Goal: Task Accomplishment & Management: Use online tool/utility

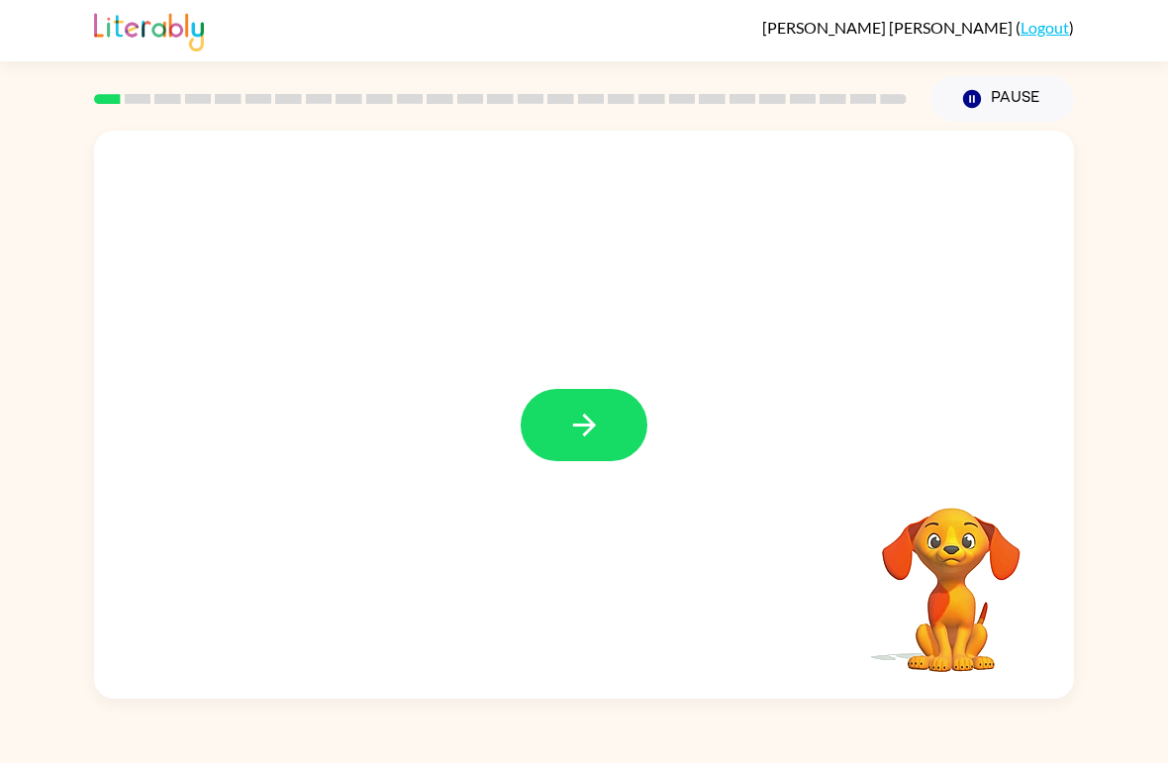
click at [574, 429] on icon "button" at bounding box center [584, 425] width 35 height 35
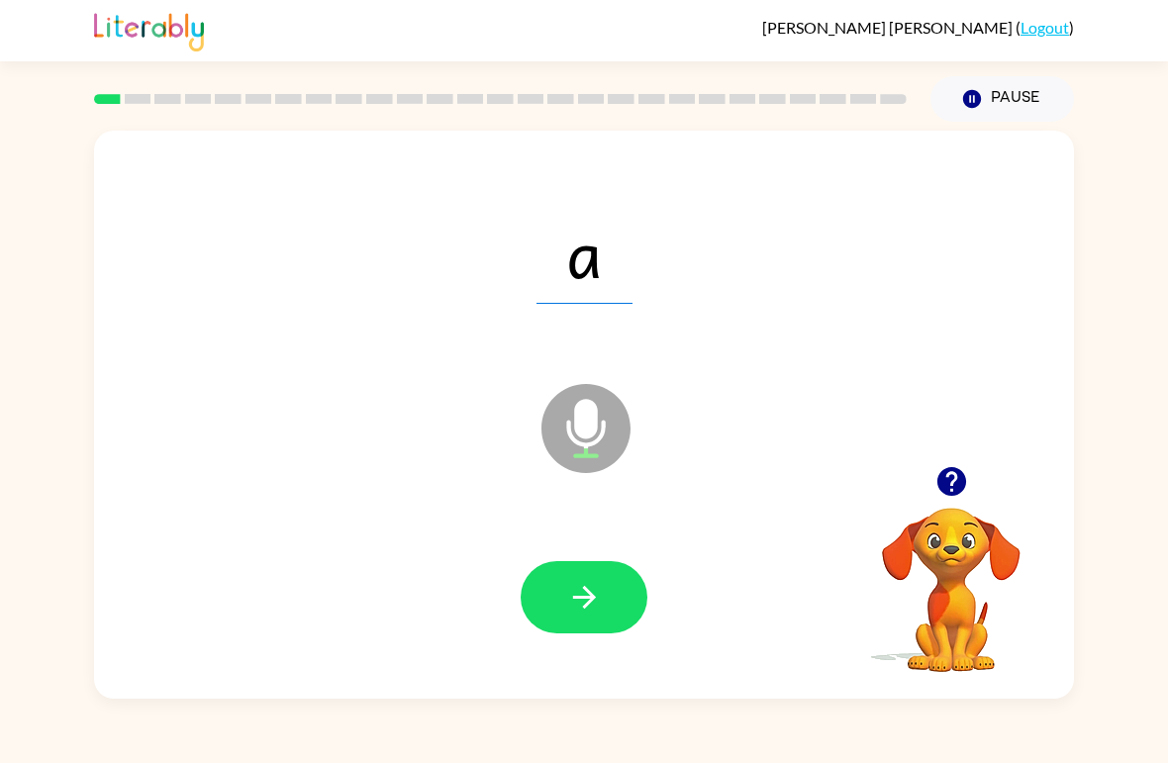
click at [596, 594] on icon "button" at bounding box center [584, 597] width 35 height 35
click at [611, 592] on button "button" at bounding box center [584, 597] width 127 height 72
click at [600, 599] on icon "button" at bounding box center [584, 597] width 35 height 35
click at [609, 594] on button "button" at bounding box center [584, 597] width 127 height 72
click at [594, 592] on icon "button" at bounding box center [584, 597] width 35 height 35
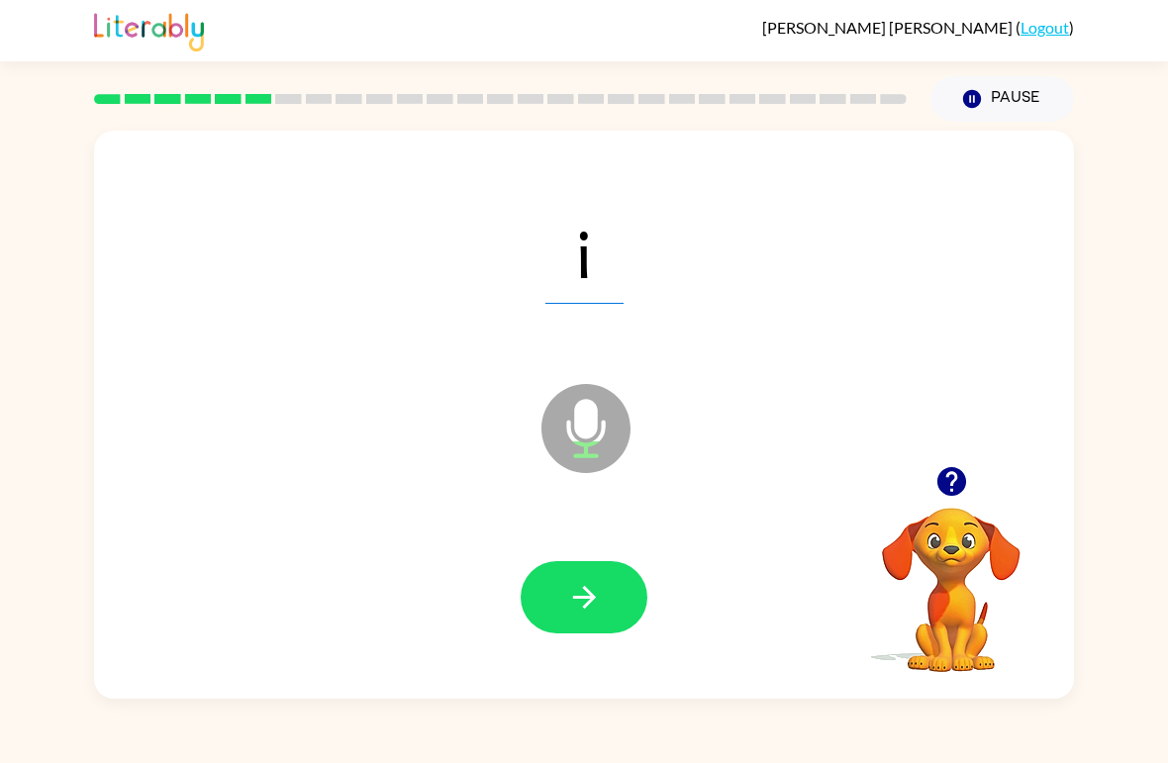
click at [623, 578] on button "button" at bounding box center [584, 597] width 127 height 72
click at [574, 601] on icon "button" at bounding box center [584, 597] width 35 height 35
click at [623, 591] on button "button" at bounding box center [584, 597] width 127 height 72
click at [614, 587] on button "button" at bounding box center [584, 597] width 127 height 72
click at [606, 593] on button "button" at bounding box center [584, 597] width 127 height 72
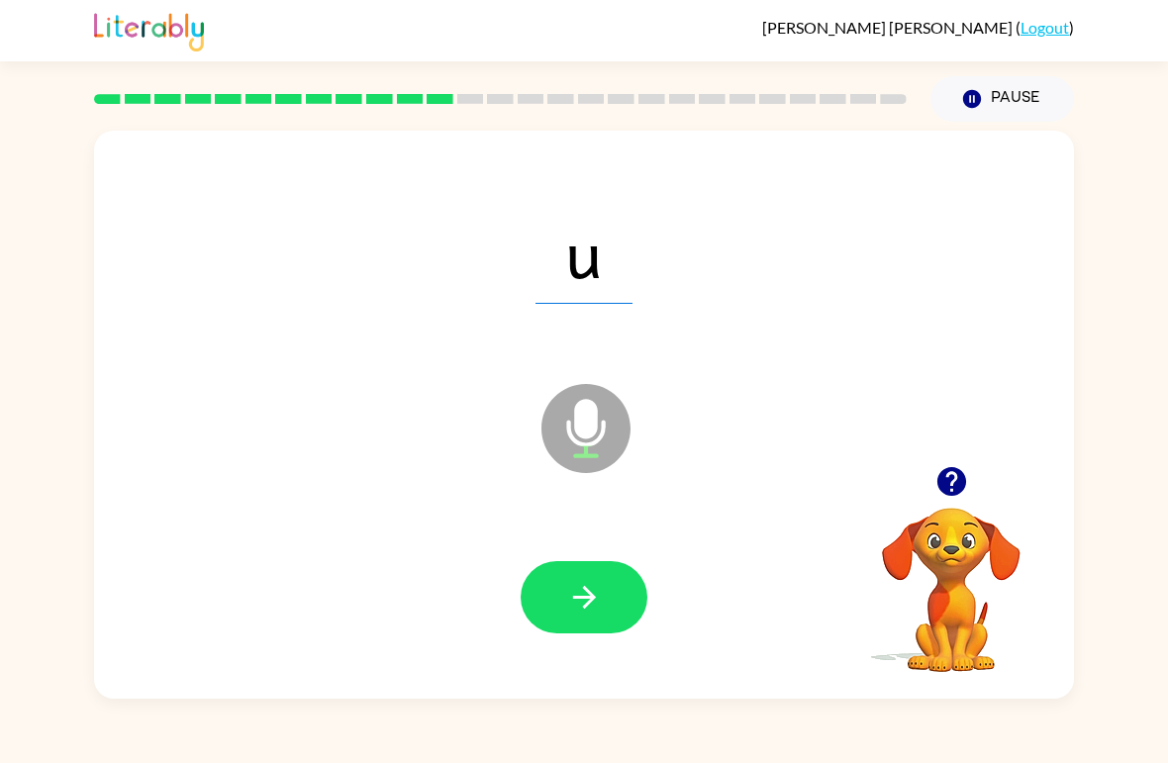
click at [618, 592] on button "button" at bounding box center [584, 597] width 127 height 72
click at [603, 599] on button "button" at bounding box center [584, 597] width 127 height 72
click at [606, 583] on button "button" at bounding box center [584, 597] width 127 height 72
click at [625, 581] on button "button" at bounding box center [584, 597] width 127 height 72
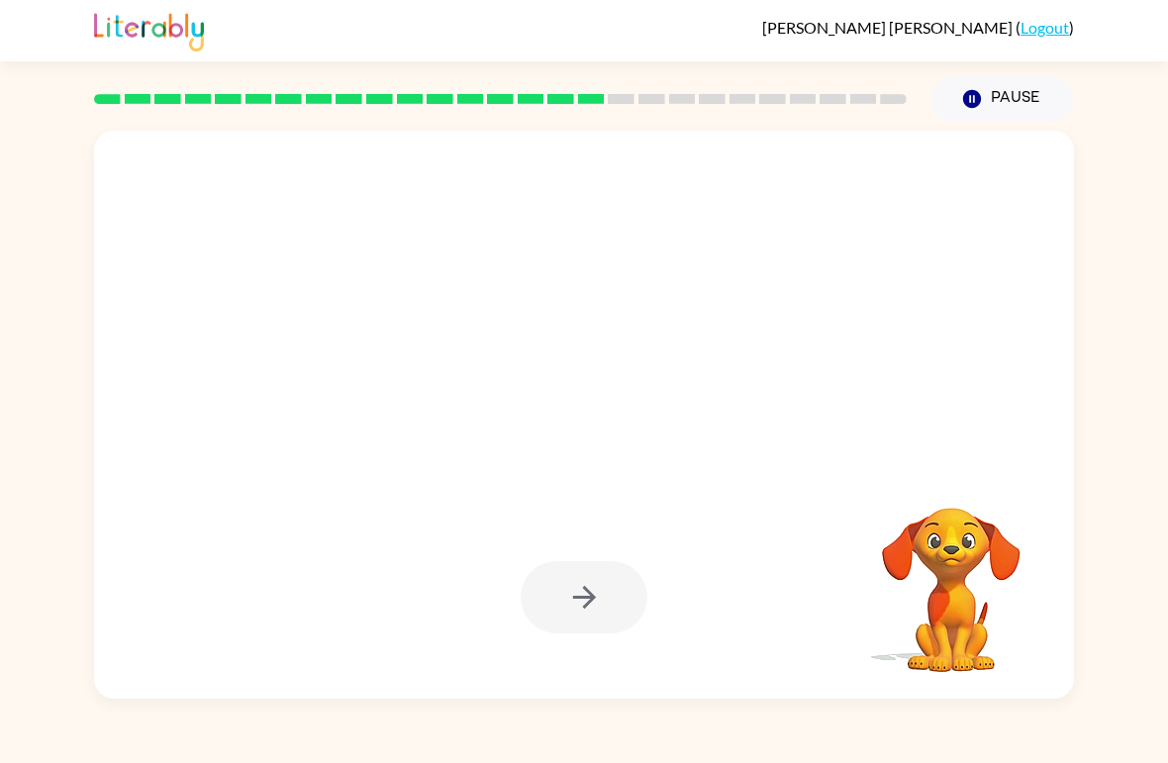
click at [627, 257] on div at bounding box center [584, 251] width 941 height 163
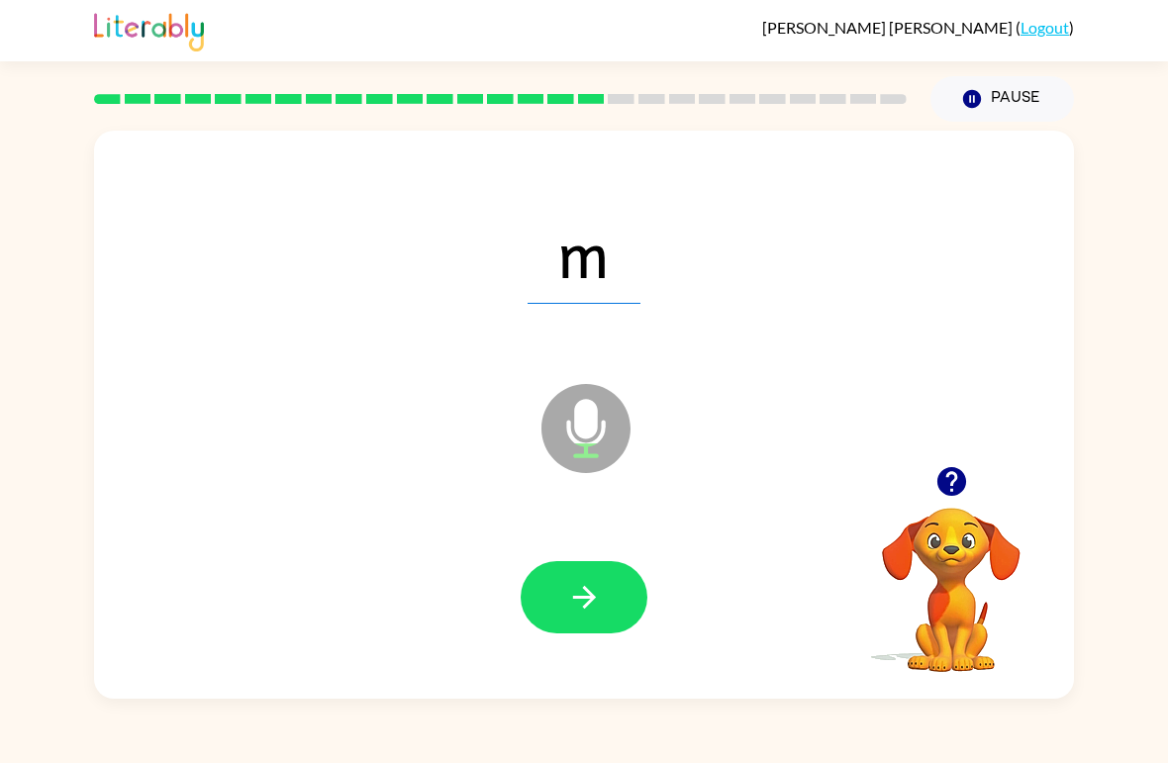
click at [591, 570] on button "button" at bounding box center [584, 597] width 127 height 72
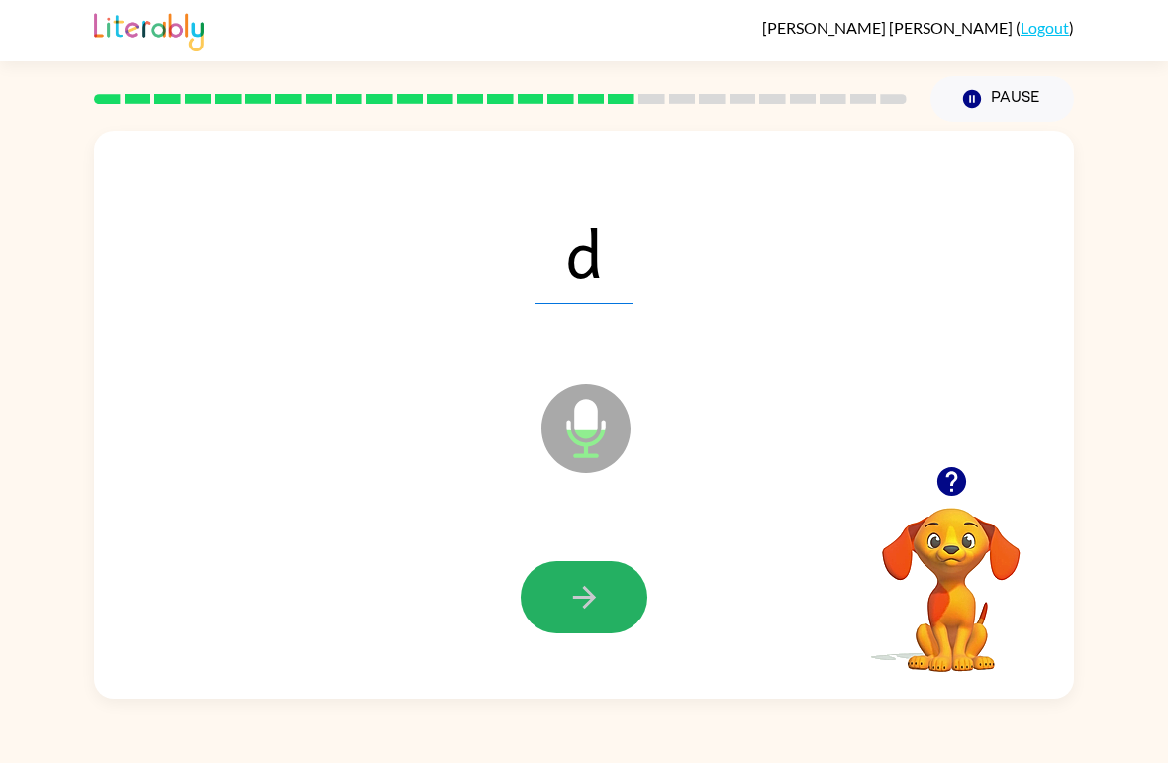
click at [600, 586] on icon "button" at bounding box center [584, 597] width 35 height 35
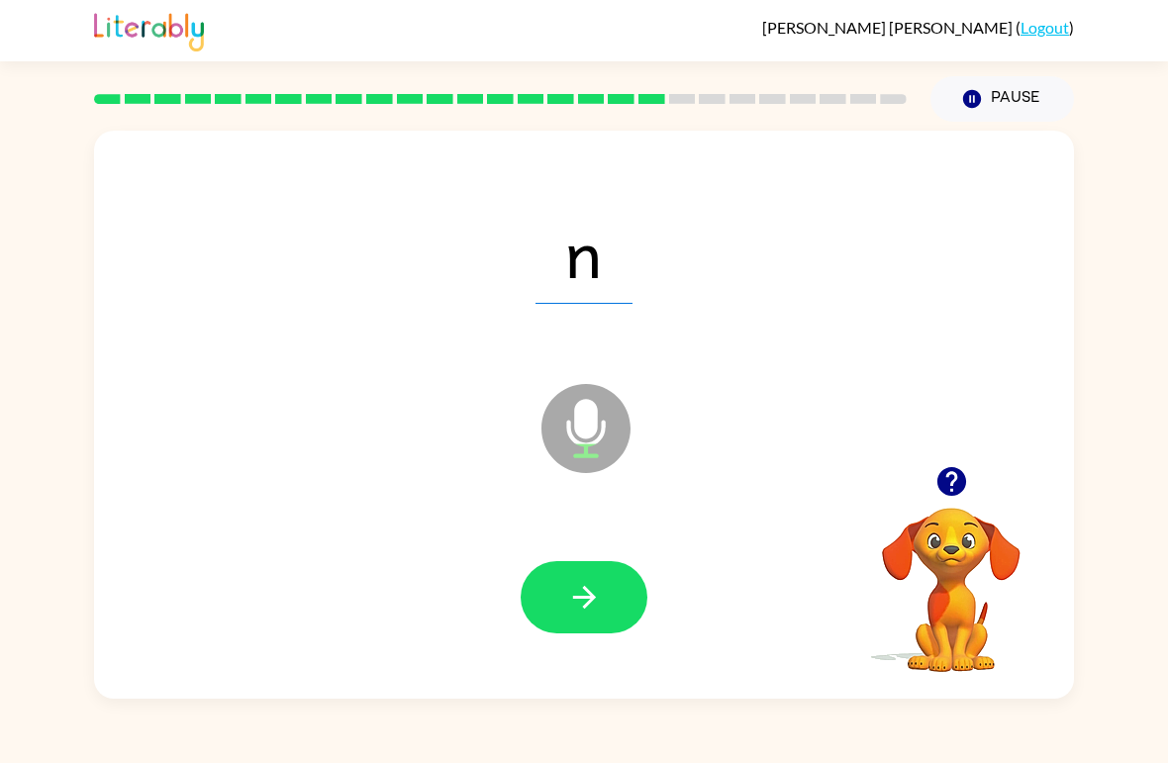
click at [580, 599] on icon "button" at bounding box center [583, 597] width 23 height 23
click at [580, 587] on icon "button" at bounding box center [584, 597] width 35 height 35
click at [592, 596] on icon "button" at bounding box center [583, 597] width 23 height 23
click at [578, 614] on icon "button" at bounding box center [584, 597] width 35 height 35
click at [572, 582] on icon "button" at bounding box center [584, 597] width 35 height 35
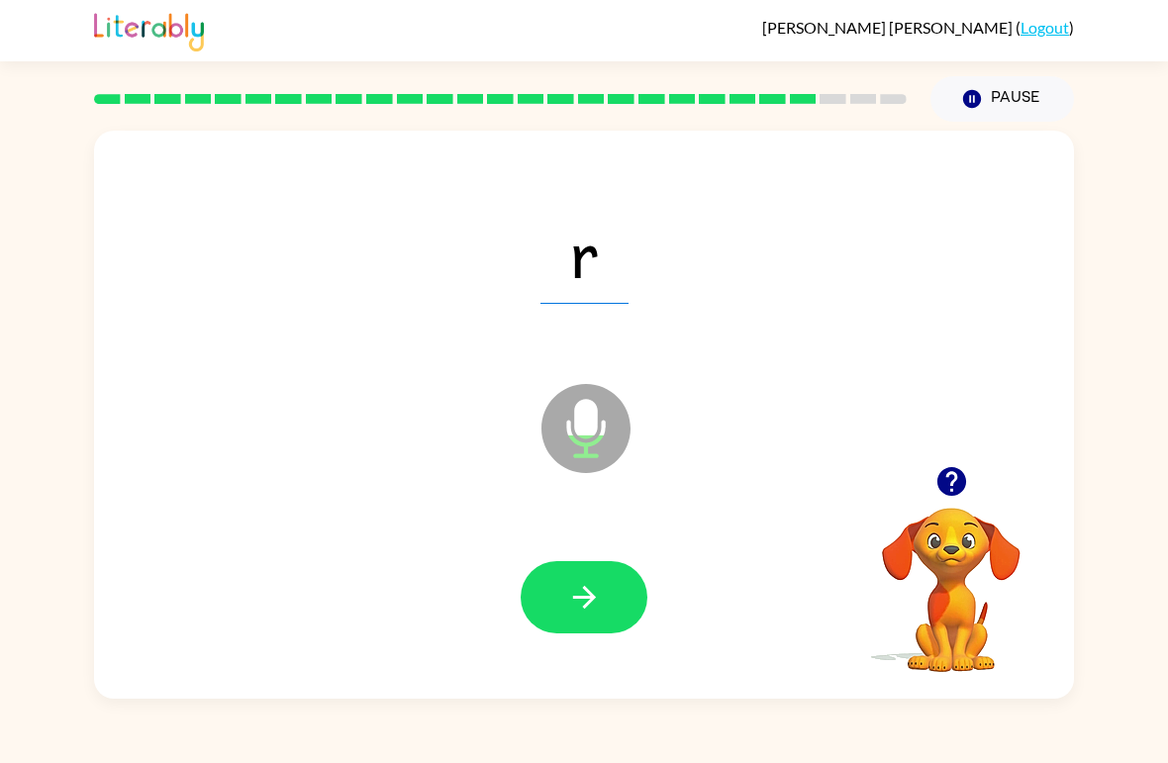
click at [565, 602] on button "button" at bounding box center [584, 597] width 127 height 72
click at [623, 597] on button "button" at bounding box center [584, 597] width 127 height 72
click at [585, 603] on icon "button" at bounding box center [584, 597] width 35 height 35
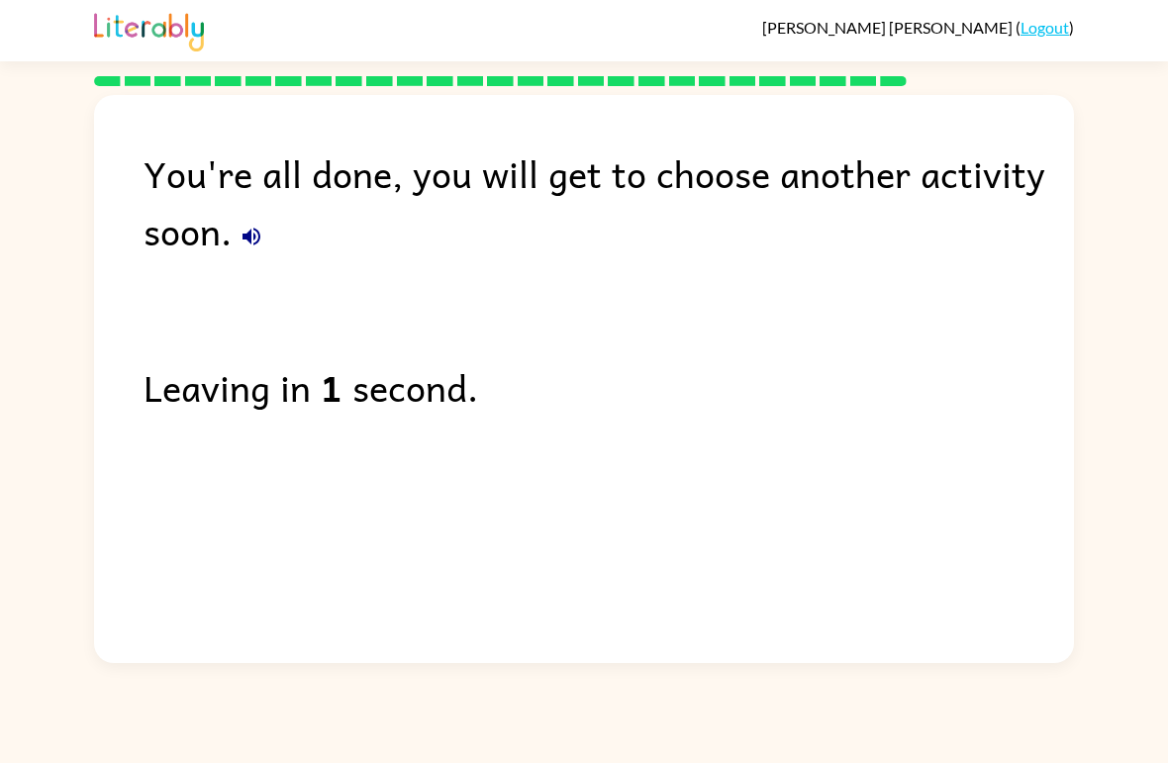
click at [1045, 29] on link "Logout" at bounding box center [1045, 27] width 49 height 19
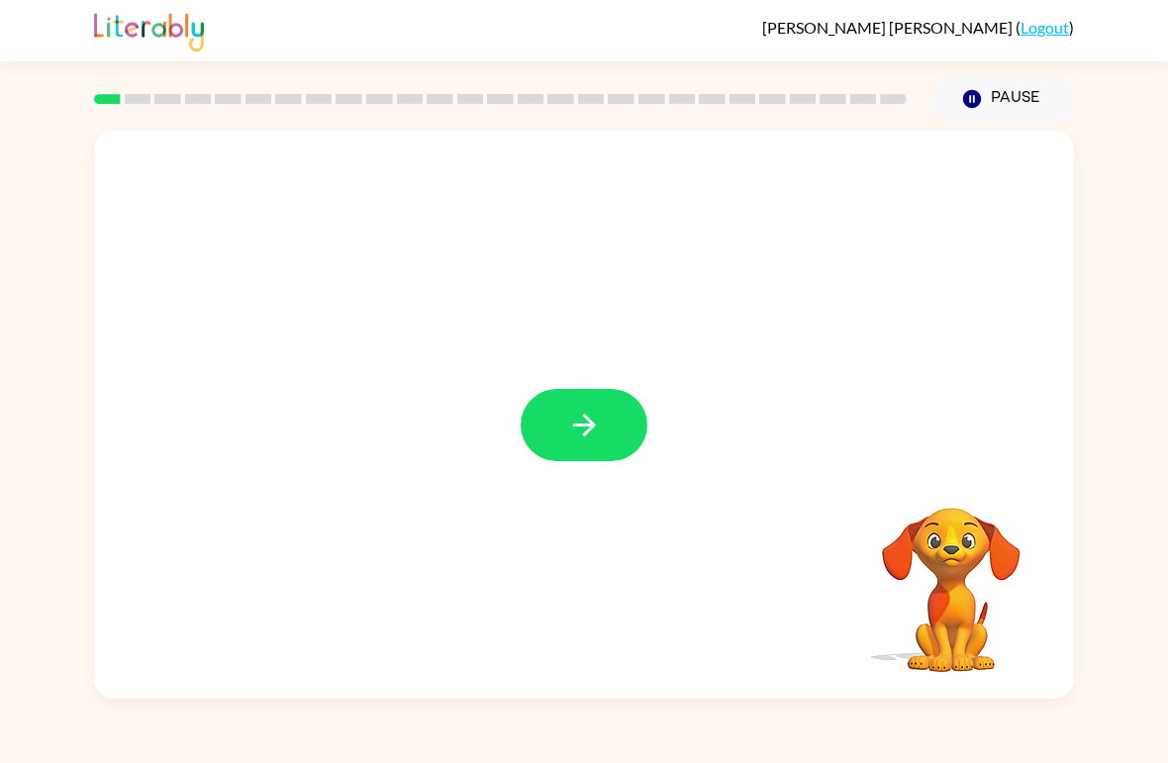
click at [546, 402] on button "button" at bounding box center [584, 425] width 127 height 72
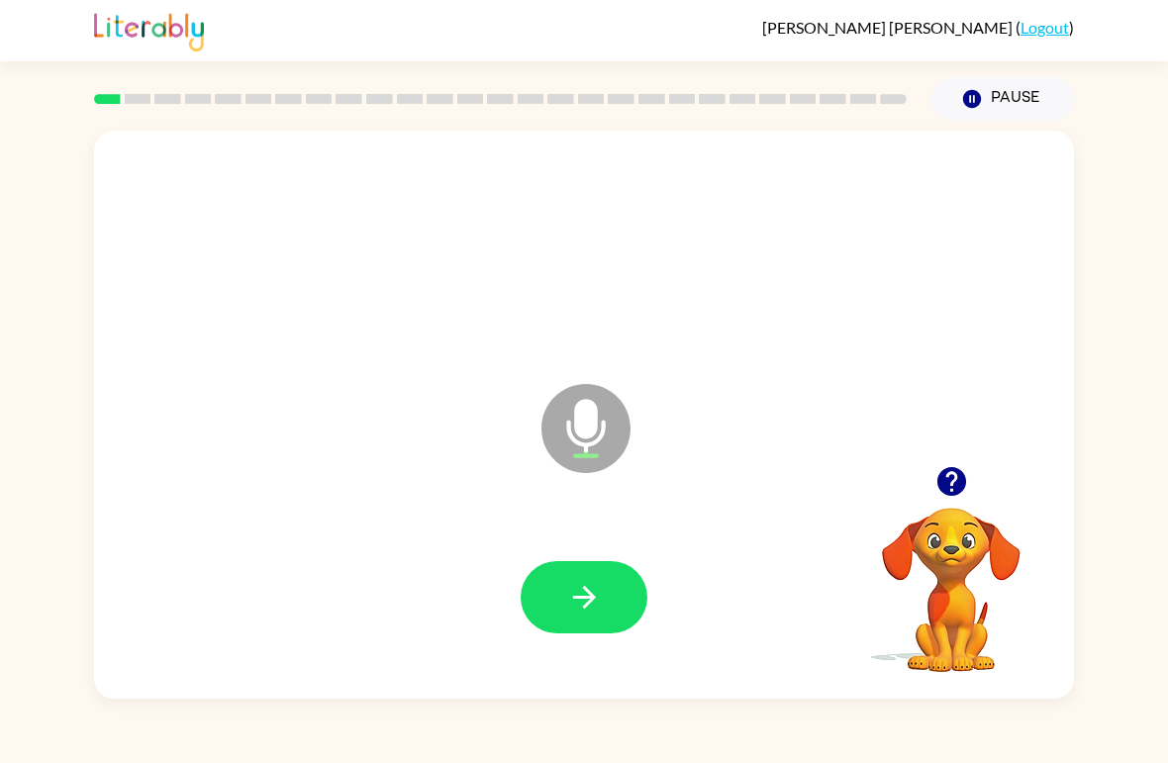
click at [598, 586] on icon "button" at bounding box center [584, 597] width 35 height 35
click at [596, 621] on button "button" at bounding box center [584, 597] width 127 height 72
click at [583, 563] on button "button" at bounding box center [584, 597] width 127 height 72
click at [594, 562] on button "button" at bounding box center [584, 597] width 127 height 72
click at [586, 606] on icon "button" at bounding box center [583, 597] width 23 height 23
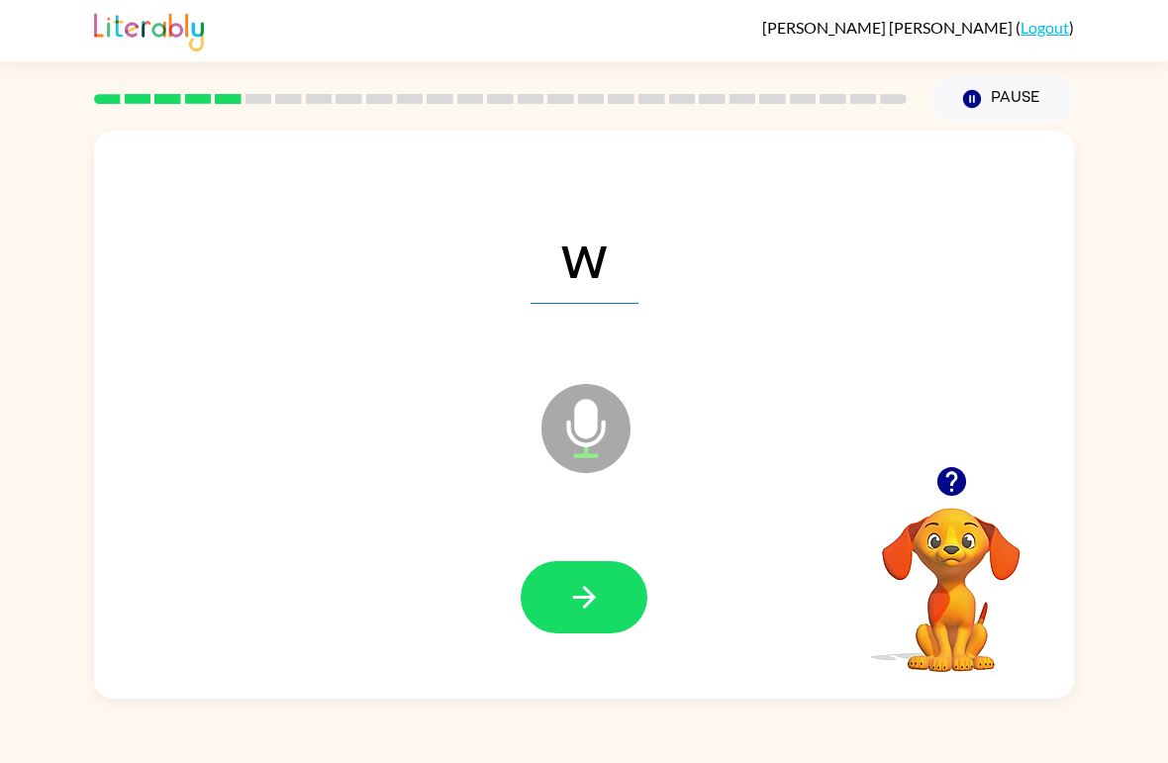
click at [560, 583] on button "button" at bounding box center [584, 597] width 127 height 72
click at [598, 600] on icon "button" at bounding box center [584, 597] width 35 height 35
click at [597, 594] on icon "button" at bounding box center [584, 597] width 35 height 35
click at [546, 576] on button "button" at bounding box center [584, 597] width 127 height 72
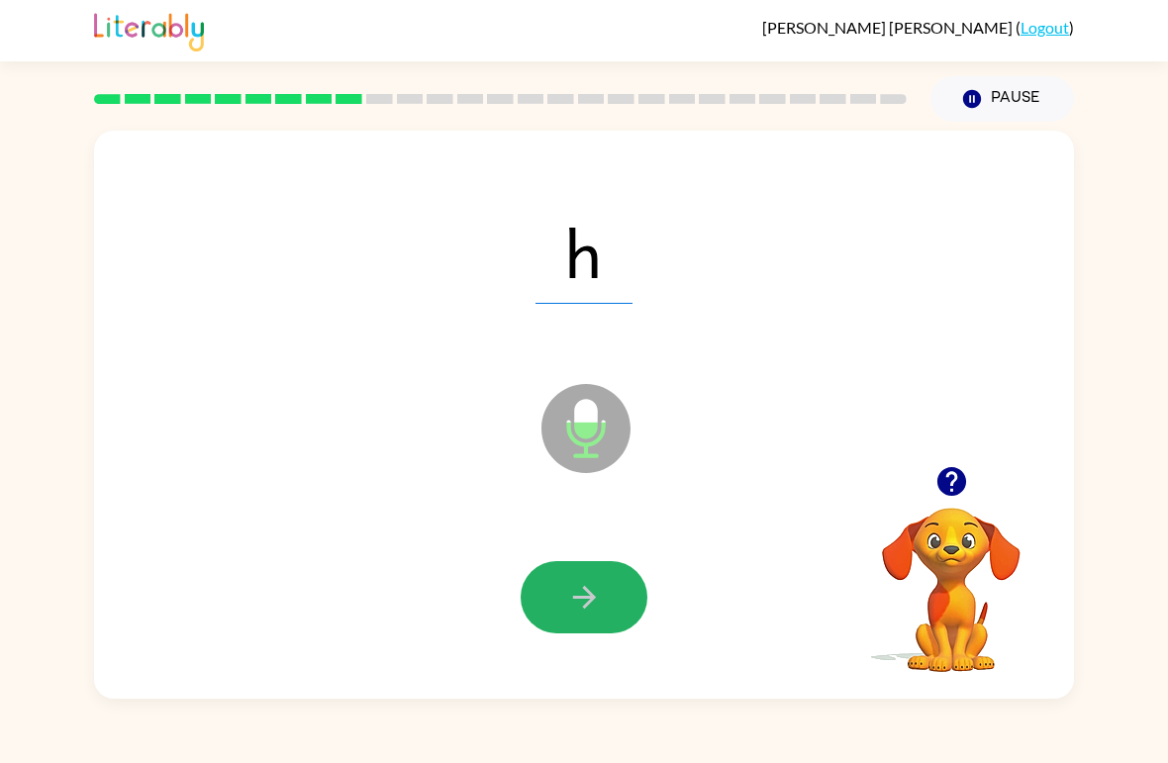
click at [599, 630] on button "button" at bounding box center [584, 597] width 127 height 72
click at [589, 565] on button "button" at bounding box center [584, 597] width 127 height 72
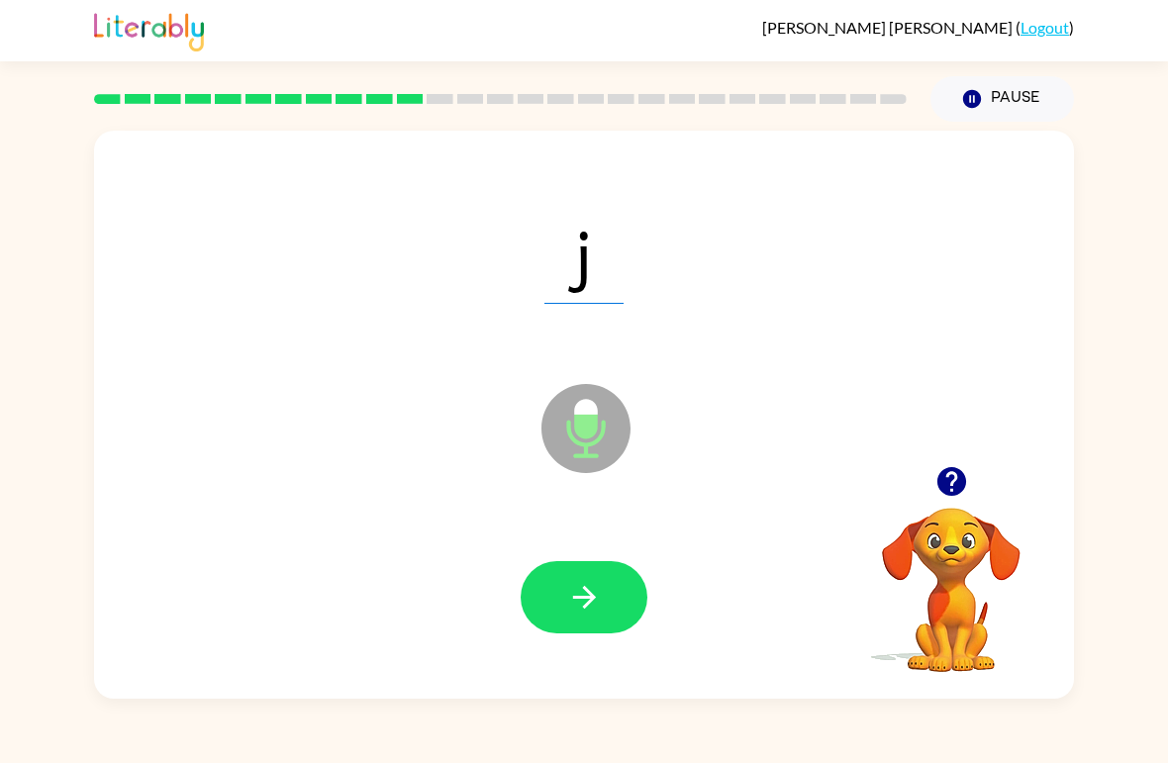
click at [561, 599] on button "button" at bounding box center [584, 597] width 127 height 72
click at [647, 568] on div at bounding box center [584, 597] width 127 height 72
click at [594, 572] on button "button" at bounding box center [584, 597] width 127 height 72
click at [567, 600] on icon "button" at bounding box center [584, 597] width 35 height 35
click at [588, 589] on icon "button" at bounding box center [584, 597] width 35 height 35
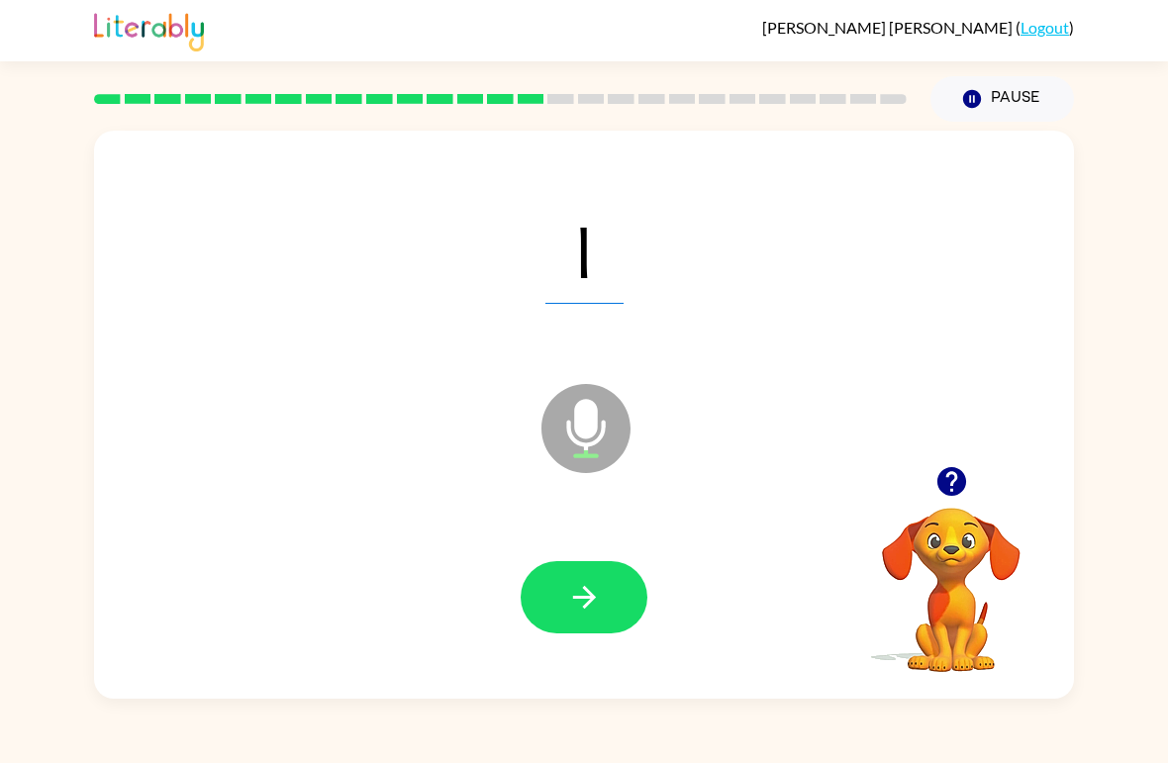
click at [564, 589] on button "button" at bounding box center [584, 597] width 127 height 72
click at [640, 253] on span "qu" at bounding box center [584, 252] width 133 height 103
click at [571, 618] on button "button" at bounding box center [584, 597] width 127 height 72
click at [590, 596] on icon "button" at bounding box center [583, 597] width 23 height 23
click at [569, 624] on button "button" at bounding box center [584, 597] width 127 height 72
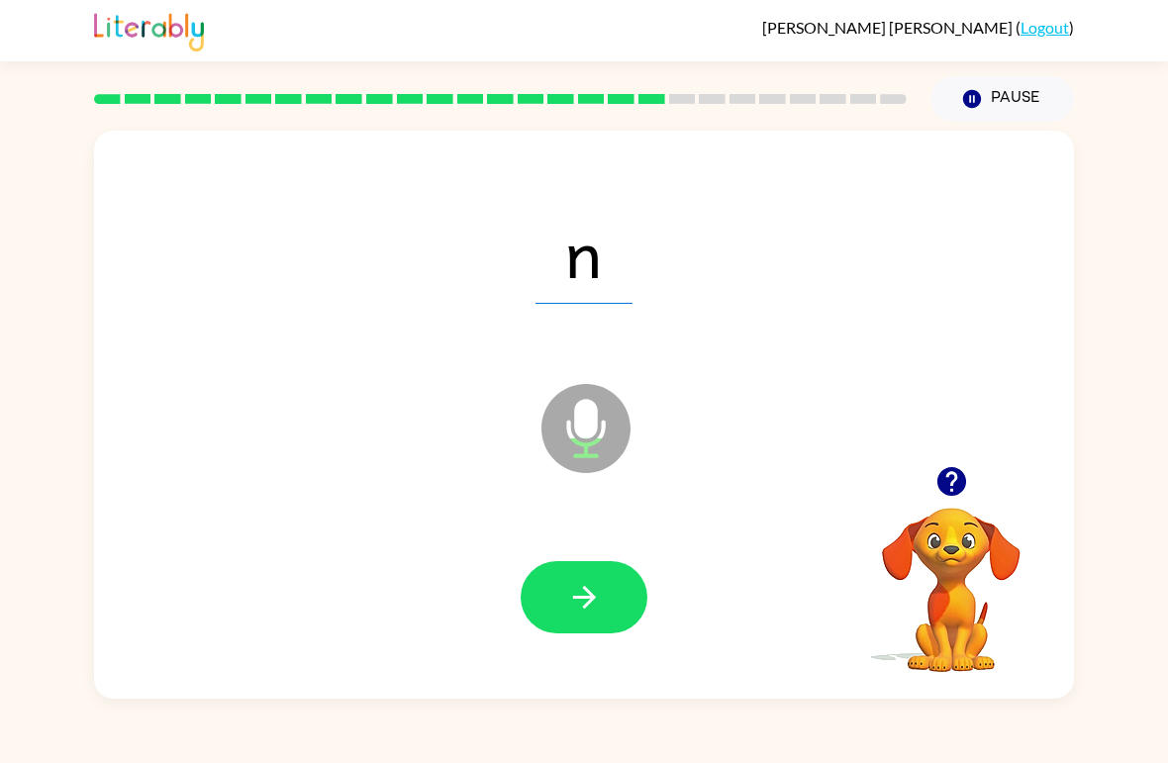
click at [579, 596] on icon "button" at bounding box center [584, 597] width 35 height 35
click at [579, 588] on icon "button" at bounding box center [584, 597] width 35 height 35
click at [567, 606] on icon "button" at bounding box center [584, 597] width 35 height 35
click at [606, 599] on button "button" at bounding box center [584, 597] width 127 height 72
click at [553, 589] on button "button" at bounding box center [584, 597] width 127 height 72
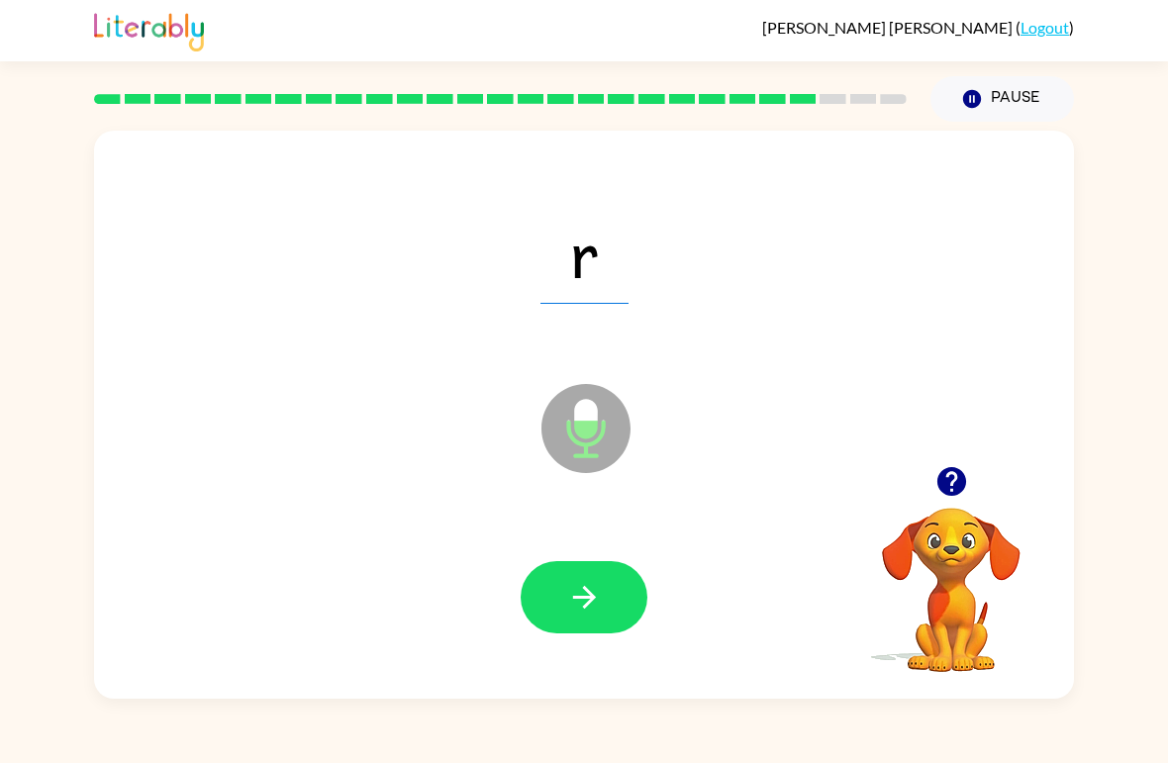
click at [593, 604] on icon "button" at bounding box center [584, 597] width 35 height 35
click at [606, 597] on button "button" at bounding box center [584, 597] width 127 height 72
click at [594, 283] on span "t" at bounding box center [585, 252] width 86 height 103
click at [607, 596] on button "button" at bounding box center [584, 597] width 127 height 72
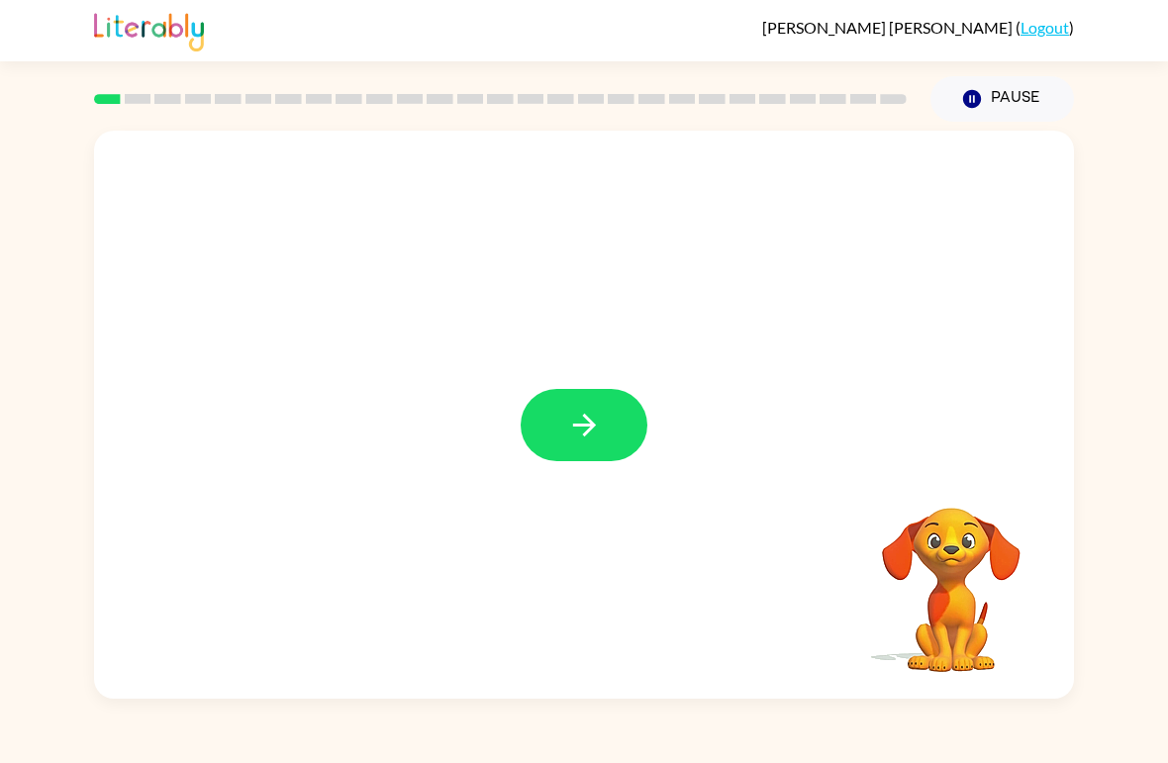
click at [570, 428] on icon "button" at bounding box center [584, 425] width 35 height 35
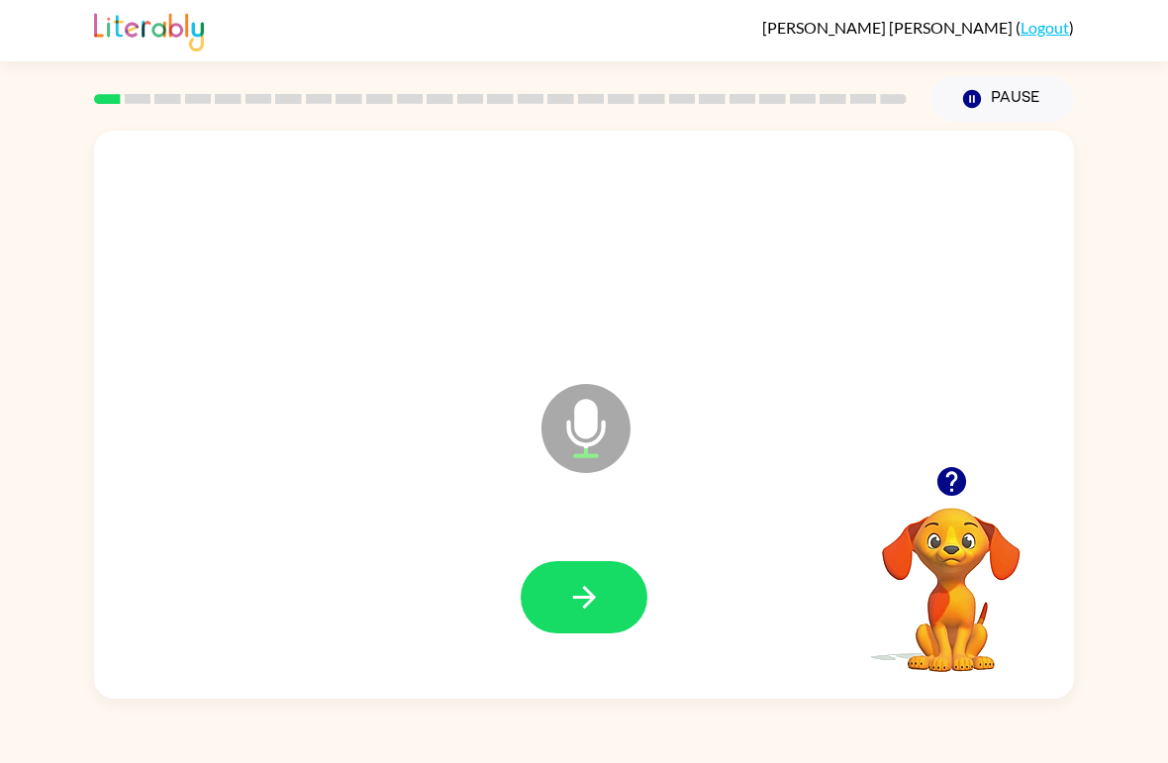
click at [592, 633] on button "button" at bounding box center [584, 597] width 127 height 72
click at [592, 596] on icon "button" at bounding box center [583, 597] width 23 height 23
click at [596, 586] on icon "button" at bounding box center [584, 597] width 35 height 35
click at [592, 589] on icon "button" at bounding box center [584, 597] width 35 height 35
click at [614, 578] on button "button" at bounding box center [584, 597] width 127 height 72
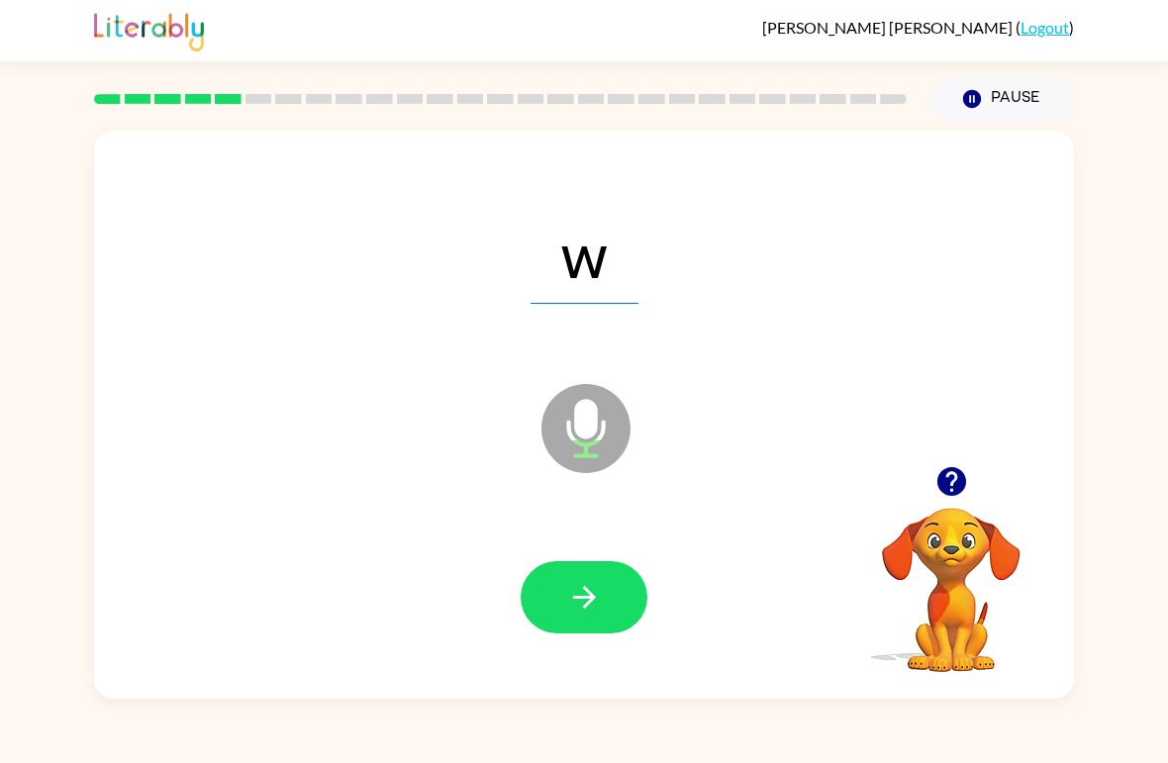
click at [591, 586] on icon "button" at bounding box center [584, 597] width 35 height 35
click at [615, 582] on button "button" at bounding box center [584, 597] width 127 height 72
click at [621, 599] on button "button" at bounding box center [584, 597] width 127 height 72
click at [621, 591] on button "button" at bounding box center [584, 597] width 127 height 72
click at [602, 590] on button "button" at bounding box center [584, 597] width 127 height 72
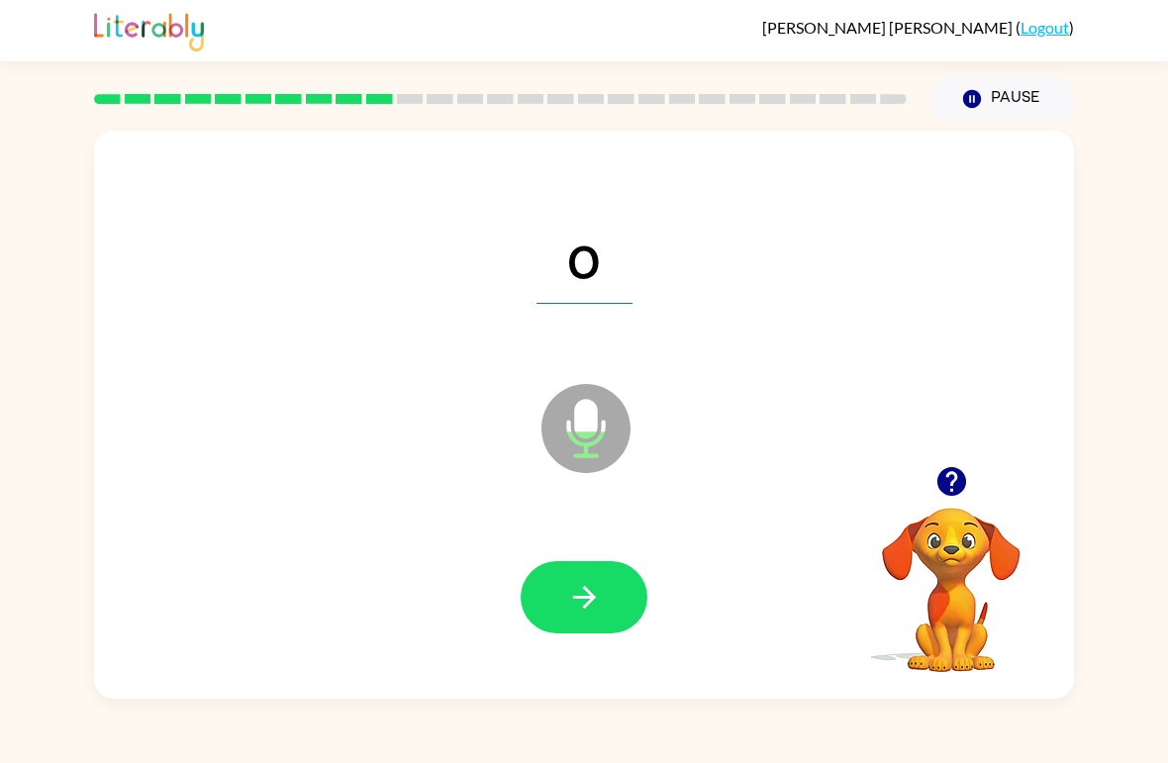
click at [579, 600] on icon "button" at bounding box center [583, 597] width 23 height 23
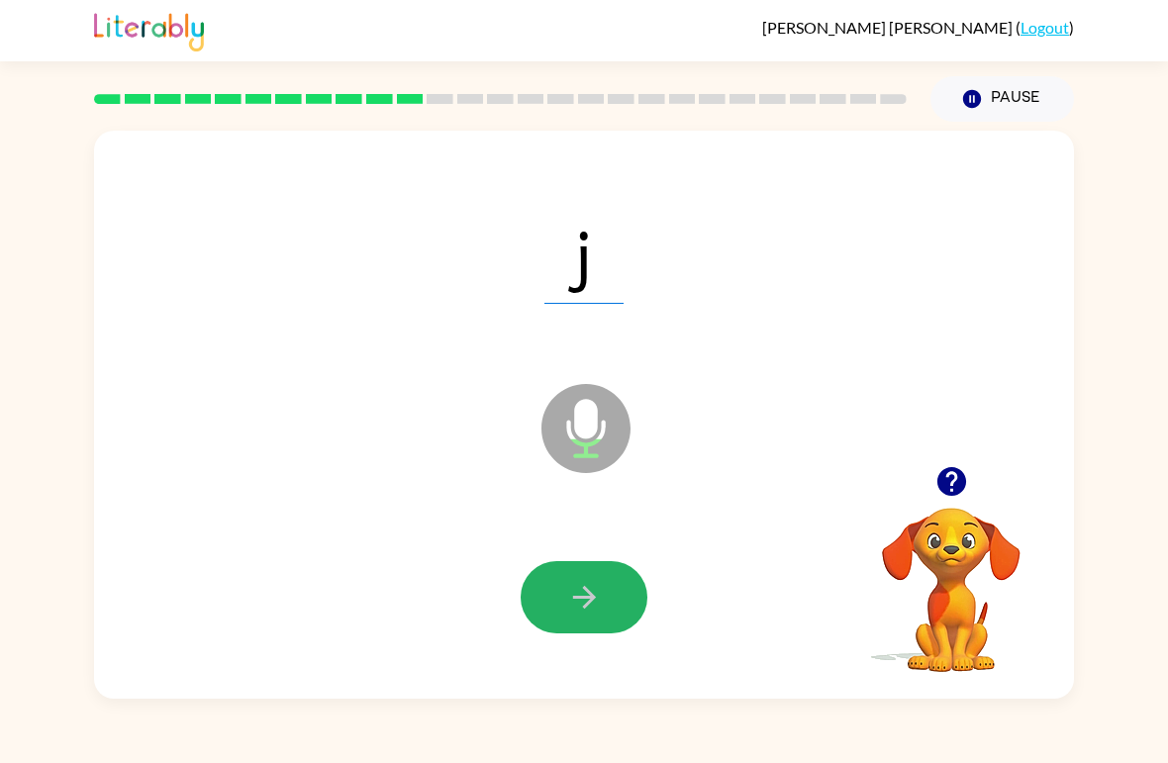
click at [596, 594] on icon "button" at bounding box center [584, 597] width 35 height 35
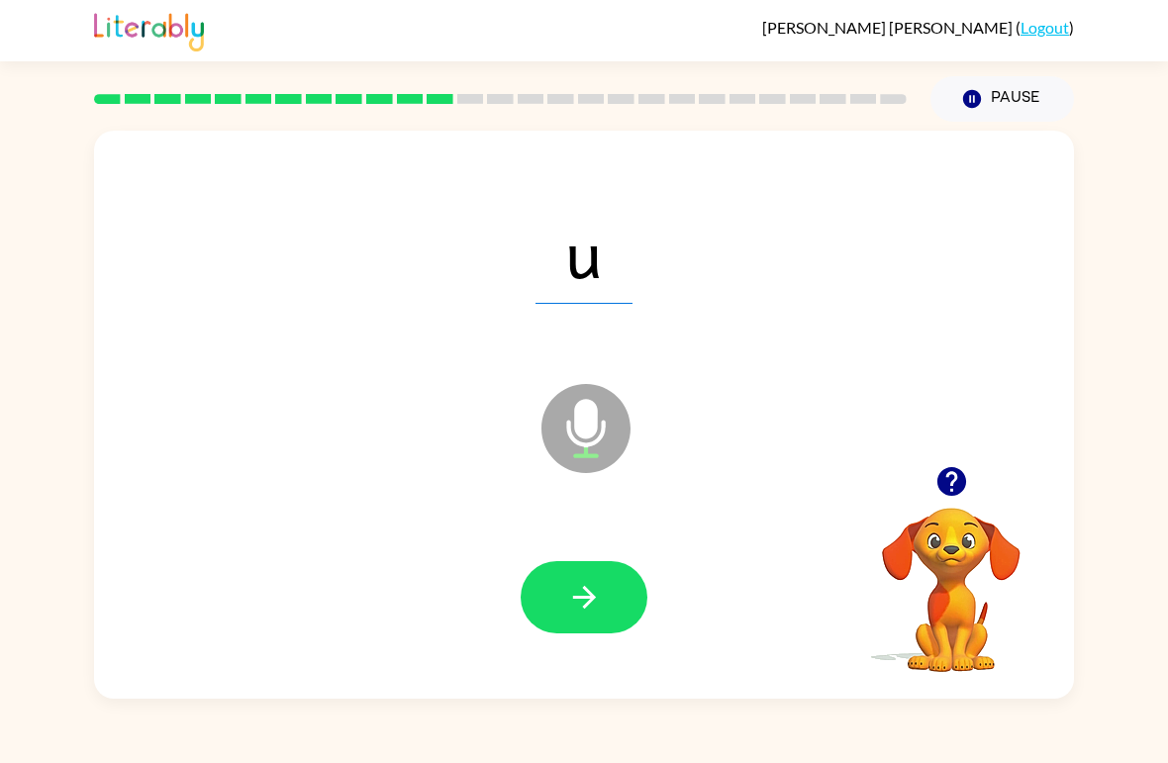
click at [587, 596] on icon "button" at bounding box center [584, 597] width 35 height 35
click at [593, 590] on icon "button" at bounding box center [584, 597] width 35 height 35
click at [587, 588] on icon "button" at bounding box center [584, 597] width 35 height 35
click at [577, 606] on icon "button" at bounding box center [584, 597] width 35 height 35
click at [618, 580] on button "button" at bounding box center [584, 597] width 127 height 72
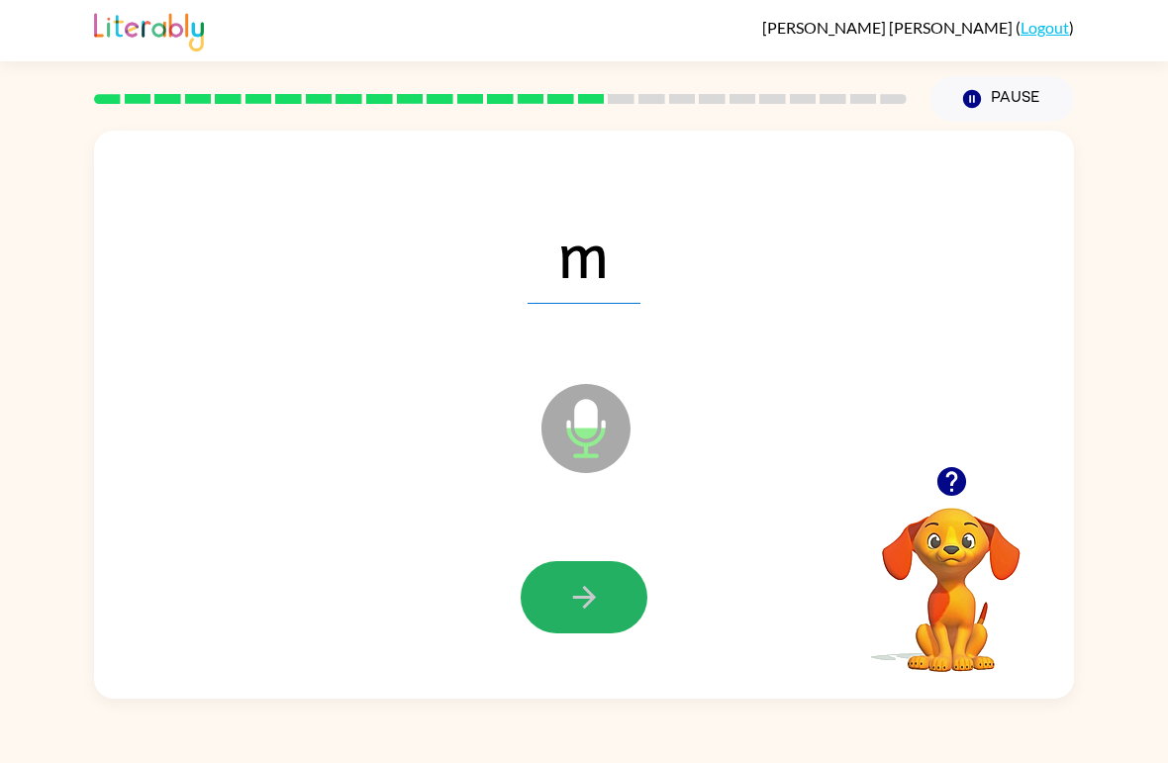
click at [634, 572] on button "button" at bounding box center [584, 597] width 127 height 72
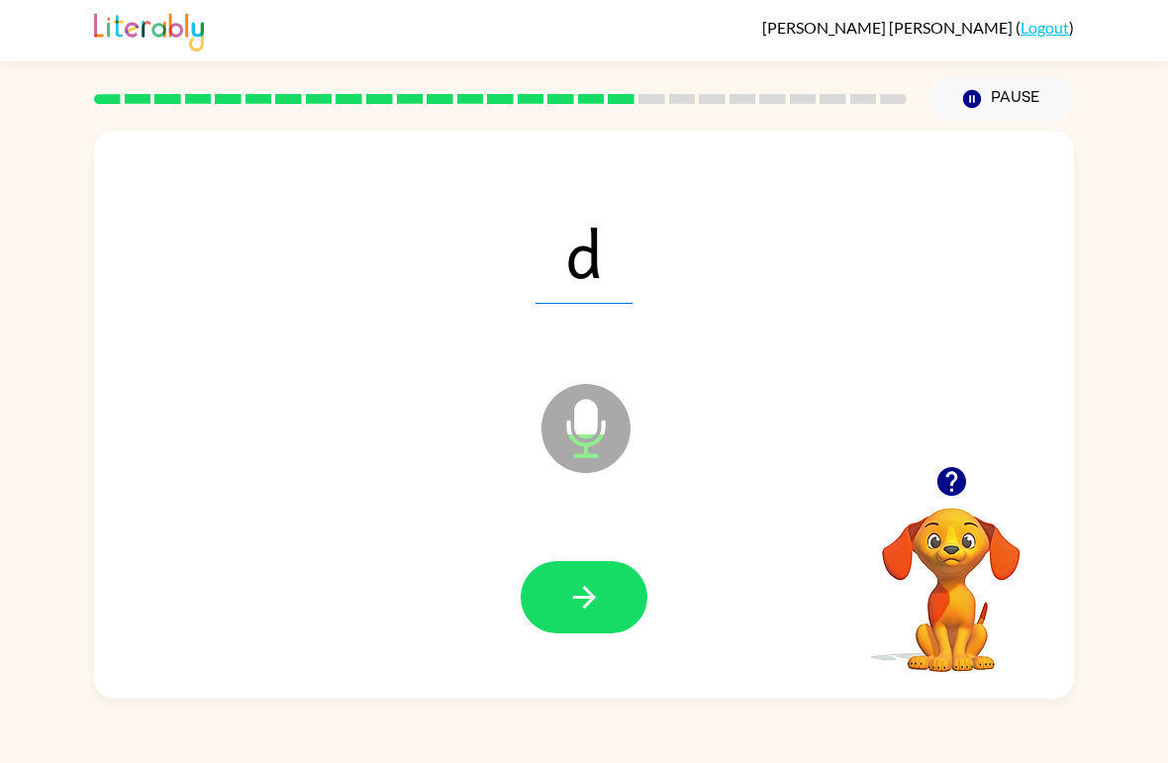
click at [593, 594] on icon "button" at bounding box center [584, 597] width 35 height 35
click at [582, 591] on icon "button" at bounding box center [584, 597] width 35 height 35
click at [582, 578] on button "button" at bounding box center [584, 597] width 127 height 72
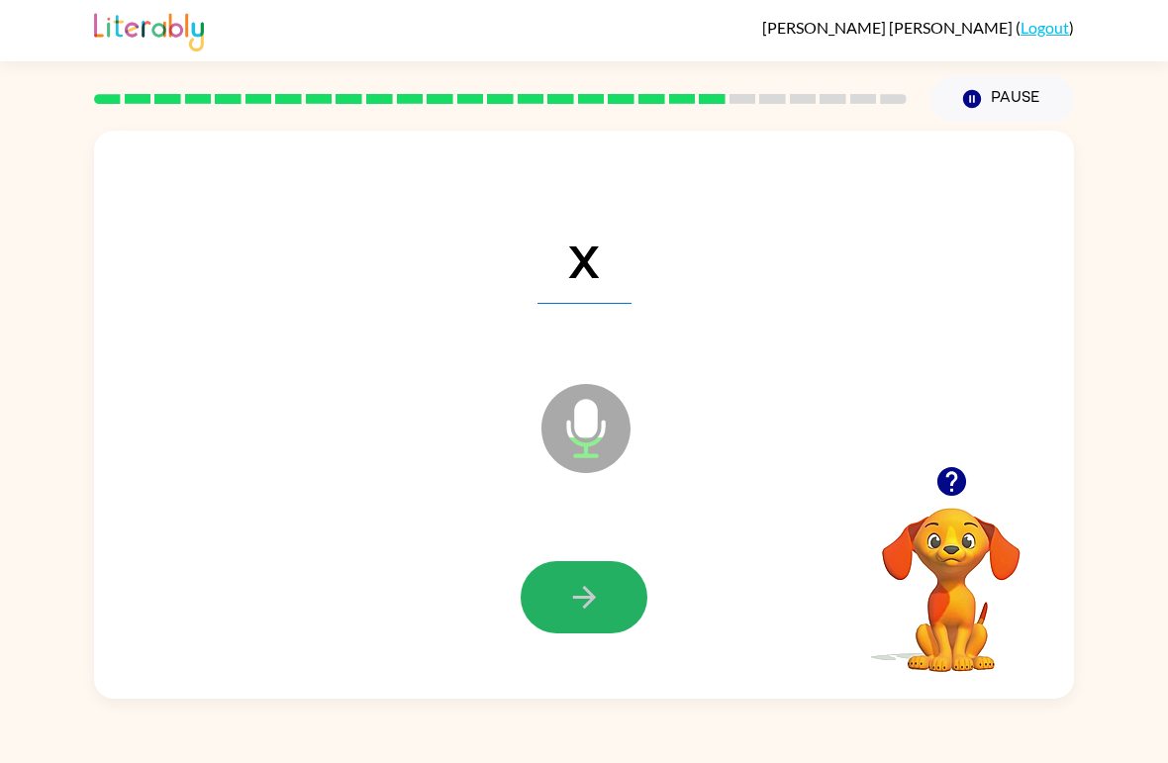
click at [568, 577] on button "button" at bounding box center [584, 597] width 127 height 72
click at [615, 551] on div at bounding box center [584, 598] width 941 height 163
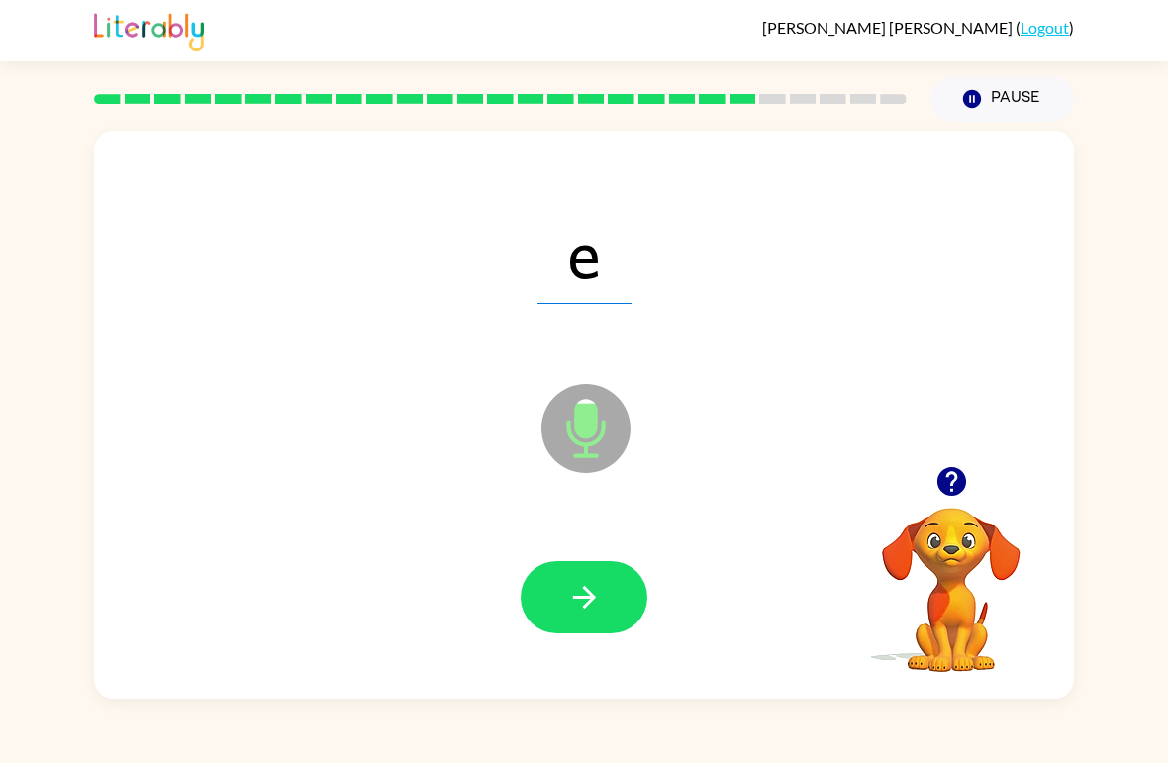
click at [595, 567] on button "button" at bounding box center [584, 597] width 127 height 72
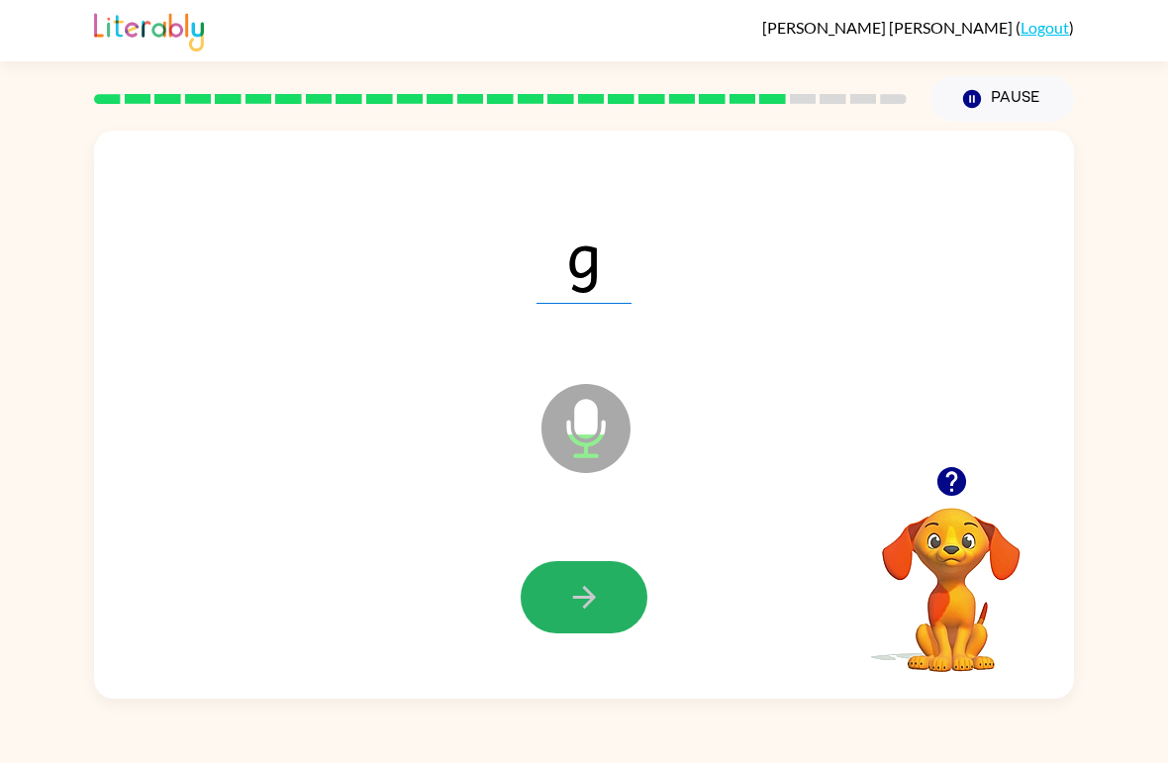
click at [567, 615] on icon "button" at bounding box center [584, 597] width 35 height 35
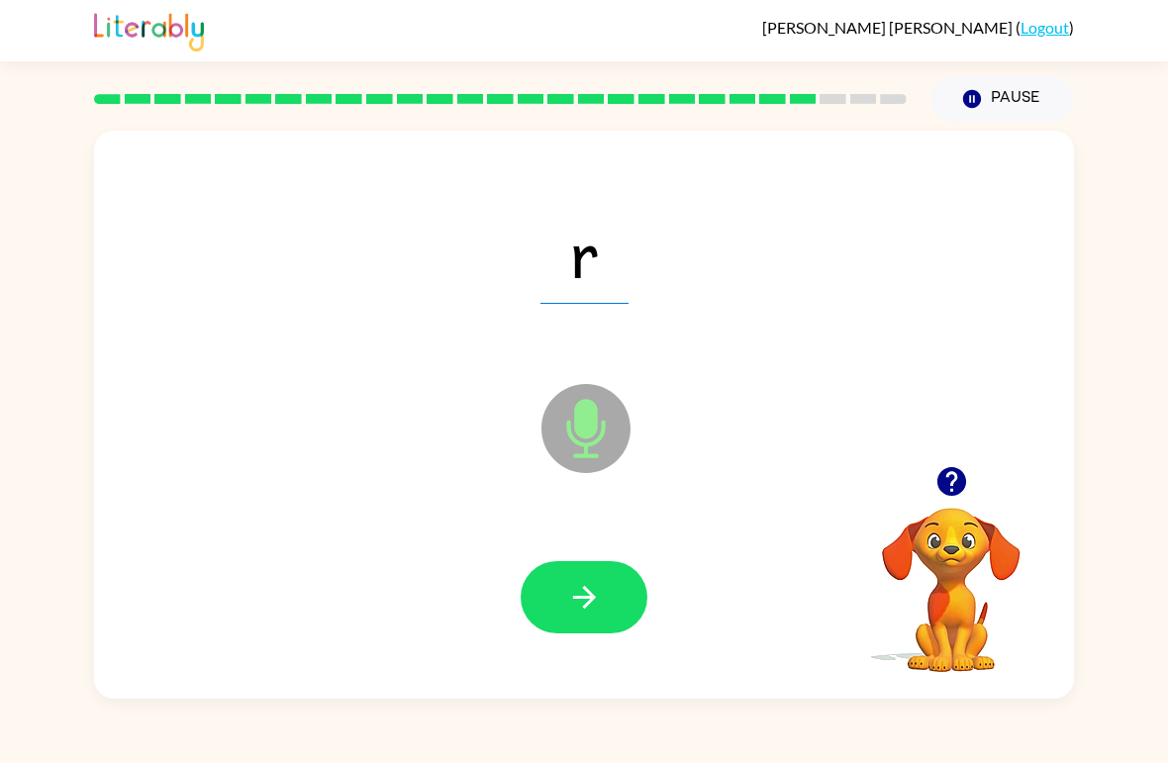
click at [599, 591] on icon "button" at bounding box center [584, 597] width 35 height 35
click at [595, 580] on button "button" at bounding box center [584, 597] width 127 height 72
click at [566, 622] on button "button" at bounding box center [584, 597] width 127 height 72
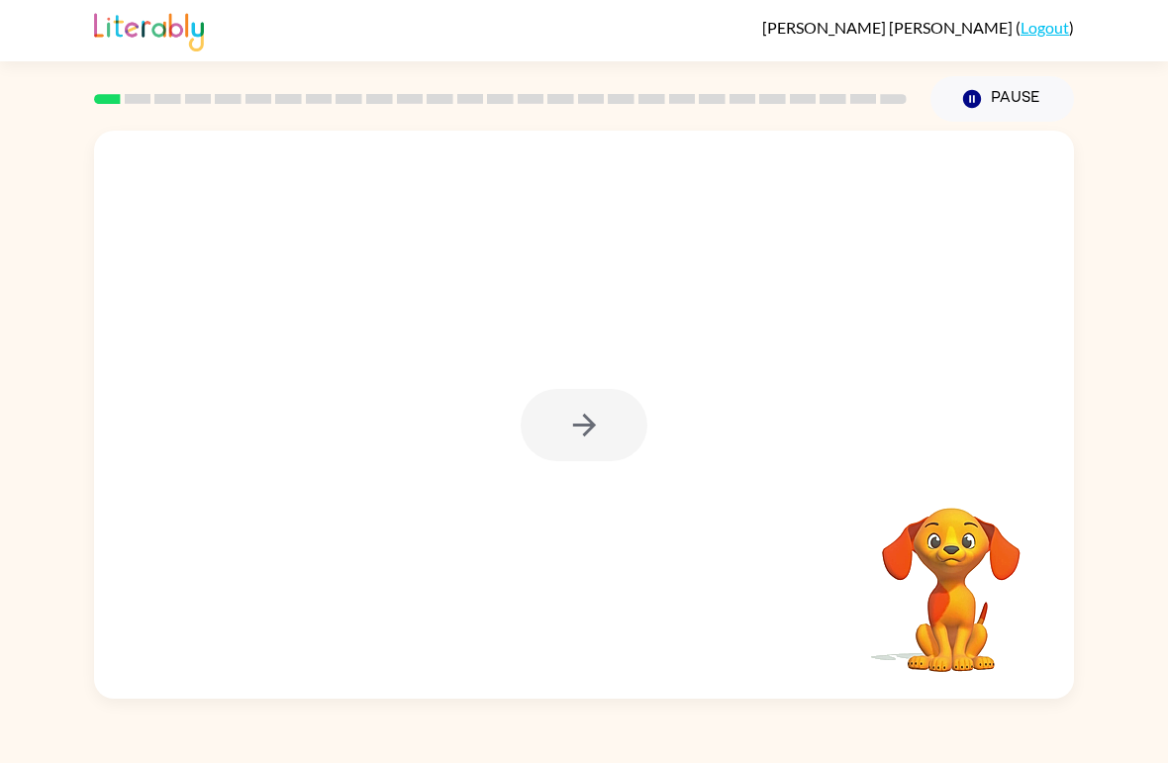
click at [578, 443] on div at bounding box center [584, 425] width 127 height 72
click at [584, 423] on icon "button" at bounding box center [584, 425] width 35 height 35
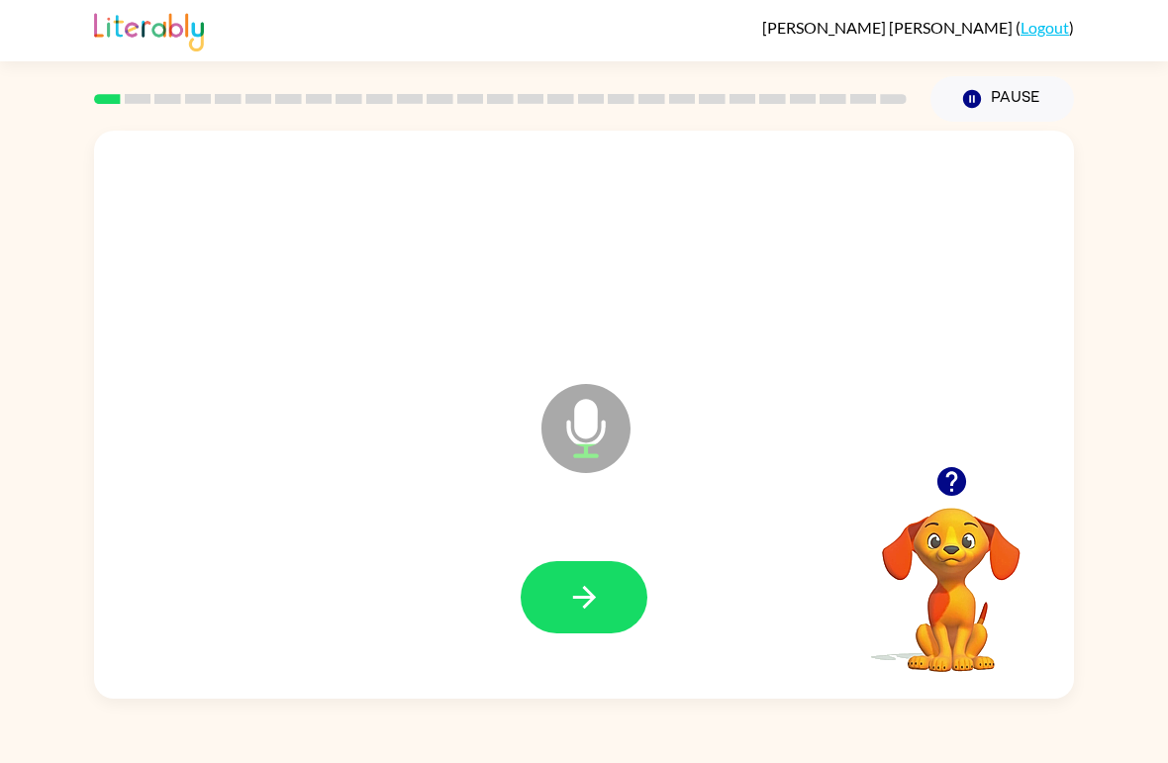
click at [612, 562] on button "button" at bounding box center [584, 597] width 127 height 72
click at [601, 599] on icon "button" at bounding box center [584, 597] width 35 height 35
click at [600, 599] on icon "button" at bounding box center [584, 597] width 35 height 35
click at [598, 594] on icon "button" at bounding box center [584, 597] width 35 height 35
click at [588, 609] on icon "button" at bounding box center [584, 597] width 35 height 35
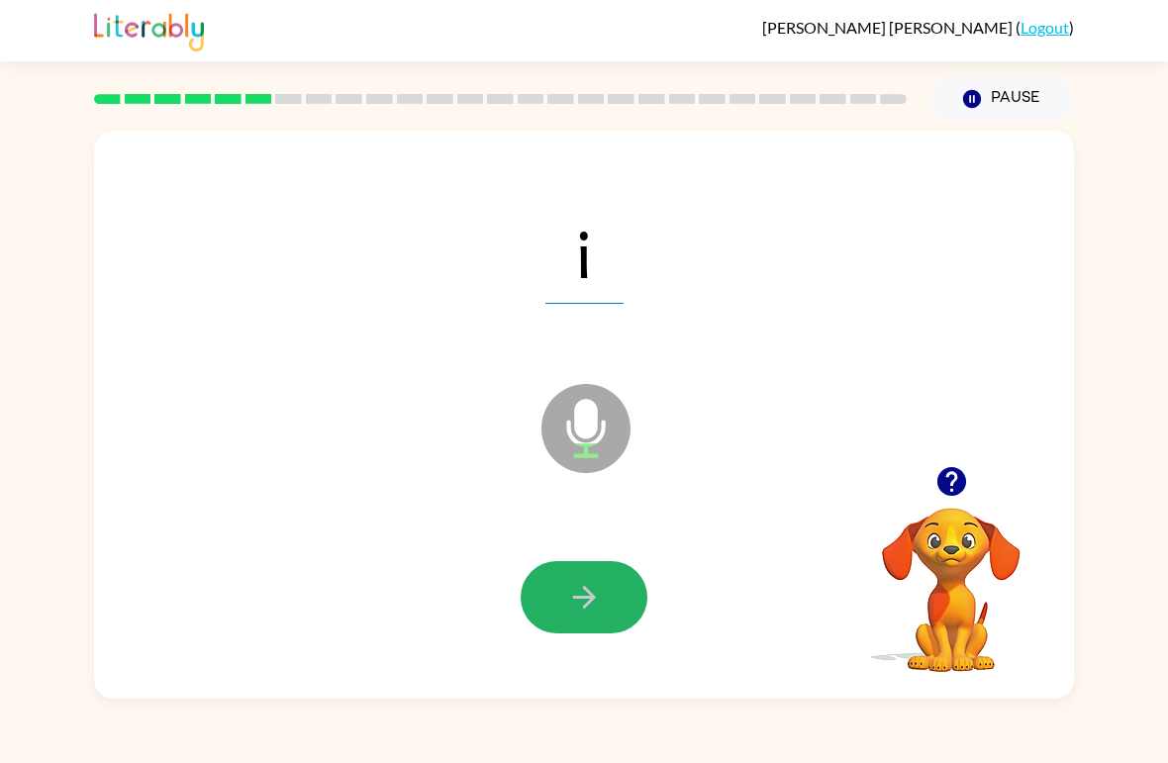
click at [608, 587] on button "button" at bounding box center [584, 597] width 127 height 72
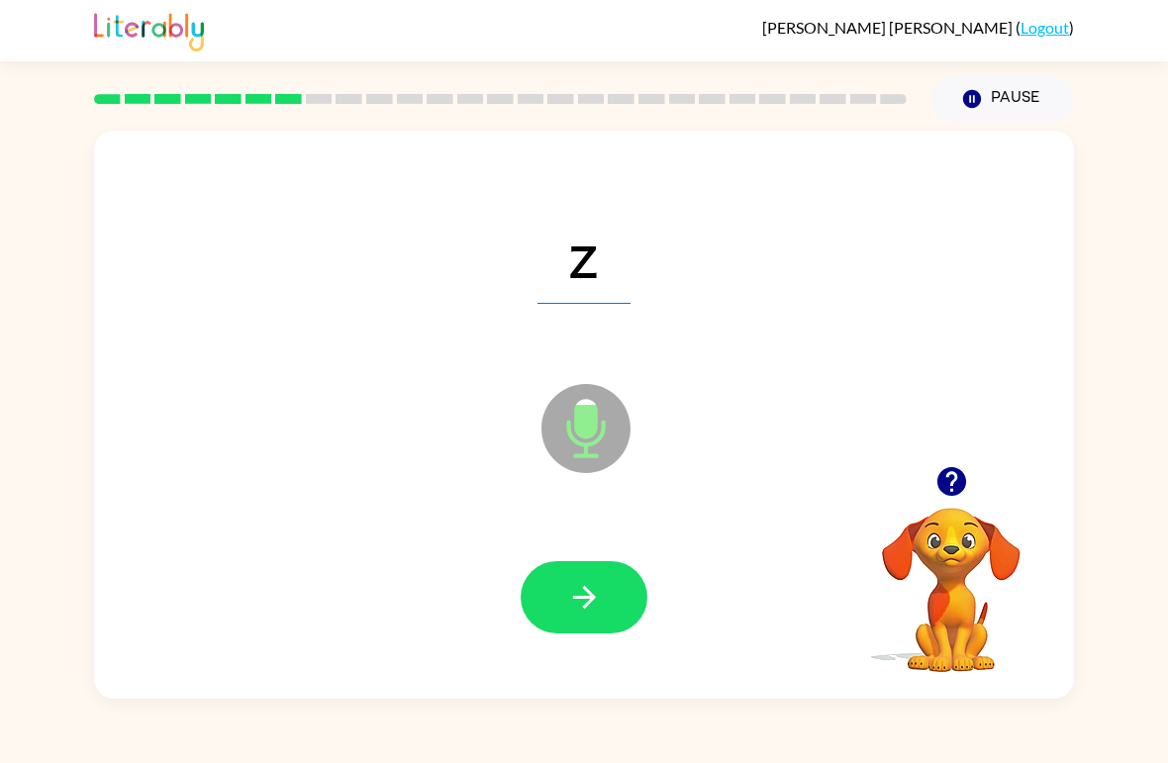
click at [599, 591] on icon "button" at bounding box center [584, 597] width 35 height 35
click at [599, 596] on icon "button" at bounding box center [584, 597] width 35 height 35
click at [576, 611] on icon "button" at bounding box center [584, 597] width 35 height 35
click at [590, 577] on button "button" at bounding box center [584, 597] width 127 height 72
click at [604, 609] on button "button" at bounding box center [584, 597] width 127 height 72
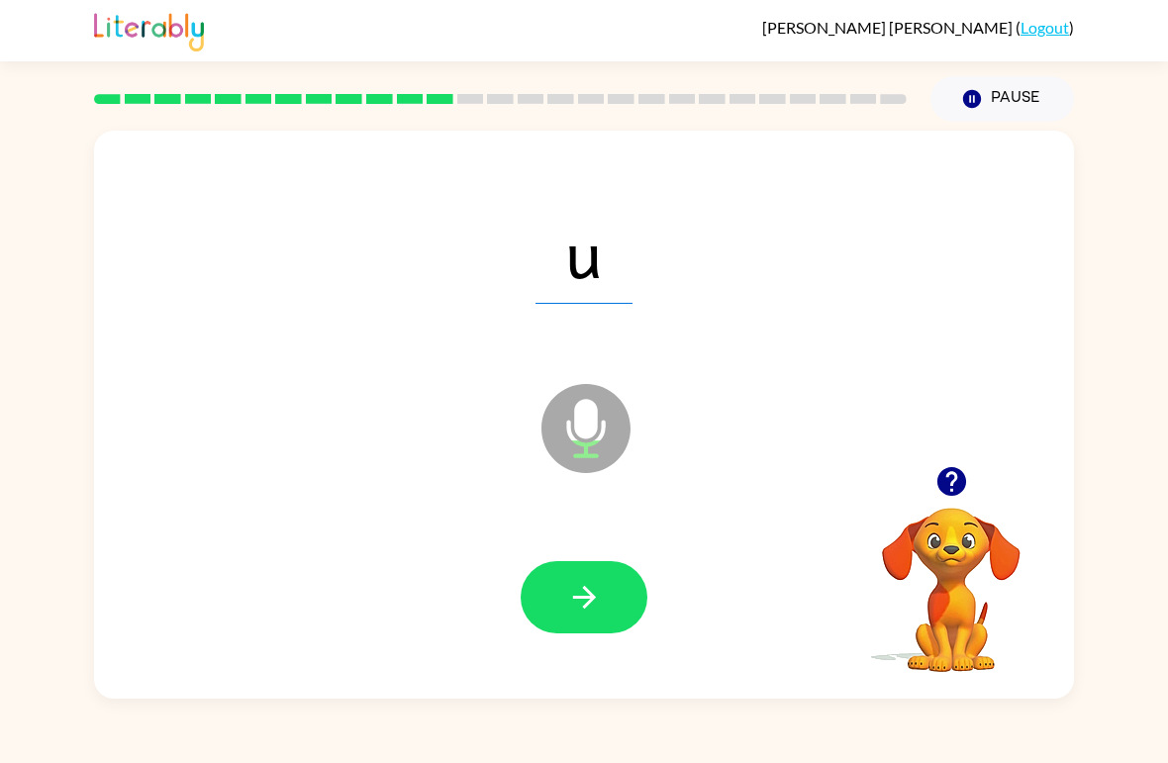
click at [594, 595] on icon "button" at bounding box center [584, 597] width 35 height 35
click at [615, 587] on button "button" at bounding box center [584, 597] width 127 height 72
click at [605, 600] on button "button" at bounding box center [584, 597] width 127 height 72
click at [598, 597] on icon "button" at bounding box center [584, 597] width 35 height 35
click at [604, 250] on span "qu" at bounding box center [584, 252] width 133 height 103
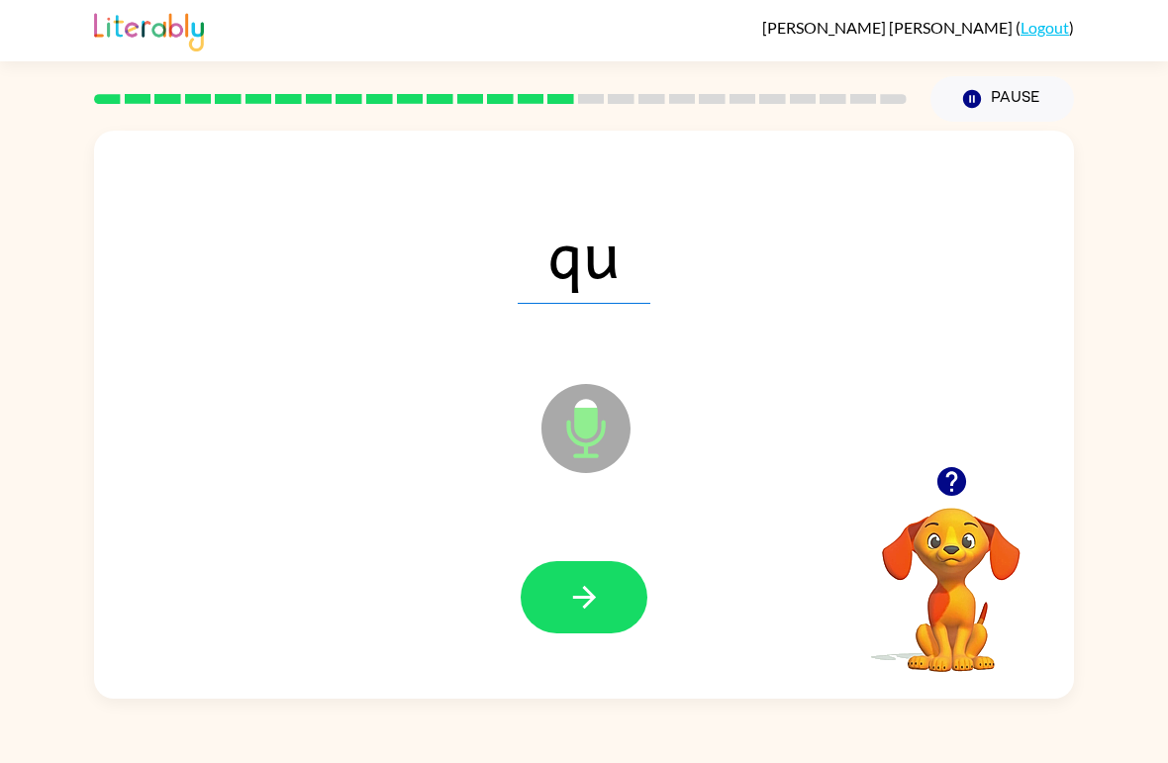
click at [574, 601] on icon "button" at bounding box center [584, 597] width 35 height 35
click at [589, 589] on icon "button" at bounding box center [584, 597] width 35 height 35
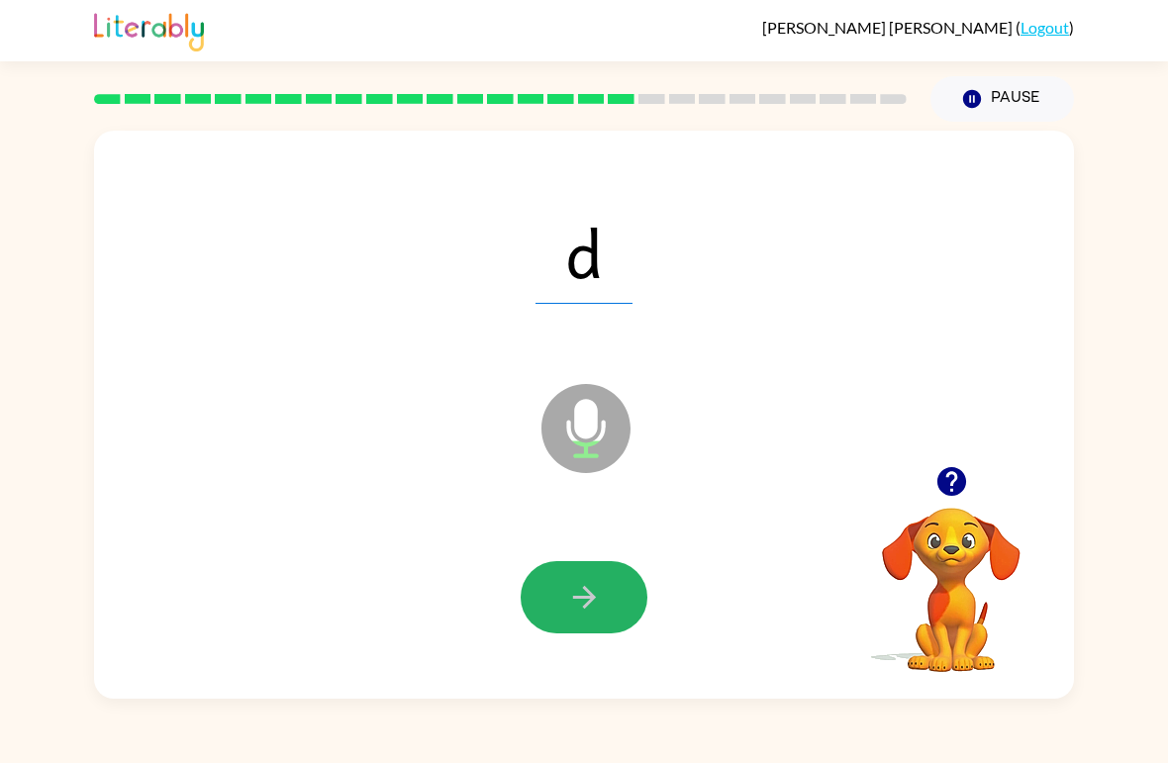
click at [601, 591] on icon "button" at bounding box center [584, 597] width 35 height 35
click at [623, 594] on button "button" at bounding box center [584, 597] width 127 height 72
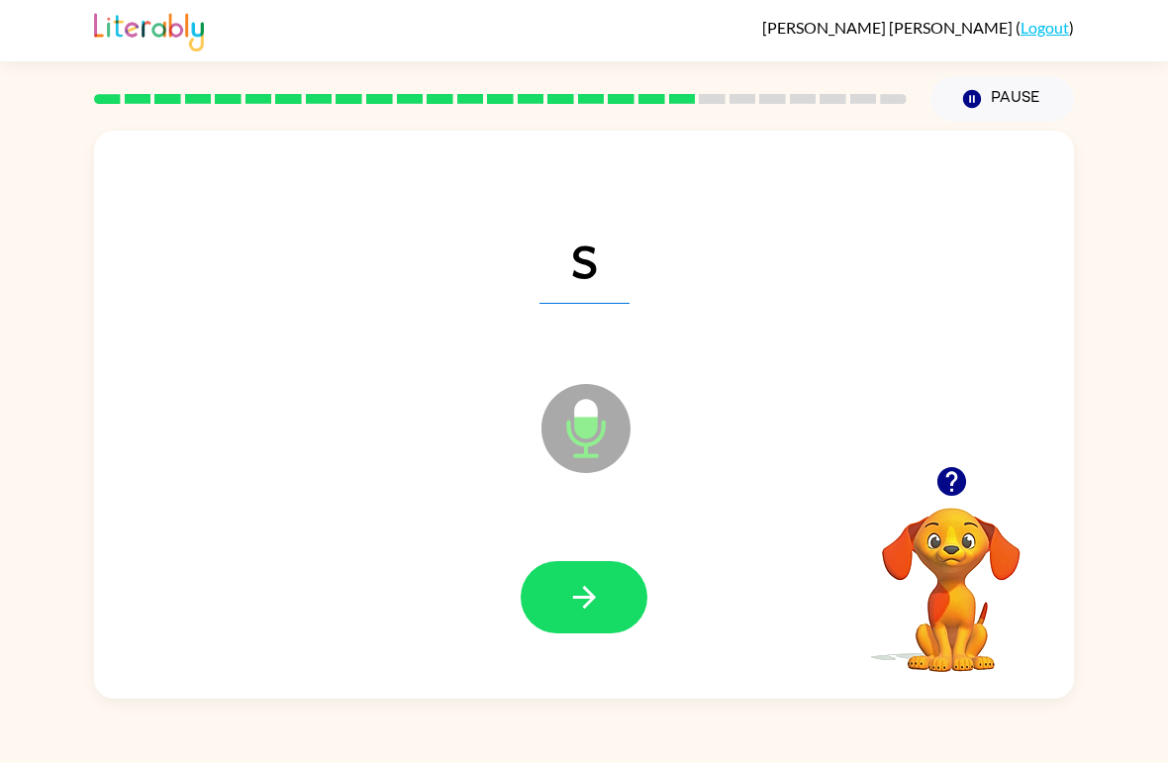
click at [627, 599] on button "button" at bounding box center [584, 597] width 127 height 72
click at [627, 595] on button "button" at bounding box center [584, 597] width 127 height 72
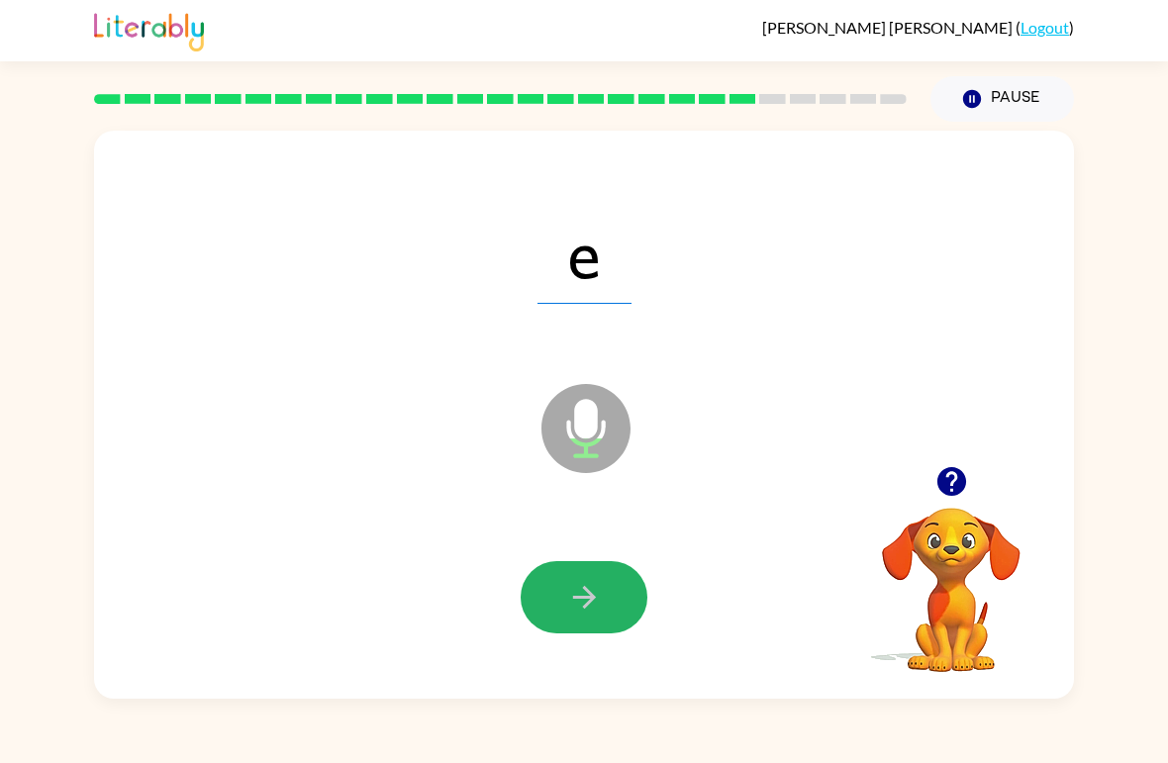
click at [599, 609] on icon "button" at bounding box center [584, 597] width 35 height 35
click at [594, 591] on icon "button" at bounding box center [584, 597] width 35 height 35
click at [598, 594] on icon "button" at bounding box center [584, 597] width 35 height 35
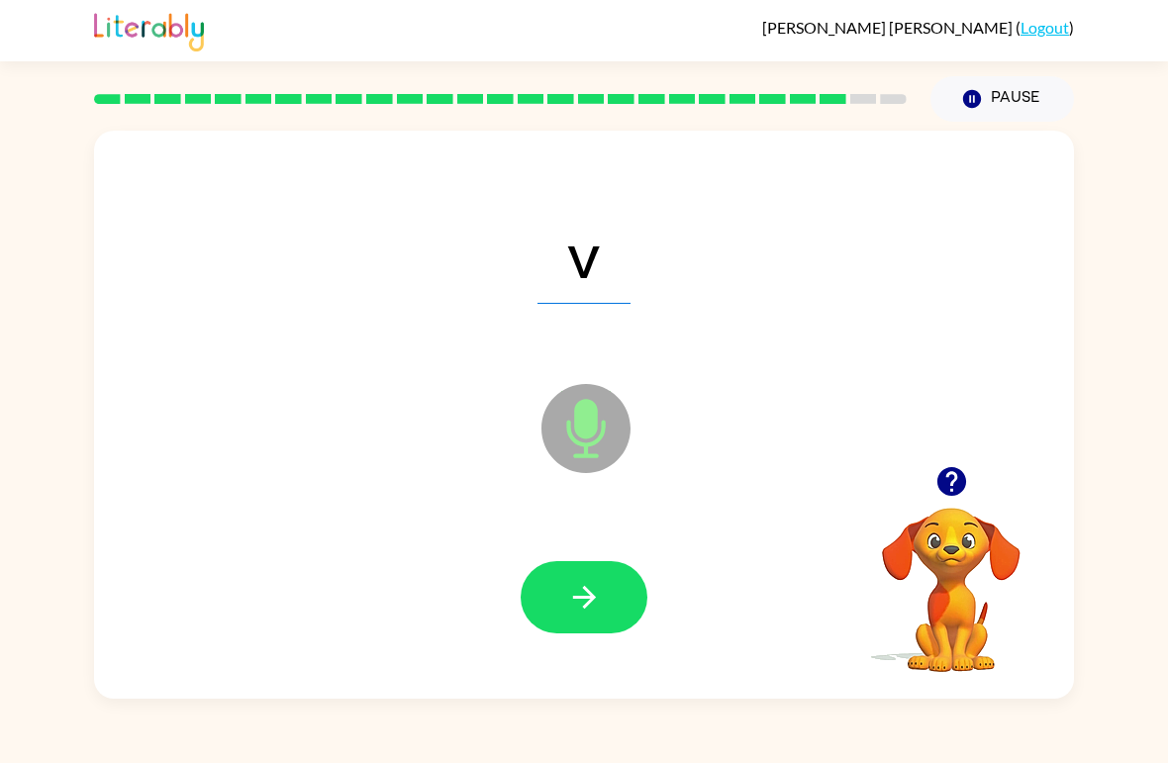
click at [596, 599] on icon "button" at bounding box center [584, 597] width 35 height 35
click at [587, 591] on icon "button" at bounding box center [583, 597] width 23 height 23
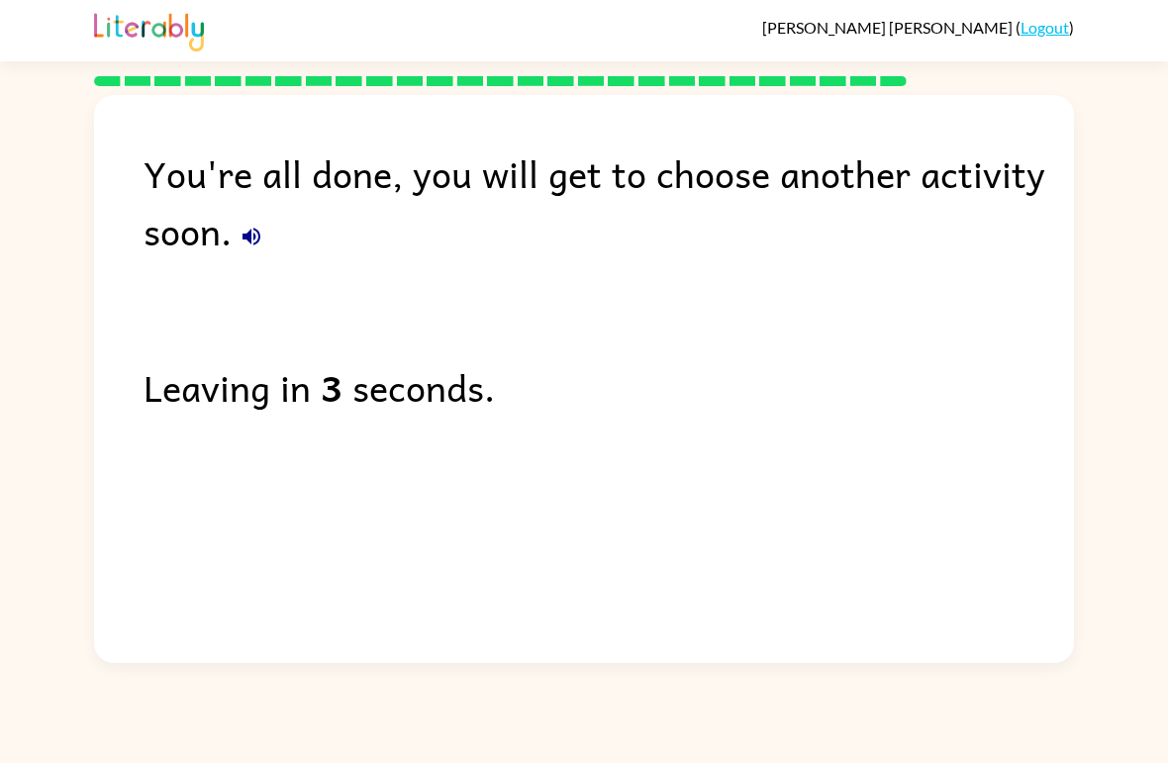
click at [1055, 22] on link "Logout" at bounding box center [1045, 27] width 49 height 19
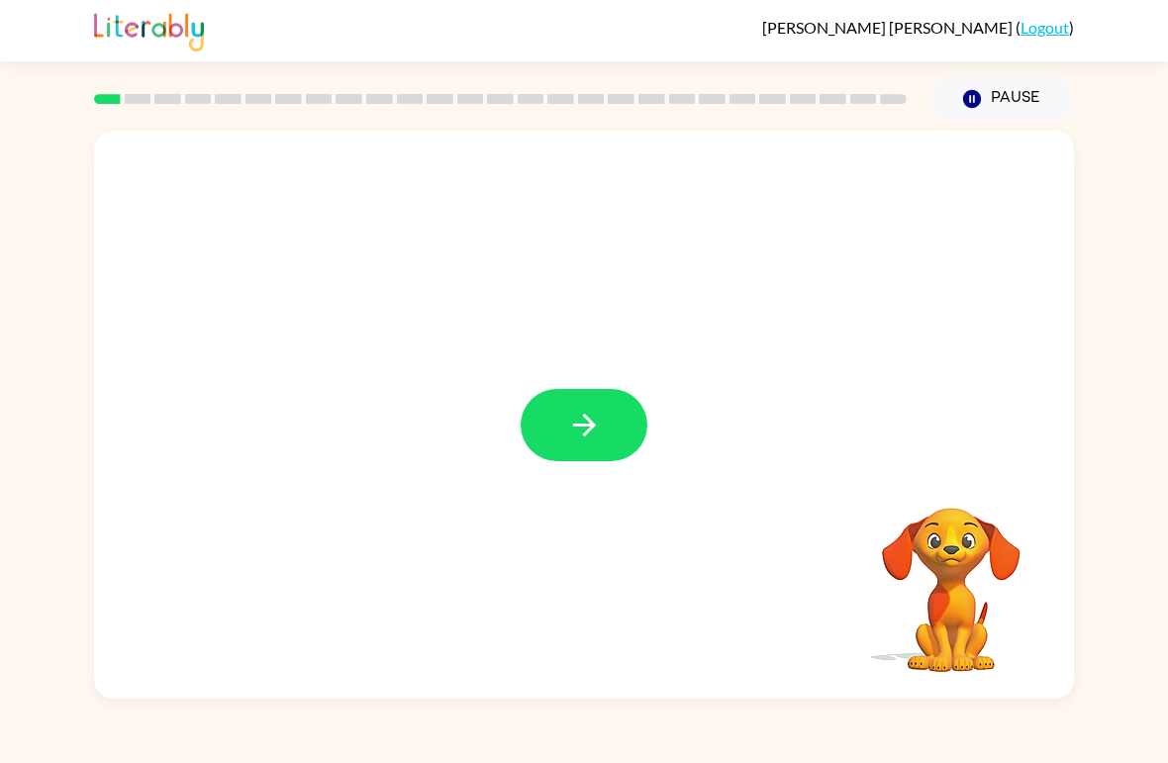
click at [596, 397] on button "button" at bounding box center [584, 425] width 127 height 72
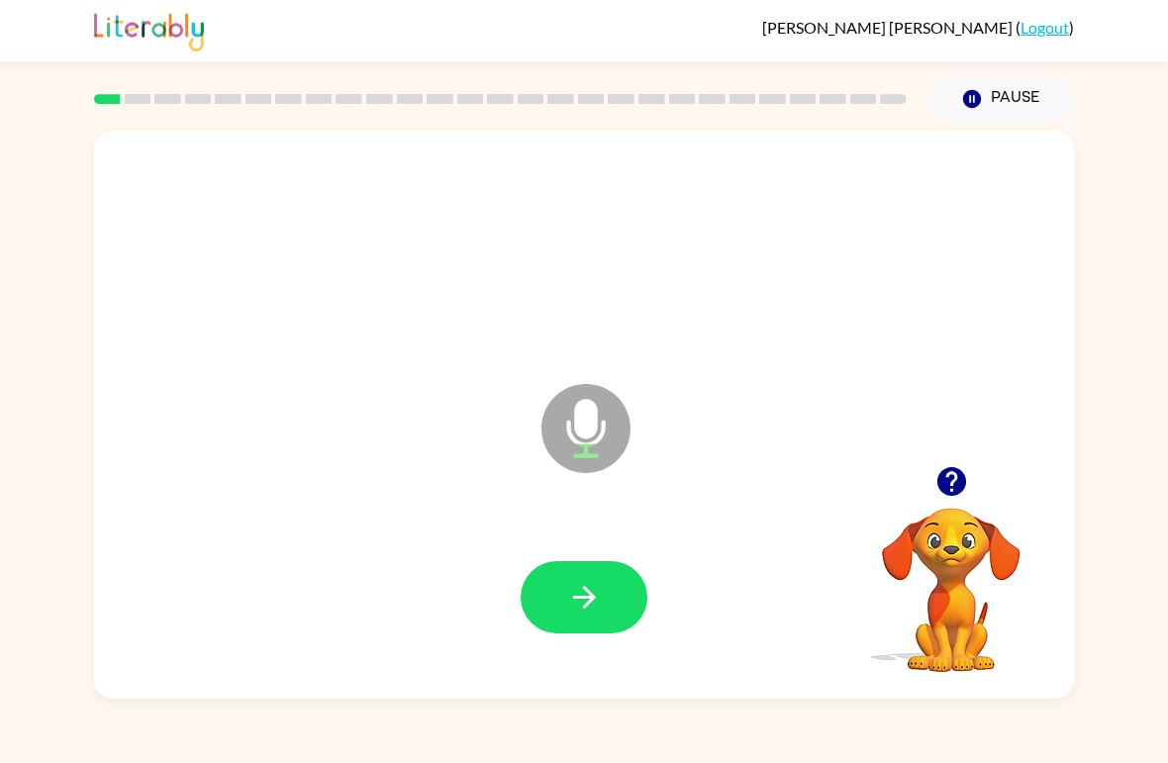
click at [593, 574] on button "button" at bounding box center [584, 597] width 127 height 72
click at [1043, 32] on link "Logout" at bounding box center [1045, 27] width 49 height 19
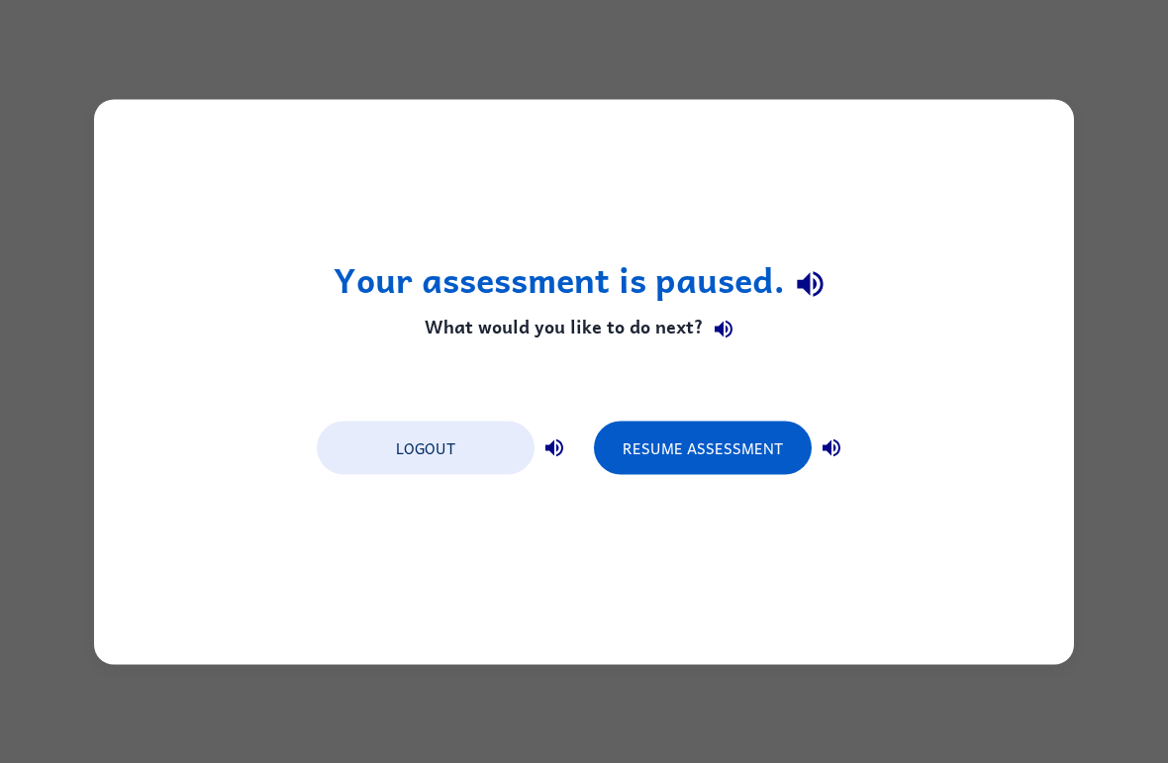
click at [459, 442] on button "Logout" at bounding box center [426, 447] width 218 height 53
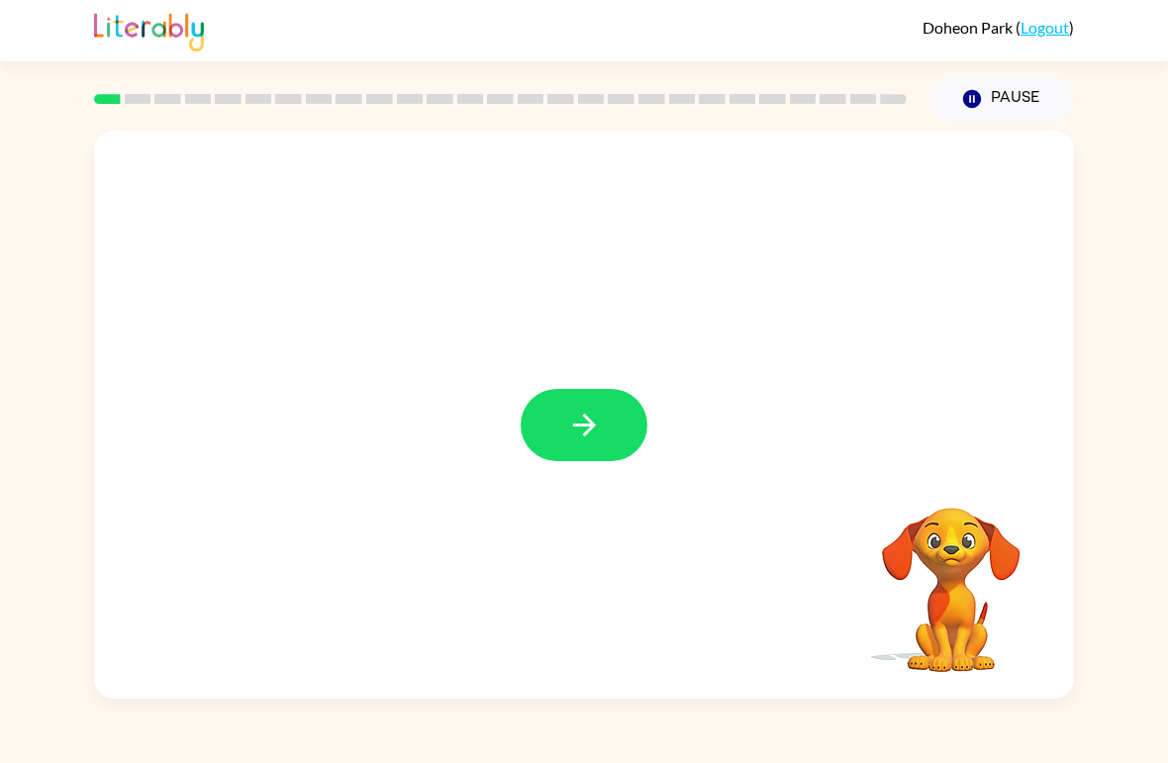
click at [634, 422] on button "button" at bounding box center [584, 425] width 127 height 72
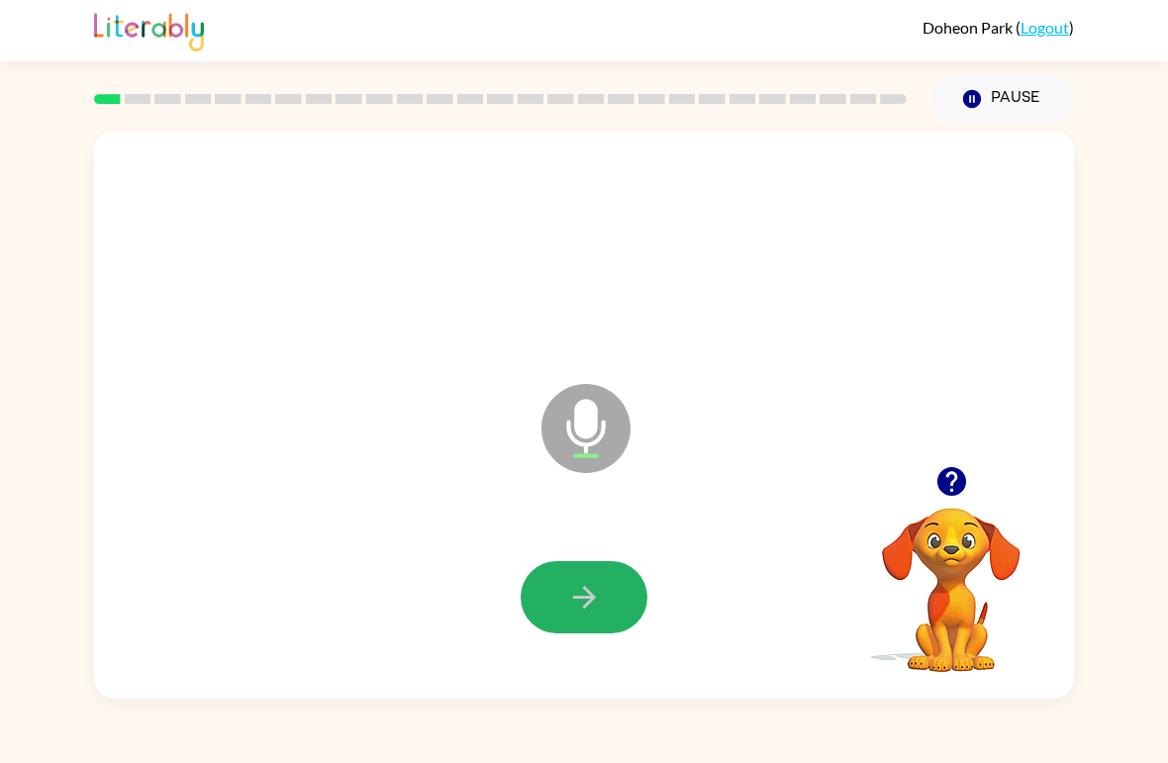
click at [584, 600] on icon "button" at bounding box center [583, 597] width 23 height 23
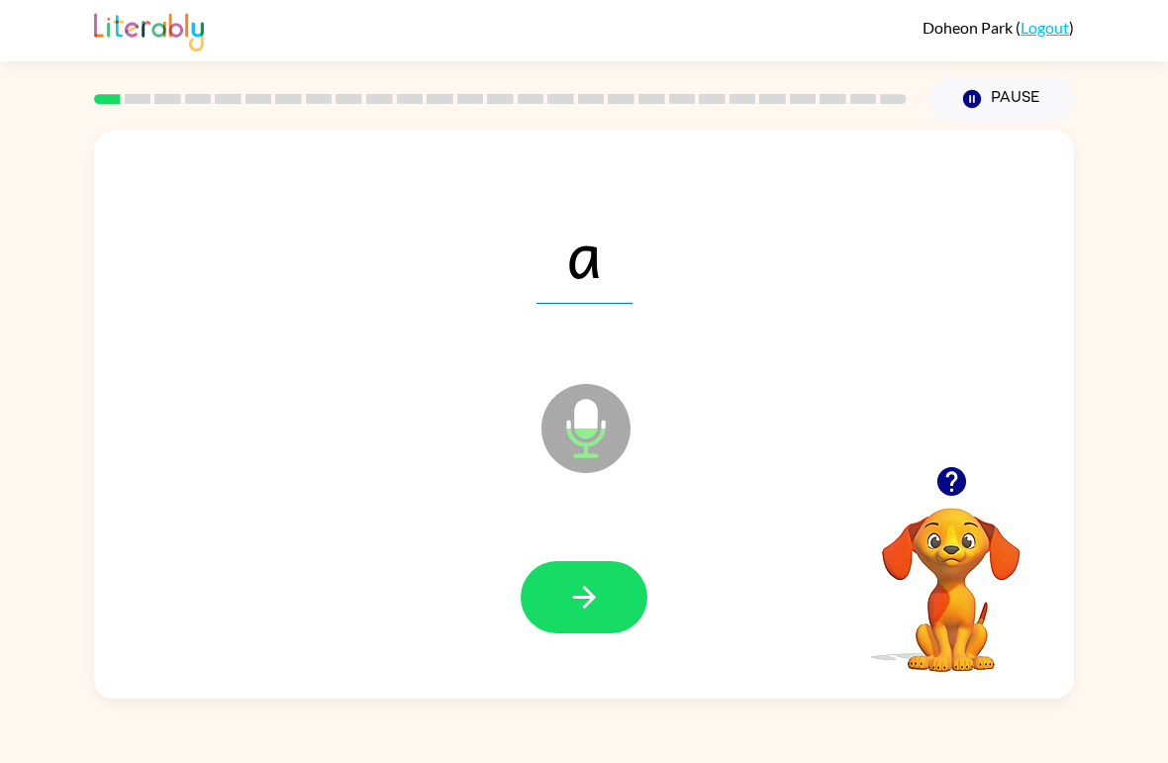
click at [546, 592] on button "button" at bounding box center [584, 597] width 127 height 72
click at [579, 598] on icon "button" at bounding box center [583, 597] width 23 height 23
click at [614, 581] on button "button" at bounding box center [584, 597] width 127 height 72
click at [594, 609] on icon "button" at bounding box center [584, 597] width 35 height 35
click at [611, 579] on button "button" at bounding box center [584, 597] width 127 height 72
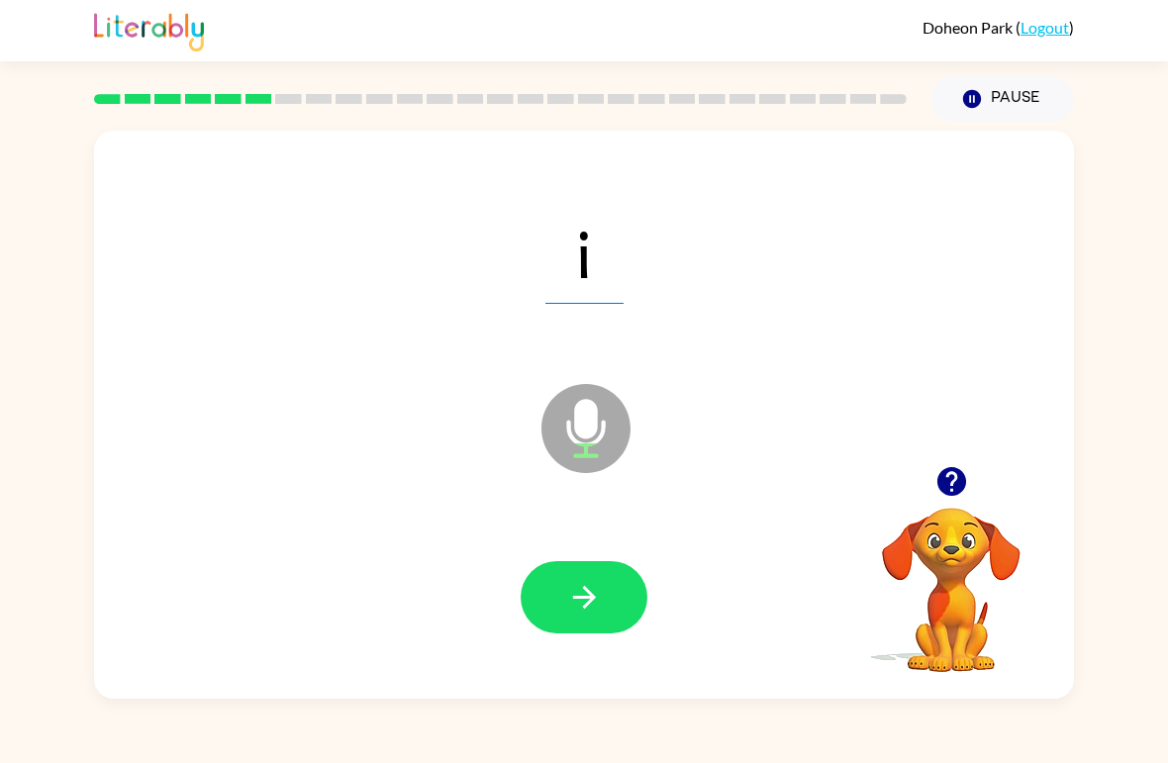
click at [596, 607] on icon "button" at bounding box center [584, 597] width 35 height 35
click at [566, 543] on div at bounding box center [584, 598] width 941 height 163
click at [604, 596] on button "button" at bounding box center [584, 597] width 127 height 72
click at [590, 564] on button "button" at bounding box center [584, 597] width 127 height 72
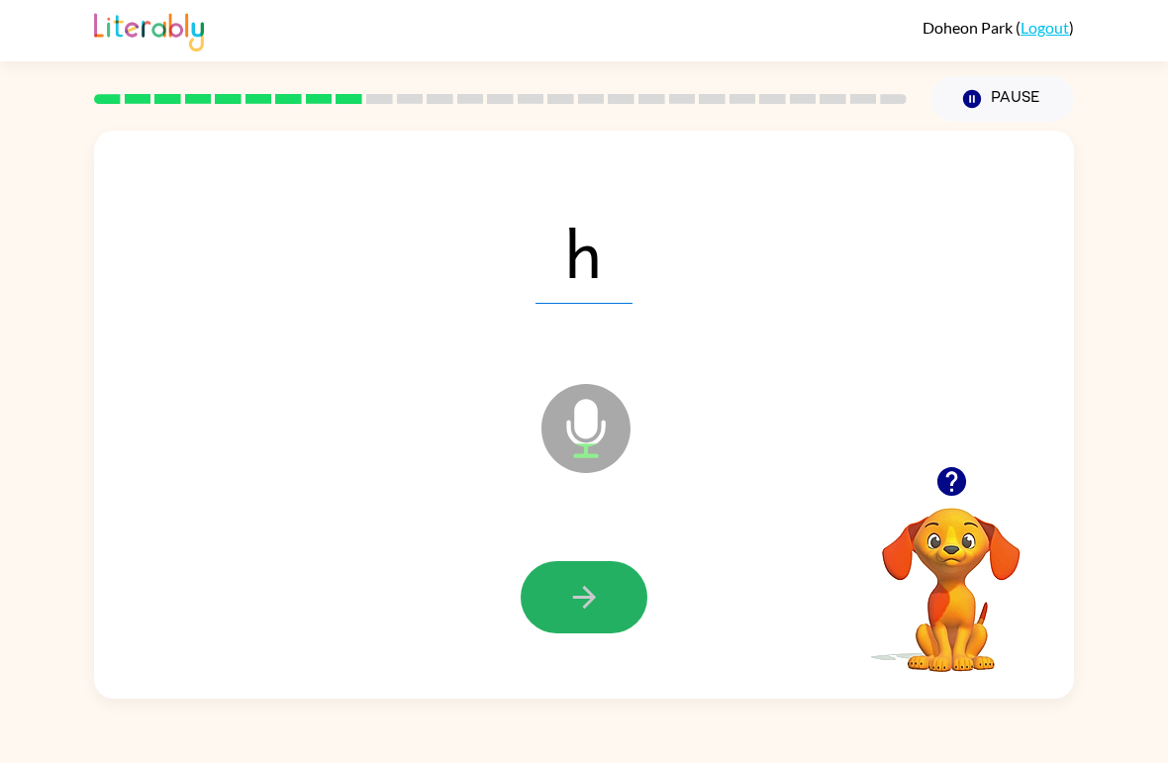
click at [597, 590] on icon "button" at bounding box center [584, 597] width 35 height 35
click at [615, 576] on button "button" at bounding box center [584, 597] width 127 height 72
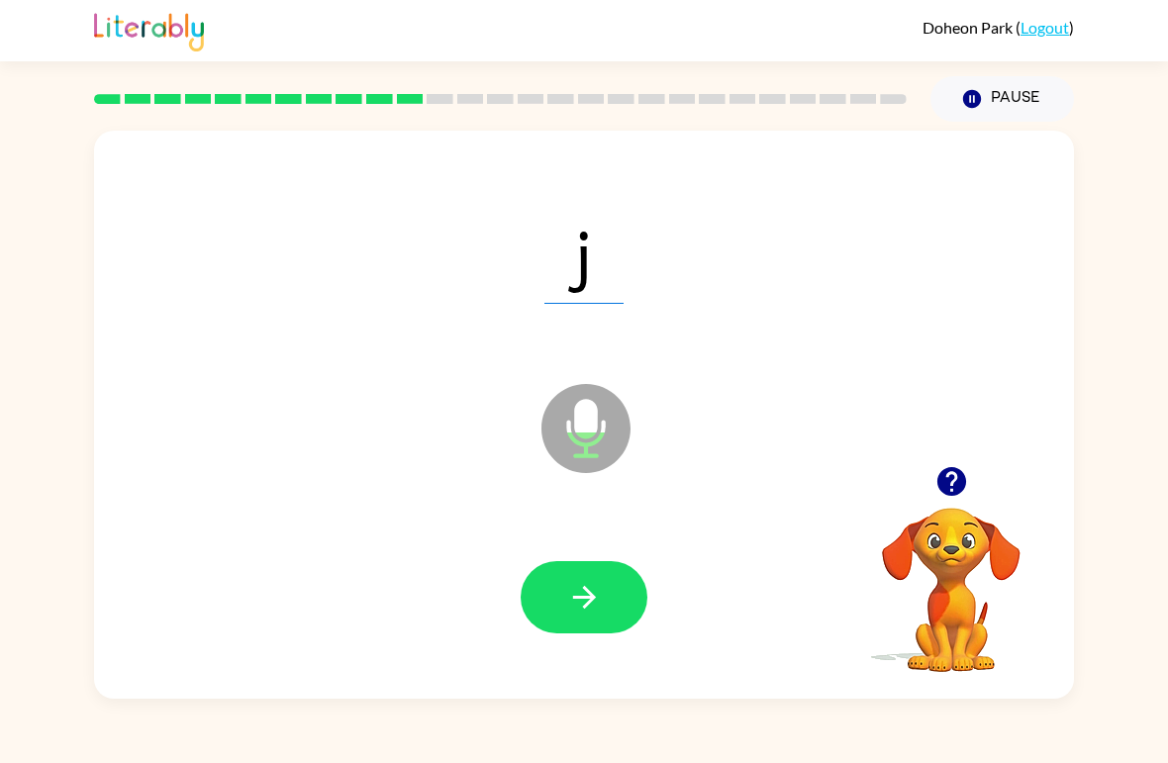
click at [603, 599] on button "button" at bounding box center [584, 597] width 127 height 72
click at [601, 599] on icon "button" at bounding box center [584, 597] width 35 height 35
click at [573, 611] on icon "button" at bounding box center [584, 597] width 35 height 35
click at [614, 573] on button "button" at bounding box center [584, 597] width 127 height 72
click at [600, 580] on button "button" at bounding box center [584, 597] width 127 height 72
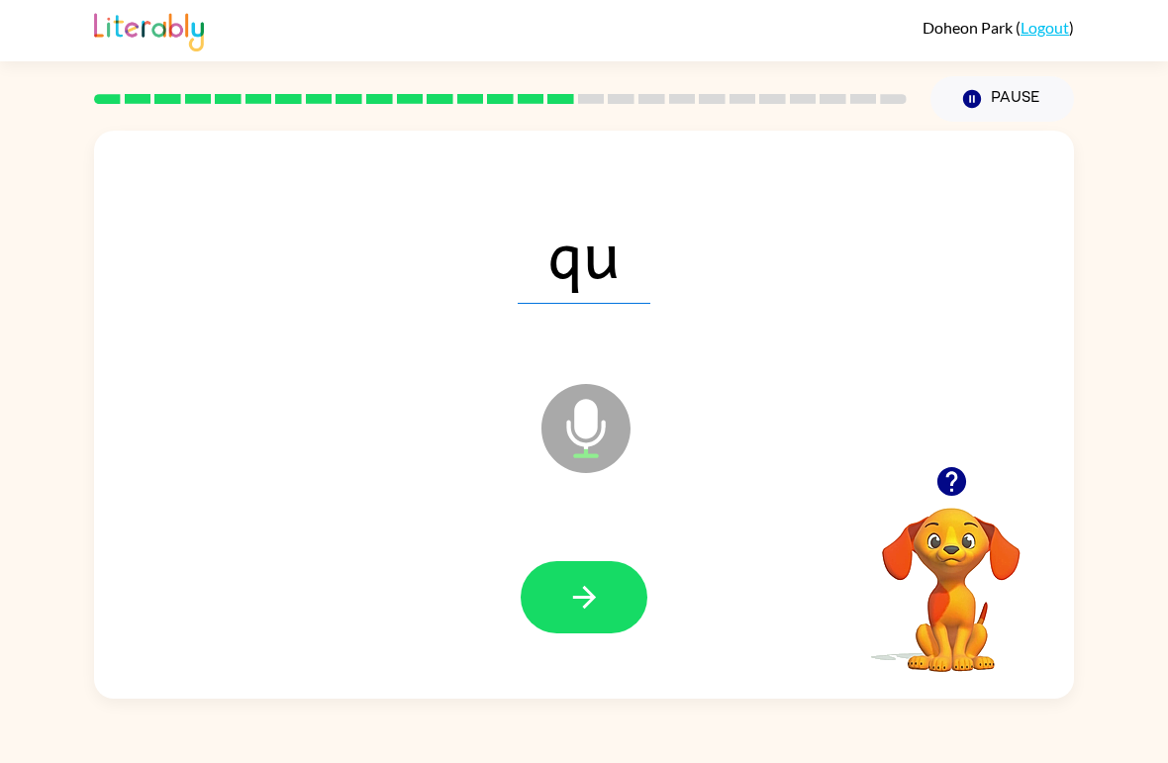
click at [601, 580] on button "button" at bounding box center [584, 597] width 127 height 72
click at [591, 589] on icon "button" at bounding box center [584, 597] width 35 height 35
click at [596, 596] on icon "button" at bounding box center [584, 597] width 35 height 35
click at [643, 588] on button "button" at bounding box center [584, 597] width 127 height 72
click at [564, 573] on button "button" at bounding box center [584, 597] width 127 height 72
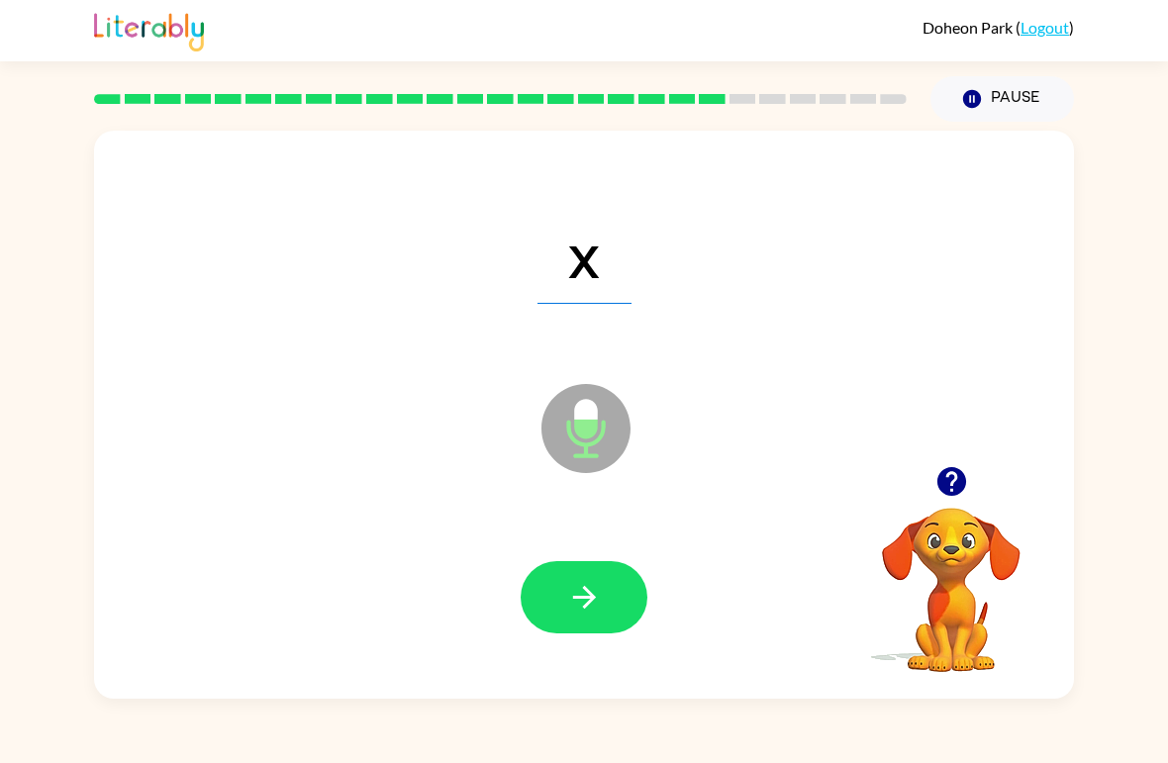
click at [584, 575] on button "button" at bounding box center [584, 597] width 127 height 72
click at [603, 594] on button "button" at bounding box center [584, 597] width 127 height 72
click at [571, 599] on icon "button" at bounding box center [584, 597] width 35 height 35
click at [626, 609] on button "button" at bounding box center [584, 597] width 127 height 72
click at [606, 552] on div at bounding box center [584, 598] width 941 height 163
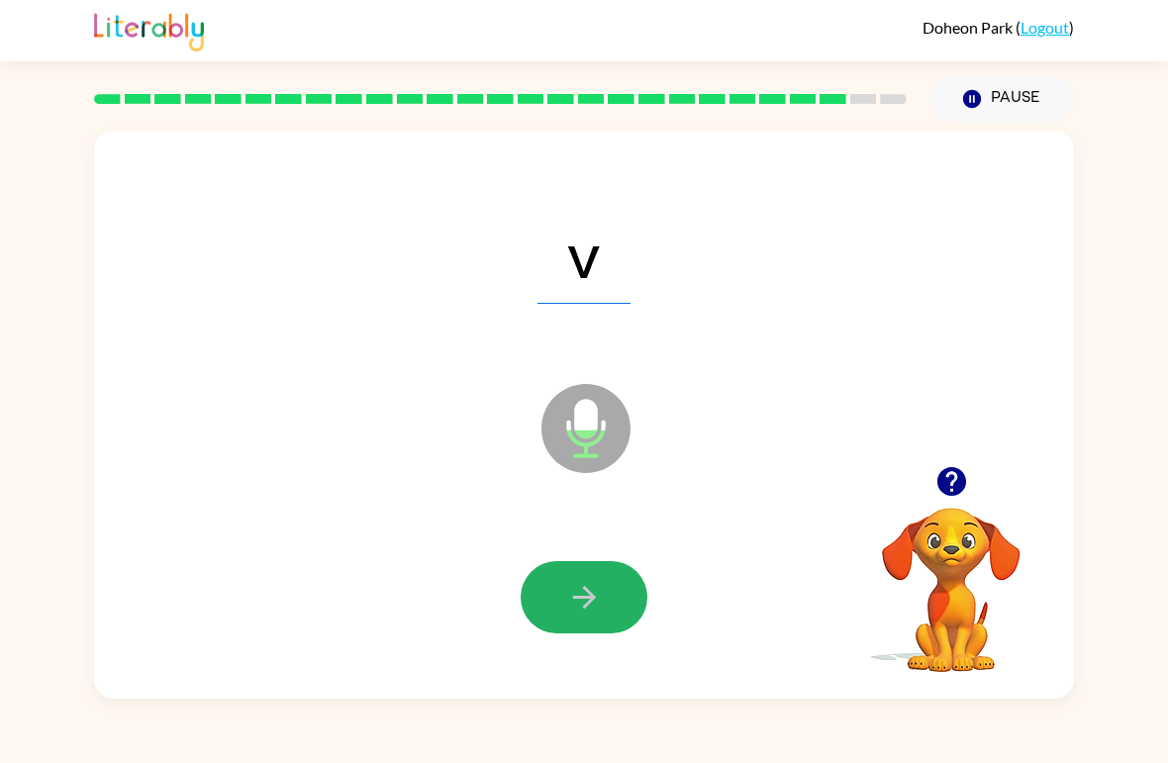
click at [620, 596] on button "button" at bounding box center [584, 597] width 127 height 72
click at [557, 645] on div at bounding box center [584, 598] width 941 height 163
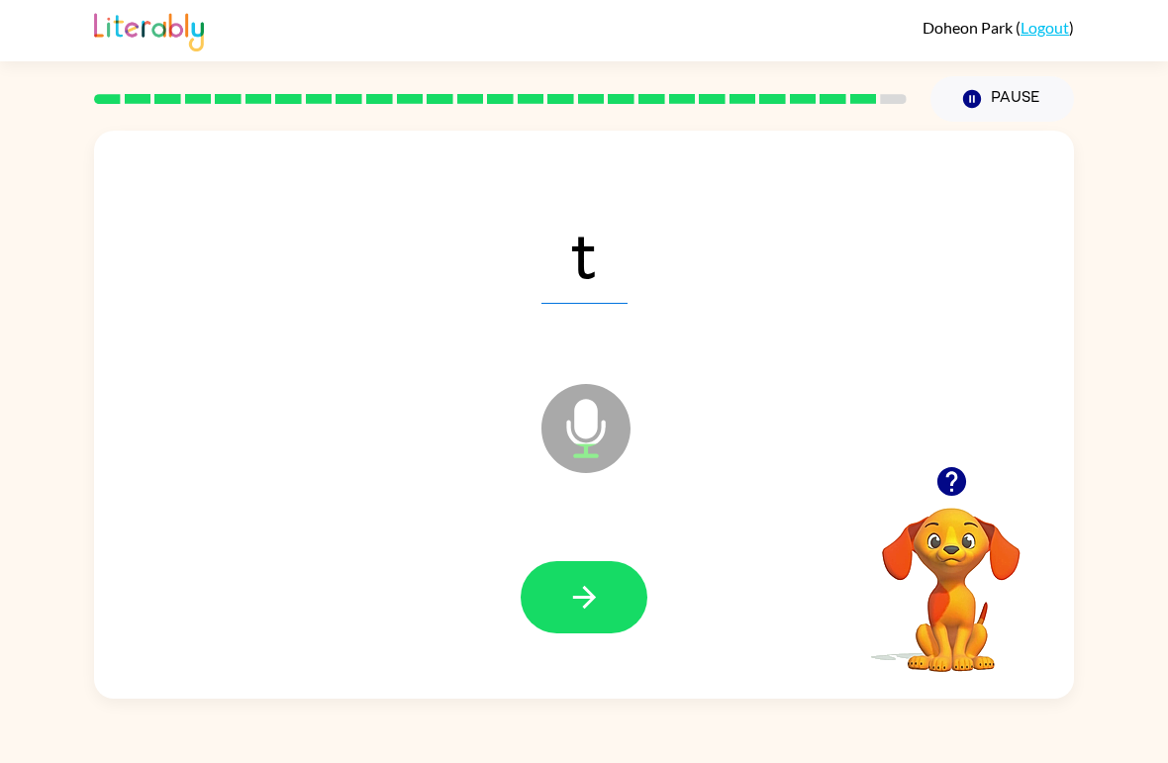
click at [620, 581] on button "button" at bounding box center [584, 597] width 127 height 72
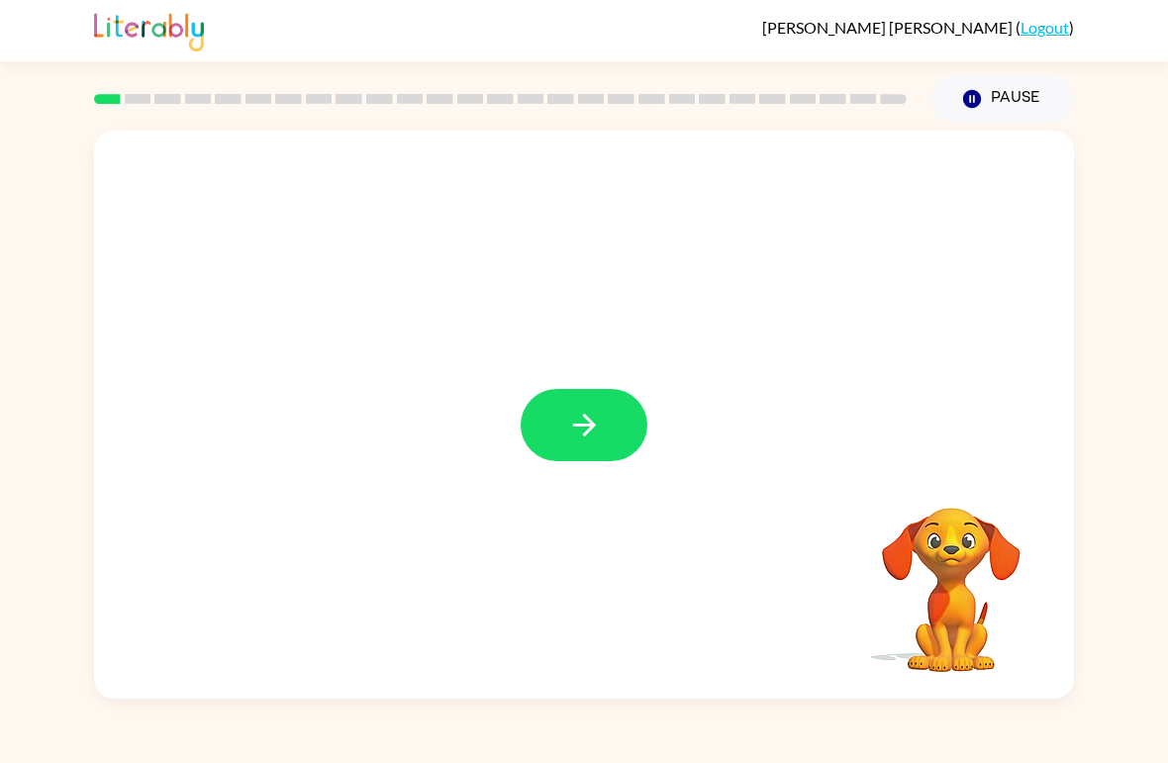
click at [596, 432] on icon "button" at bounding box center [584, 425] width 35 height 35
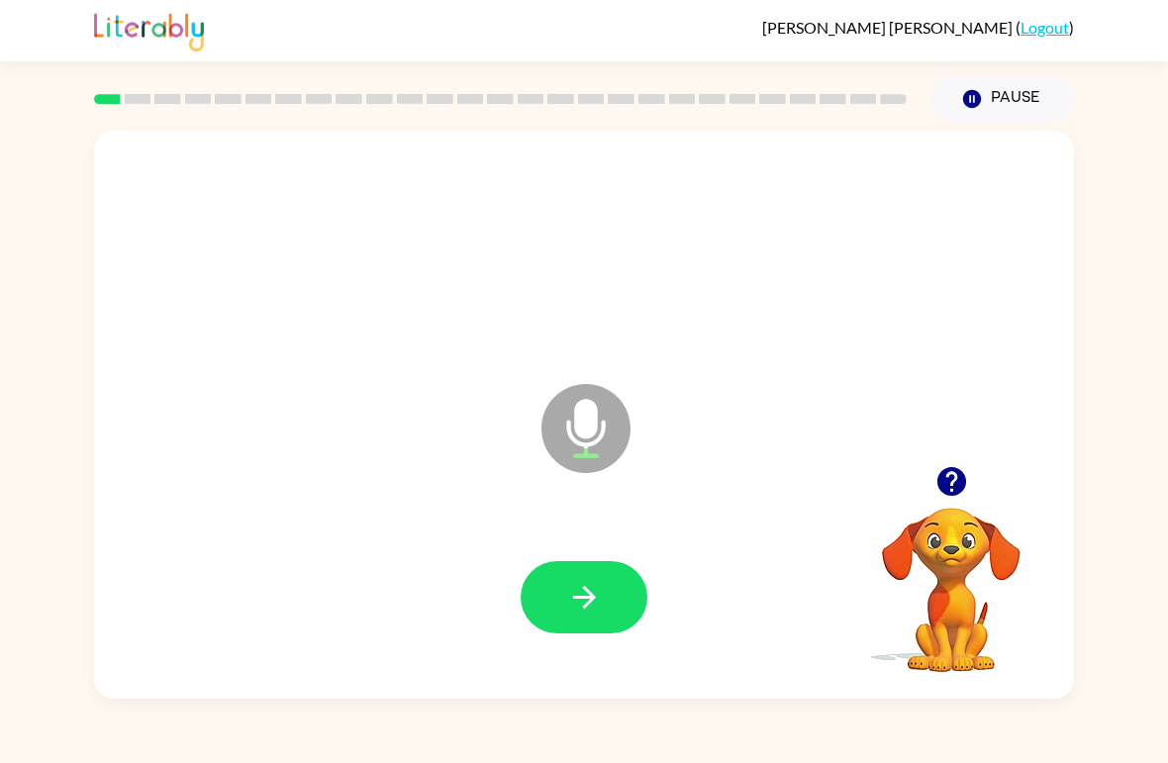
click at [578, 587] on icon "button" at bounding box center [584, 597] width 35 height 35
click at [598, 596] on icon "button" at bounding box center [584, 597] width 35 height 35
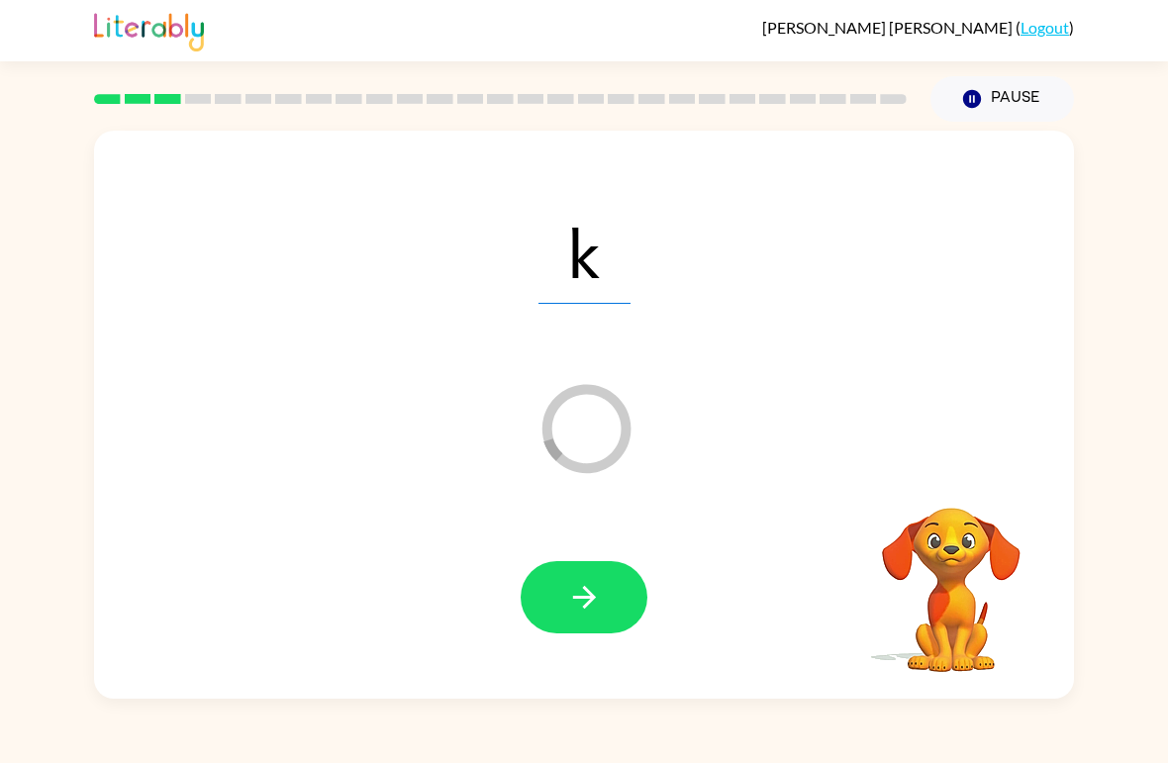
click at [601, 594] on icon "button" at bounding box center [584, 597] width 35 height 35
click at [611, 600] on button "button" at bounding box center [584, 597] width 127 height 72
click at [598, 598] on icon "button" at bounding box center [584, 597] width 35 height 35
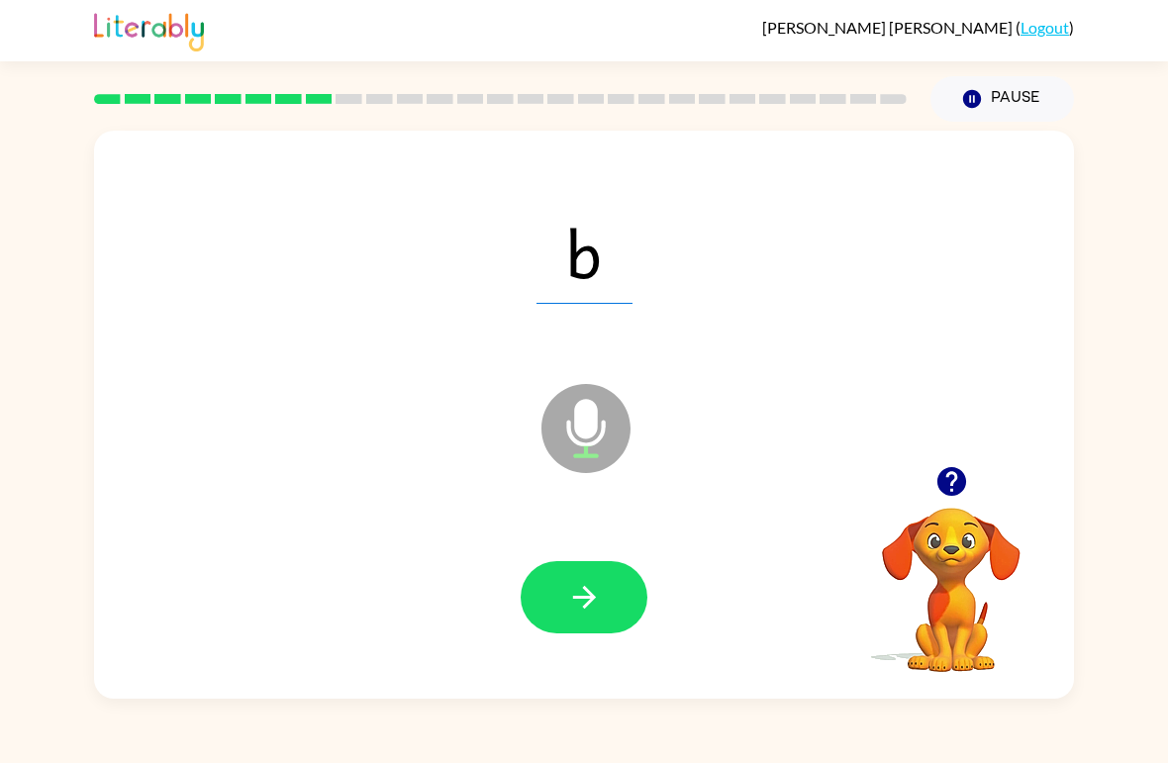
click at [608, 589] on button "button" at bounding box center [584, 597] width 127 height 72
click at [600, 591] on icon "button" at bounding box center [584, 597] width 35 height 35
click at [601, 579] on button "button" at bounding box center [584, 597] width 127 height 72
click at [599, 600] on icon "button" at bounding box center [584, 597] width 35 height 35
click at [601, 578] on button "button" at bounding box center [584, 597] width 127 height 72
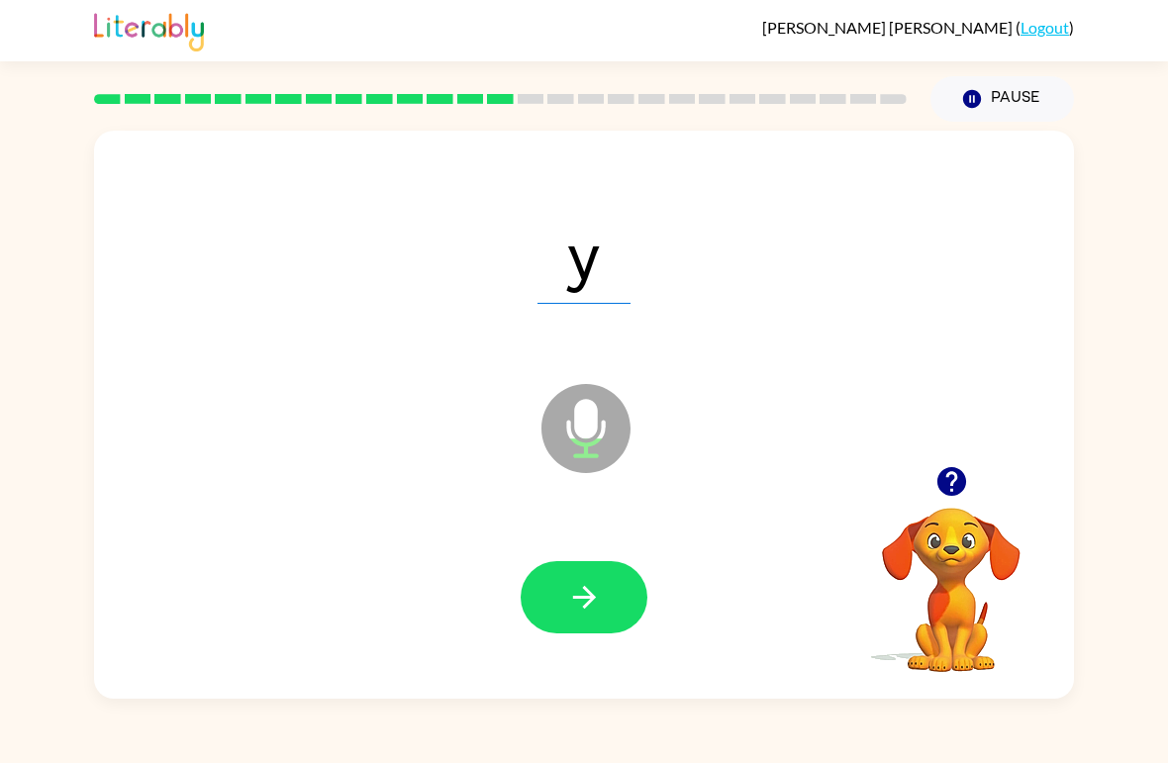
click at [593, 600] on icon "button" at bounding box center [583, 597] width 23 height 23
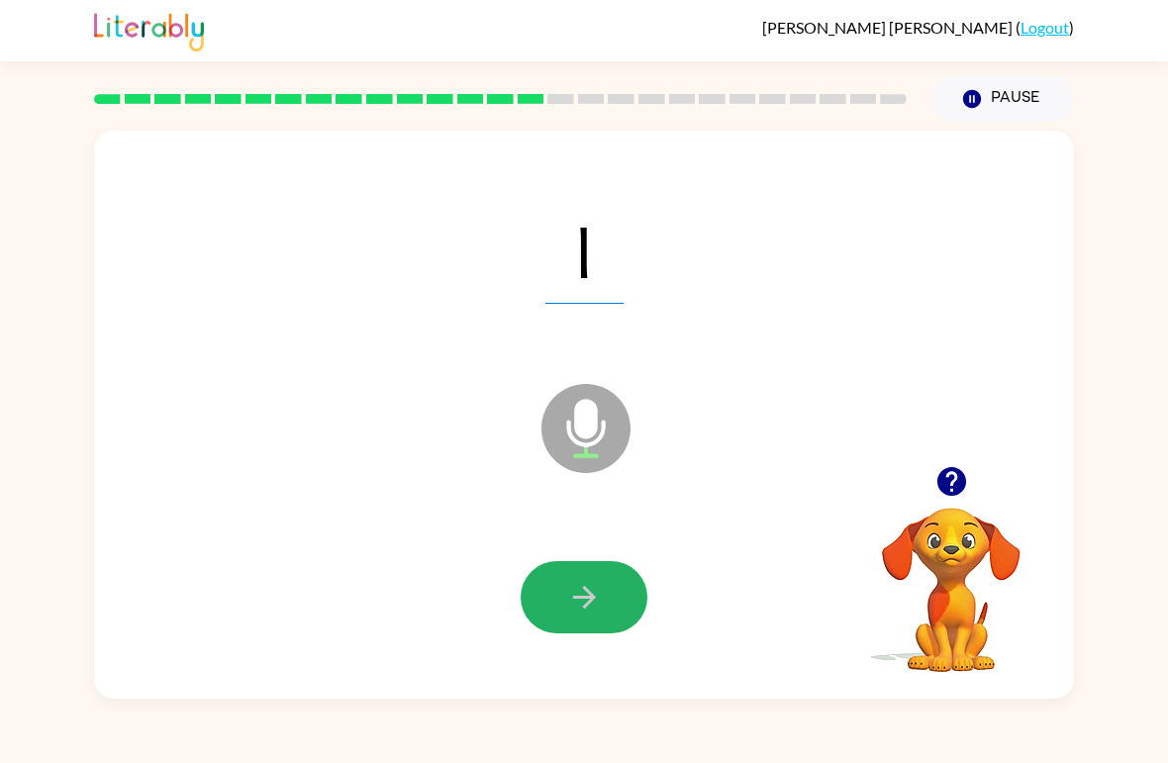
click at [597, 613] on icon "button" at bounding box center [584, 597] width 35 height 35
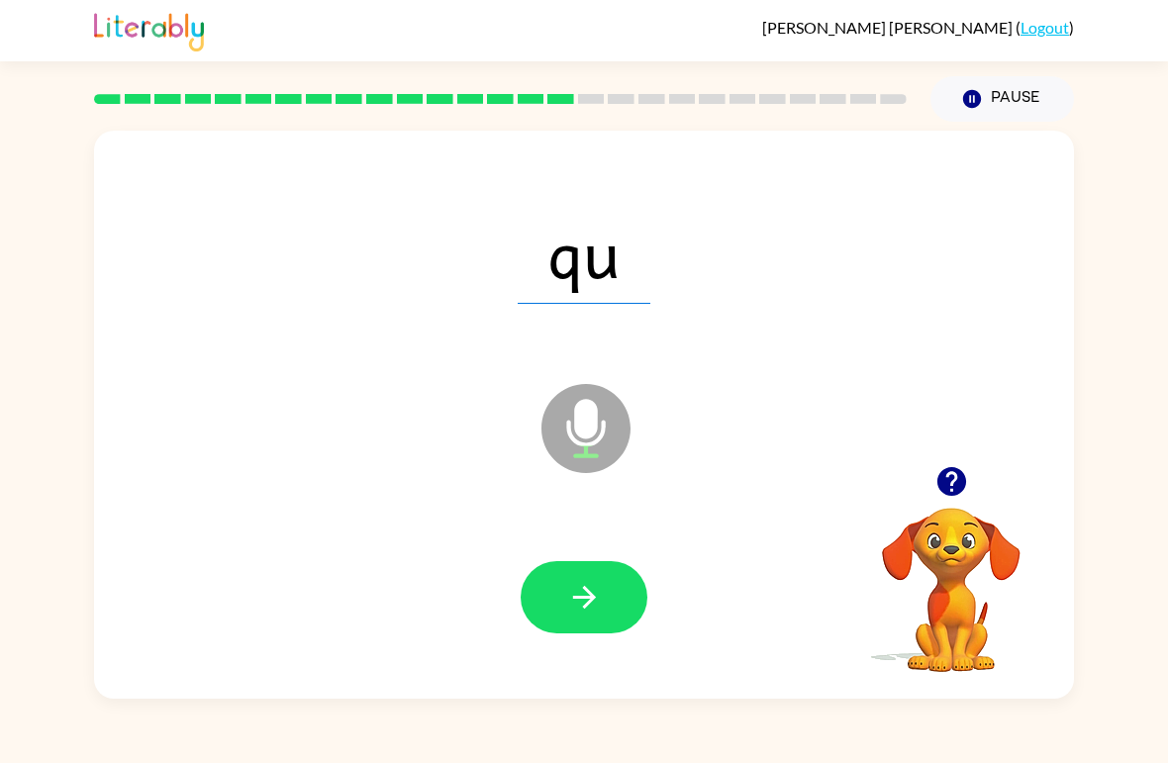
click at [586, 596] on icon "button" at bounding box center [584, 597] width 35 height 35
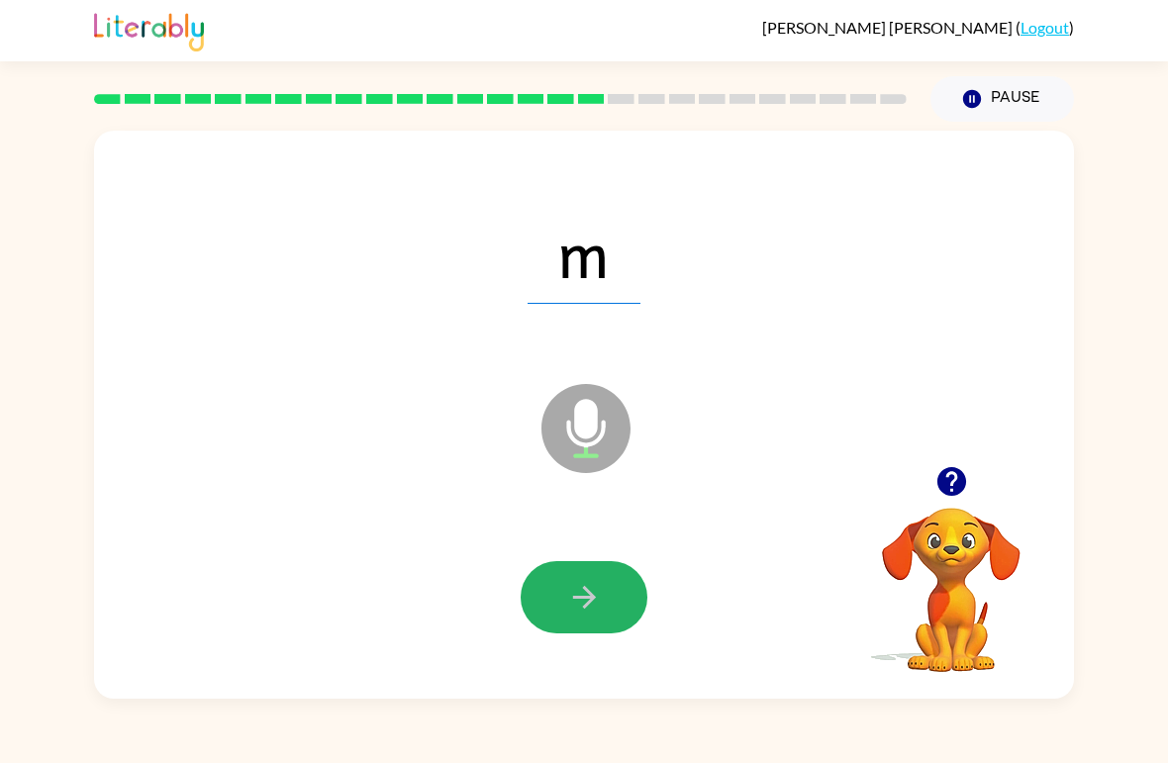
click at [583, 595] on icon "button" at bounding box center [584, 597] width 35 height 35
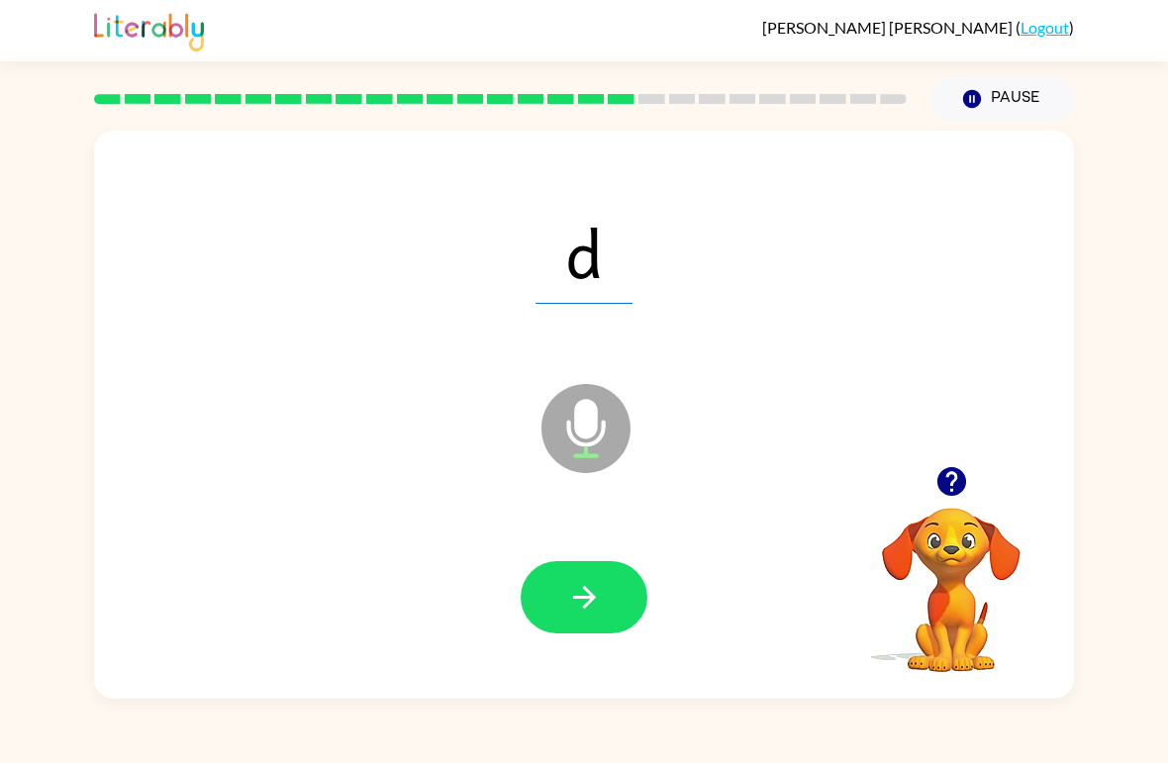
click at [584, 606] on icon "button" at bounding box center [584, 597] width 35 height 35
click at [589, 599] on icon "button" at bounding box center [583, 597] width 23 height 23
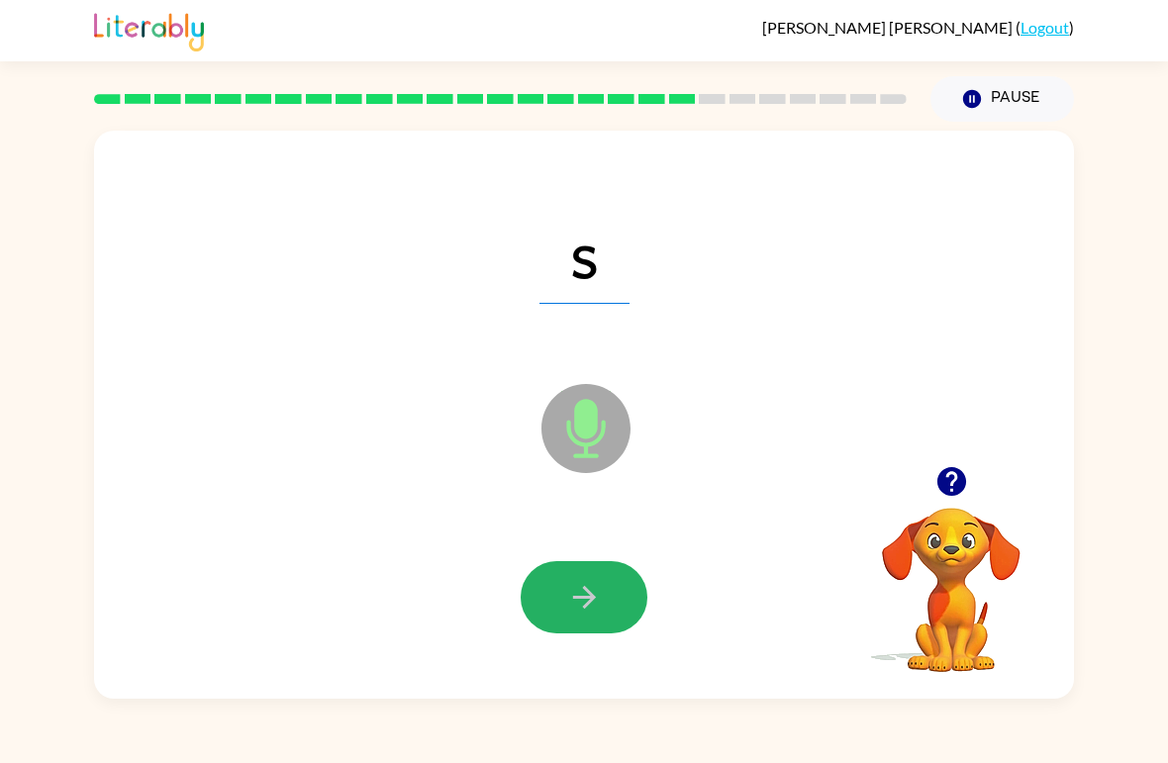
click at [611, 598] on button "button" at bounding box center [584, 597] width 127 height 72
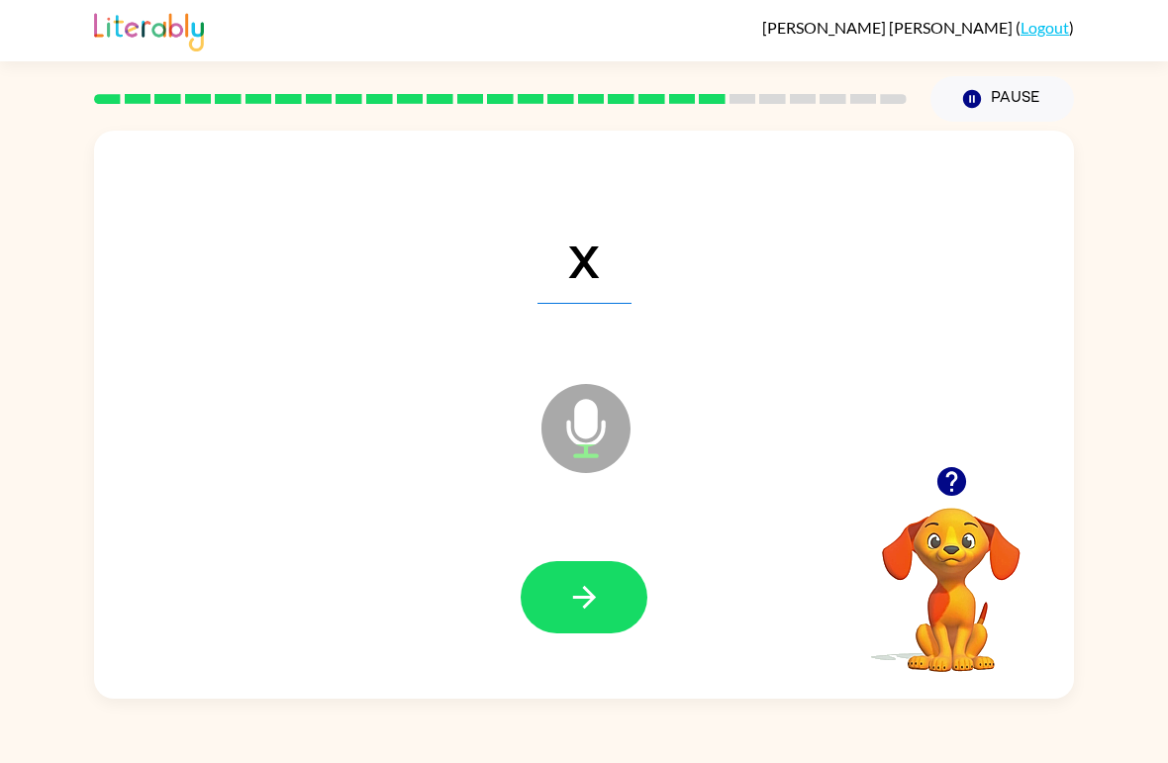
click at [592, 600] on icon "button" at bounding box center [583, 597] width 23 height 23
click at [601, 592] on icon "button" at bounding box center [584, 597] width 35 height 35
click at [572, 577] on button "button" at bounding box center [584, 597] width 127 height 72
click at [593, 606] on icon "button" at bounding box center [584, 597] width 35 height 35
click at [594, 593] on icon "button" at bounding box center [584, 597] width 35 height 35
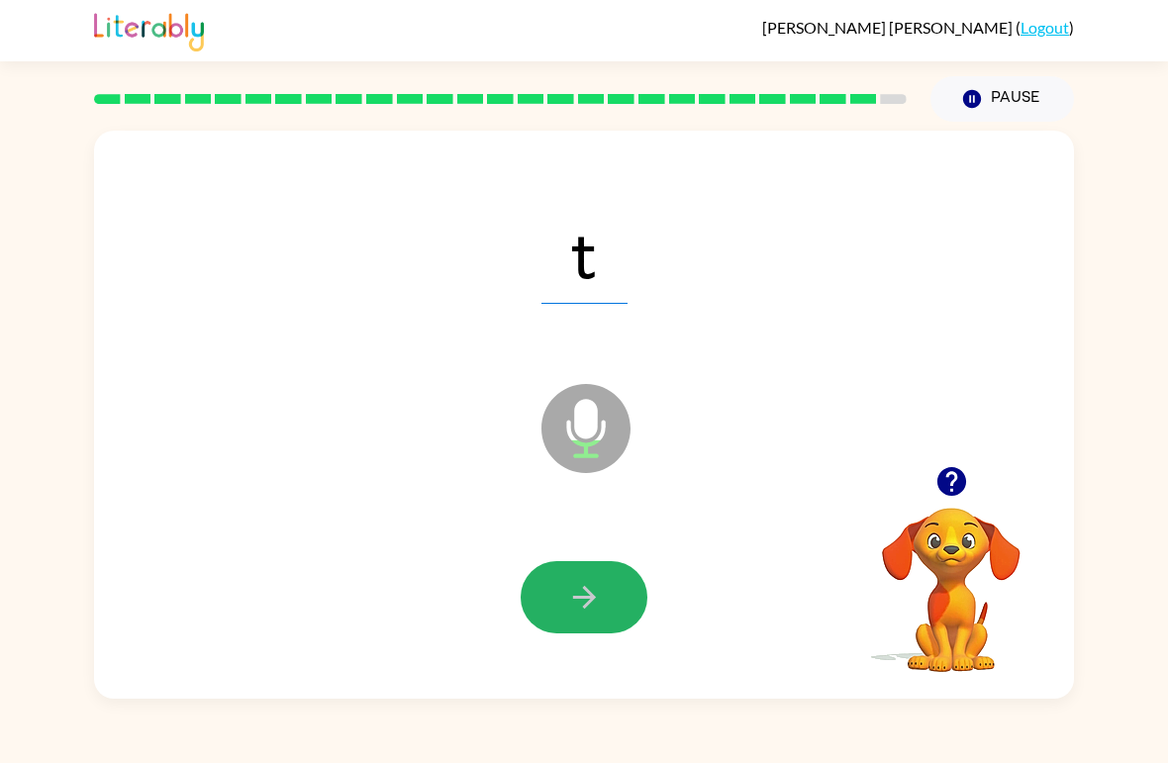
click at [589, 598] on icon "button" at bounding box center [583, 597] width 23 height 23
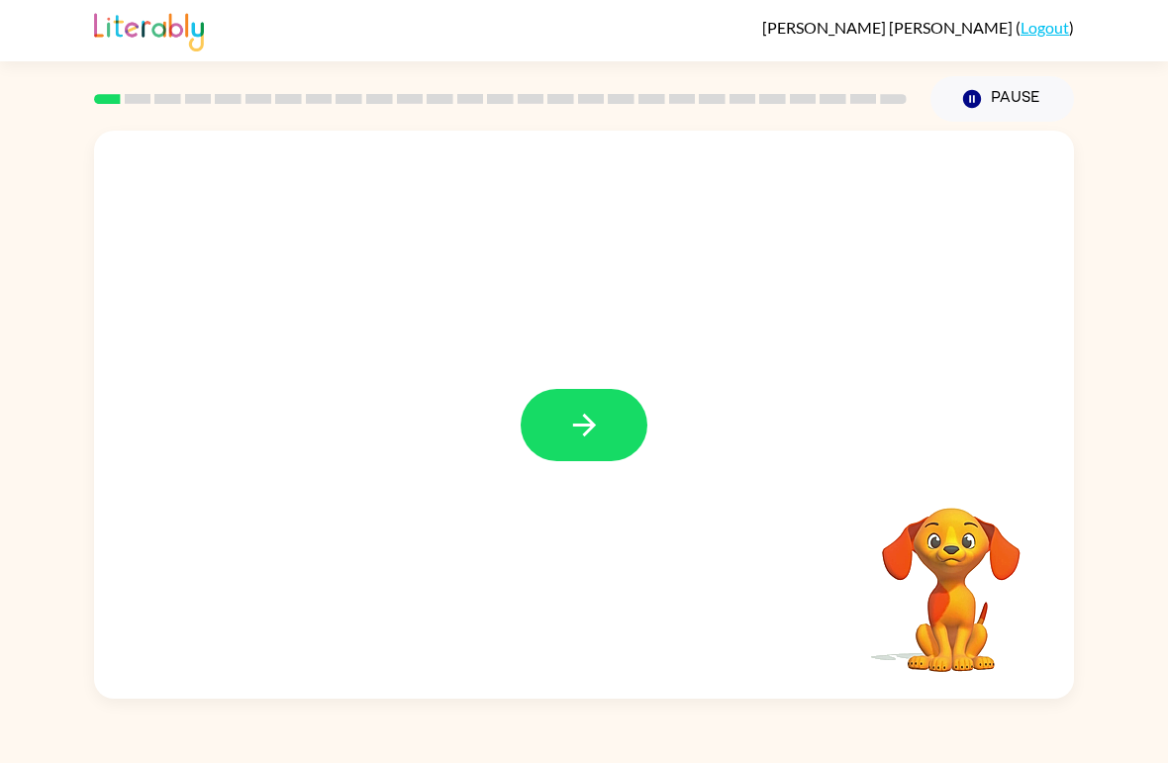
click at [606, 413] on button "button" at bounding box center [584, 425] width 127 height 72
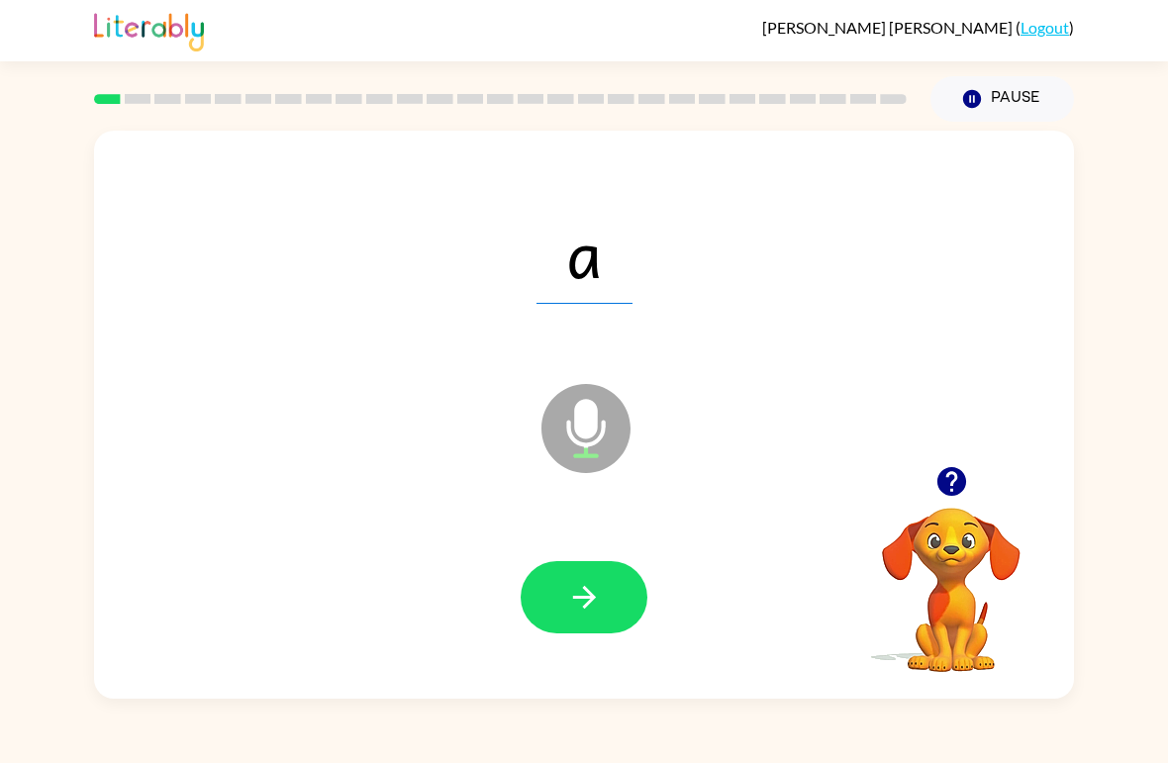
click at [652, 541] on div at bounding box center [584, 598] width 941 height 163
click at [627, 574] on button "button" at bounding box center [584, 597] width 127 height 72
click at [570, 586] on icon "button" at bounding box center [584, 597] width 35 height 35
click at [579, 565] on button "button" at bounding box center [584, 597] width 127 height 72
click at [574, 586] on icon "button" at bounding box center [584, 597] width 35 height 35
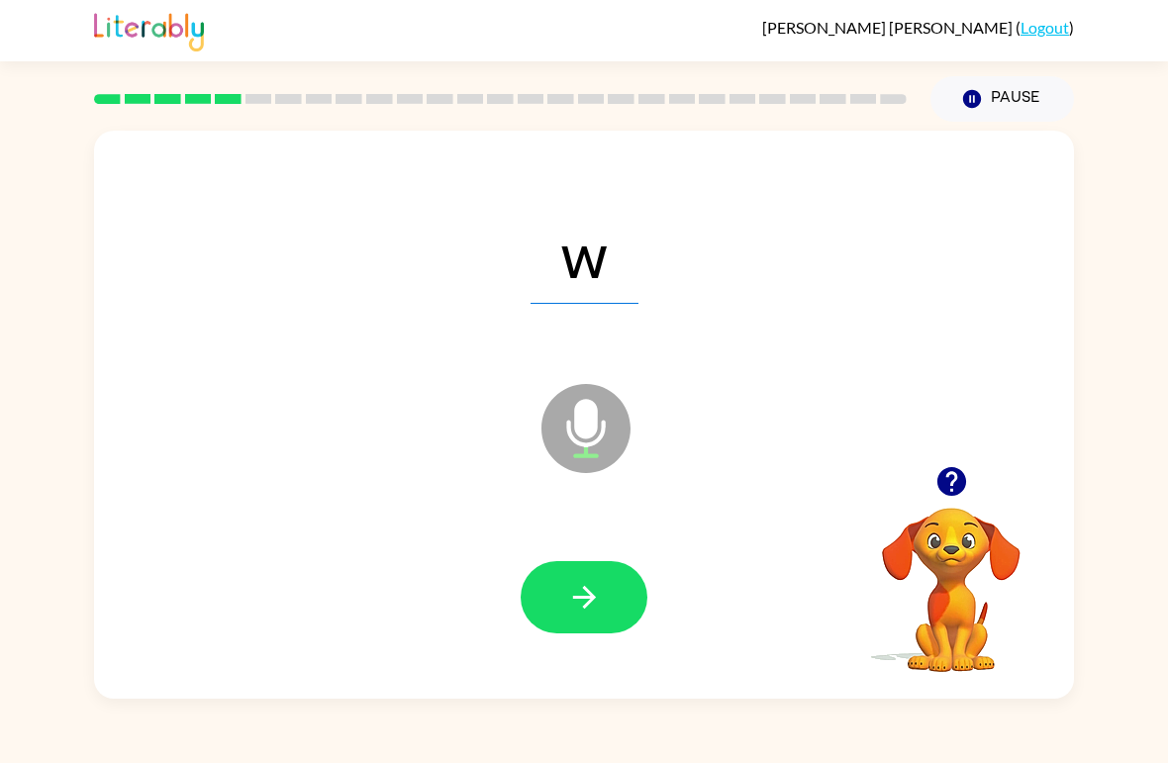
click at [588, 557] on div at bounding box center [584, 598] width 941 height 163
click at [579, 603] on icon "button" at bounding box center [584, 597] width 35 height 35
click at [512, 594] on div at bounding box center [584, 598] width 941 height 163
click at [603, 594] on button "button" at bounding box center [584, 597] width 127 height 72
click at [613, 603] on button "button" at bounding box center [584, 597] width 127 height 72
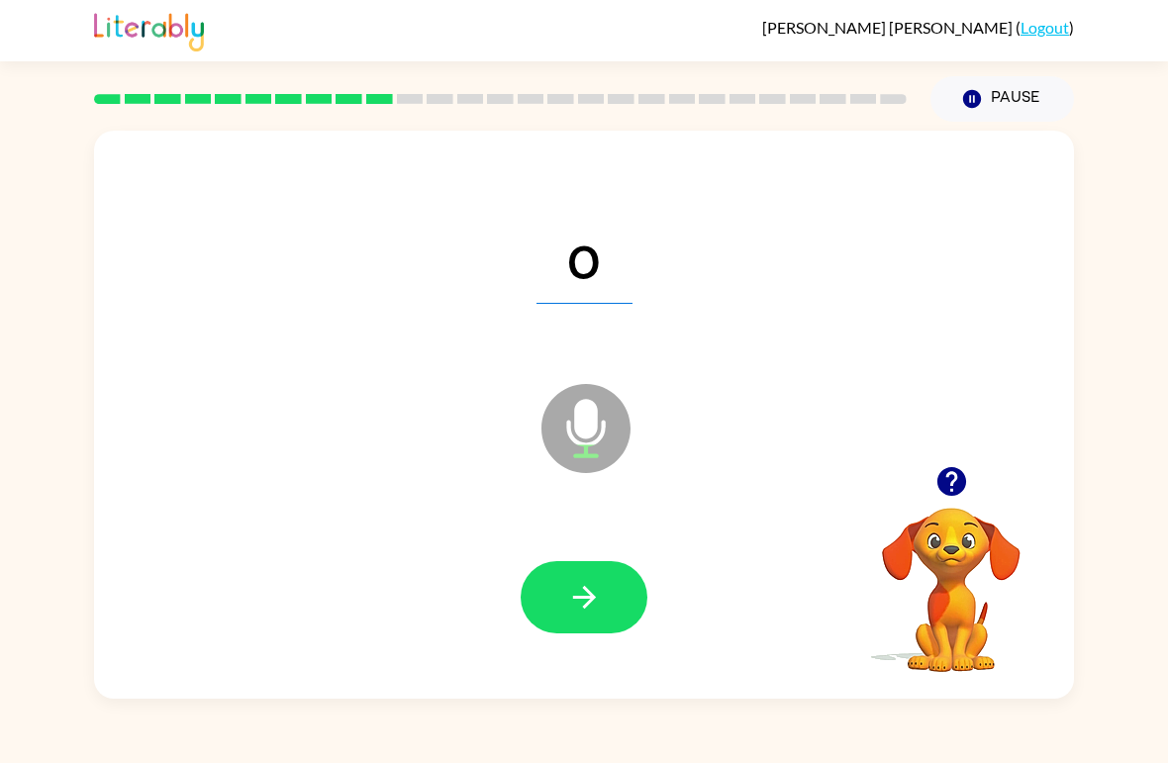
click at [585, 613] on icon "button" at bounding box center [584, 597] width 35 height 35
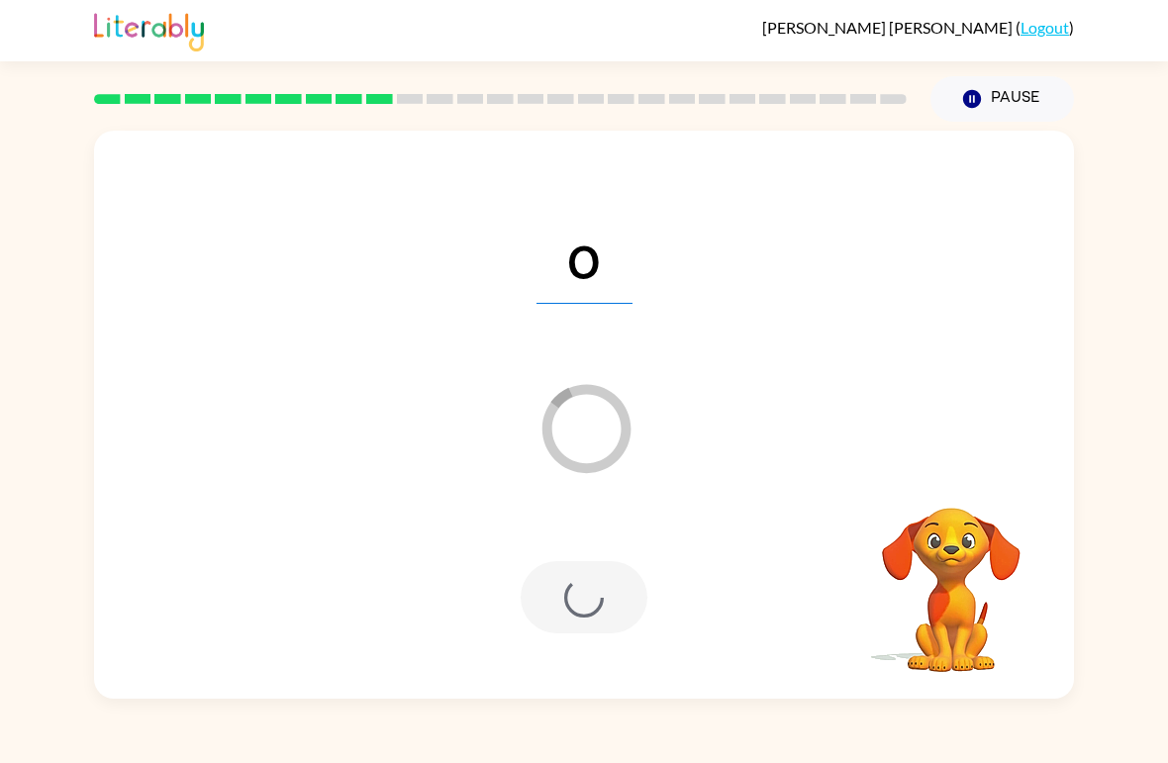
click at [569, 587] on div at bounding box center [584, 597] width 127 height 72
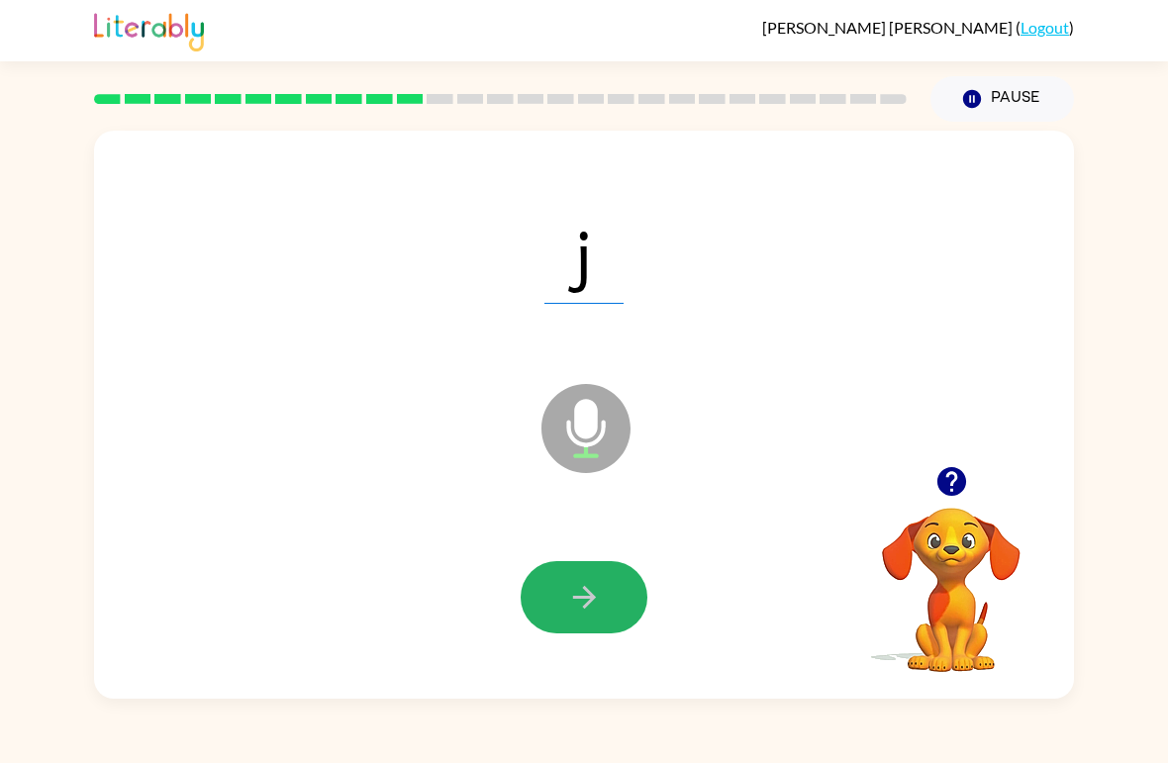
click at [581, 601] on icon "button" at bounding box center [584, 597] width 35 height 35
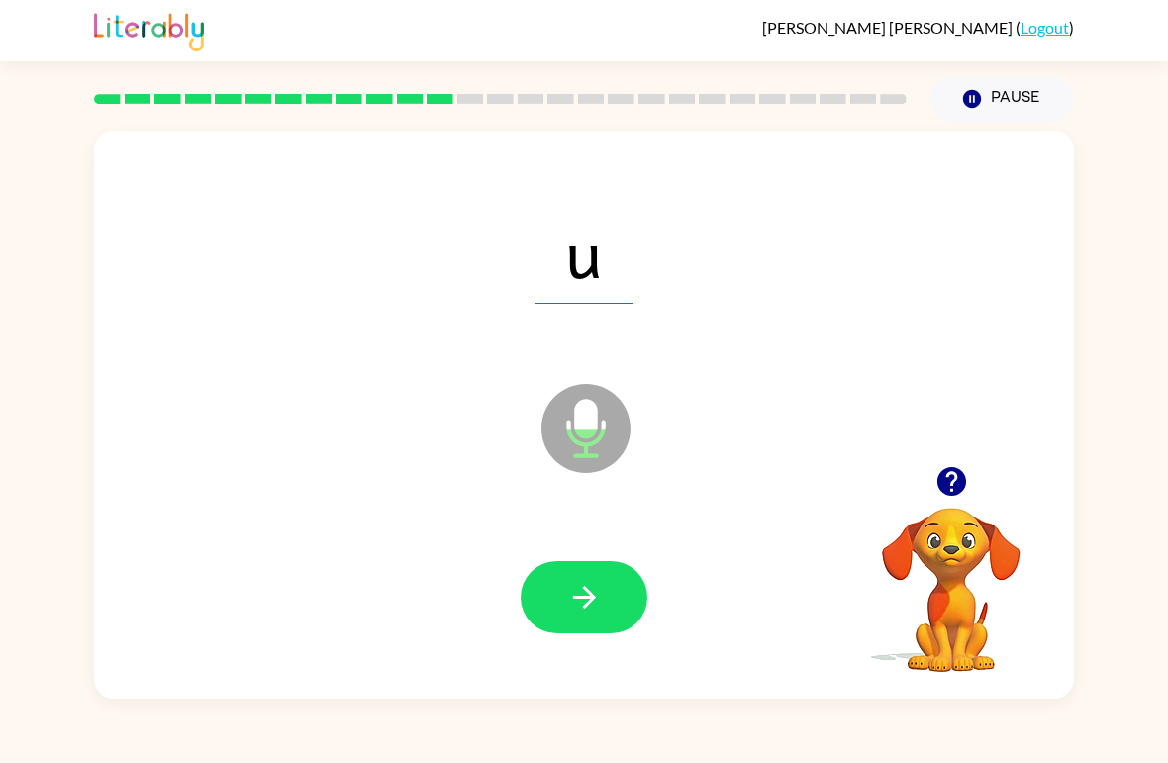
click at [612, 619] on button "button" at bounding box center [584, 597] width 127 height 72
click at [535, 595] on button "button" at bounding box center [584, 597] width 127 height 72
click at [577, 606] on icon "button" at bounding box center [584, 597] width 35 height 35
click at [618, 632] on button "button" at bounding box center [584, 597] width 127 height 72
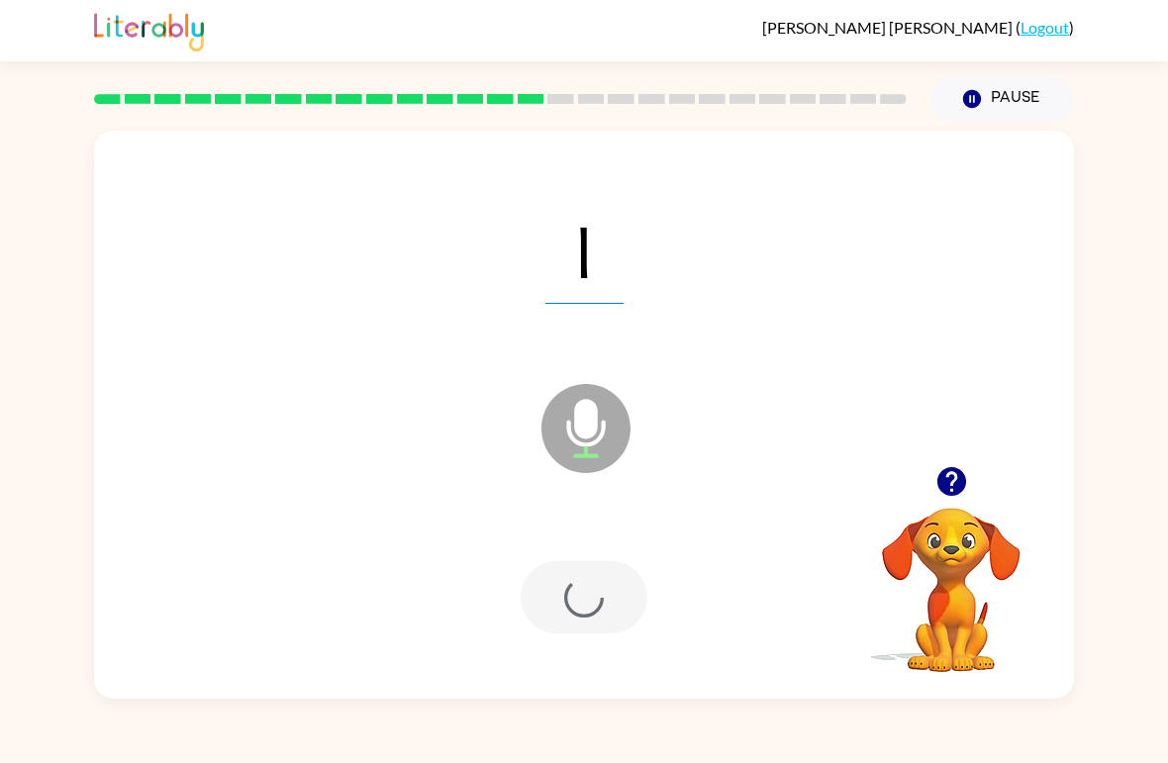
click at [560, 600] on div at bounding box center [584, 597] width 127 height 72
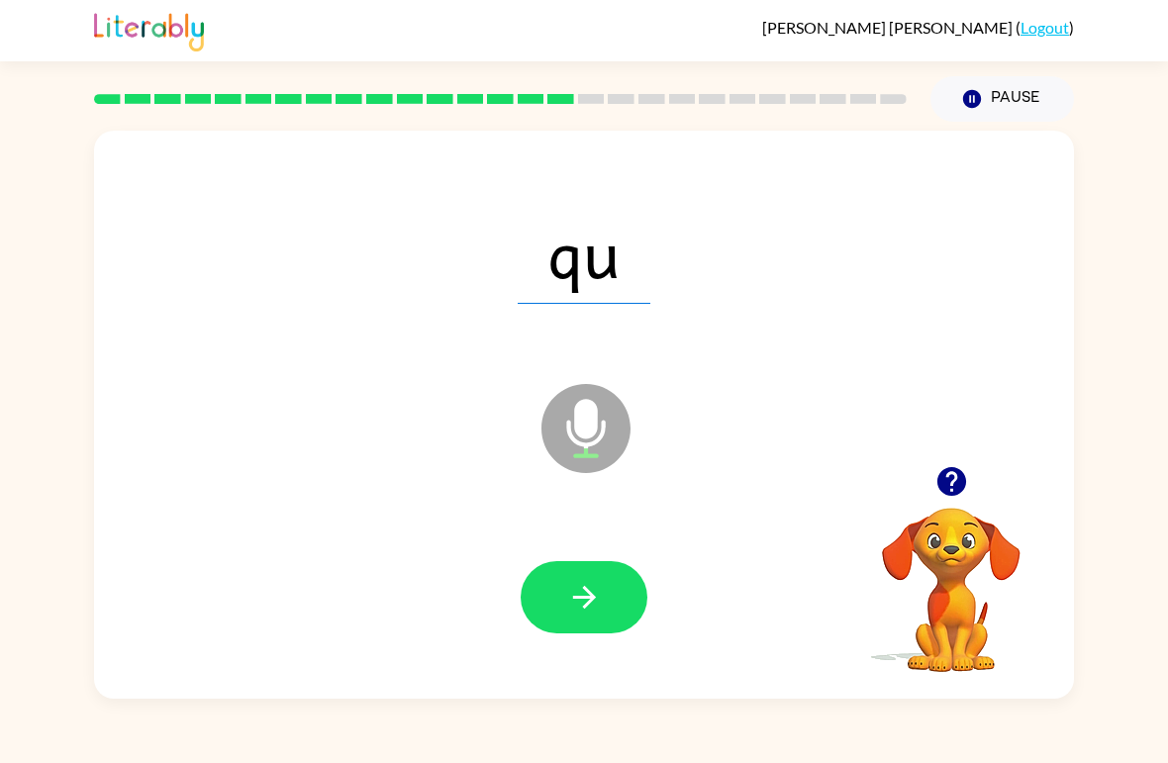
click at [560, 590] on button "button" at bounding box center [584, 597] width 127 height 72
click at [590, 625] on button "button" at bounding box center [584, 597] width 127 height 72
click at [592, 630] on button "button" at bounding box center [584, 597] width 127 height 72
click at [572, 614] on icon "button" at bounding box center [584, 597] width 35 height 35
click at [593, 607] on icon "button" at bounding box center [584, 597] width 35 height 35
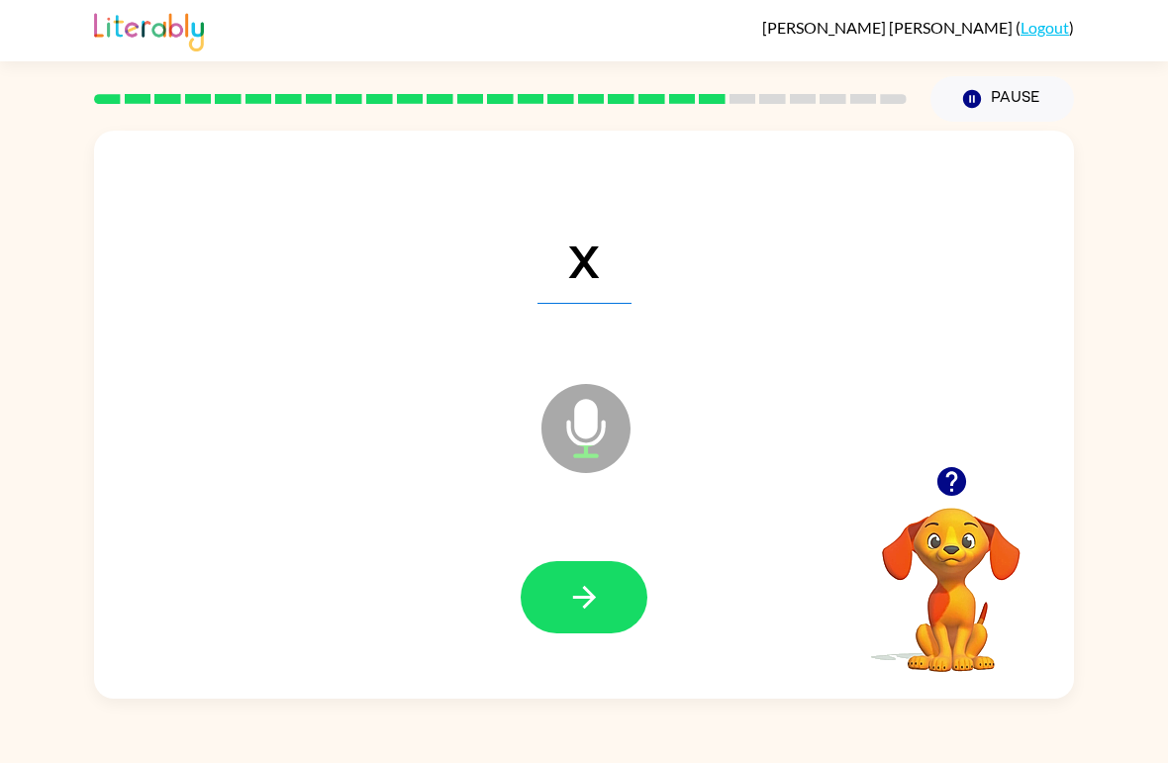
click at [587, 646] on div at bounding box center [584, 598] width 941 height 163
click at [577, 619] on button "button" at bounding box center [584, 597] width 127 height 72
click at [567, 589] on icon "button" at bounding box center [584, 597] width 35 height 35
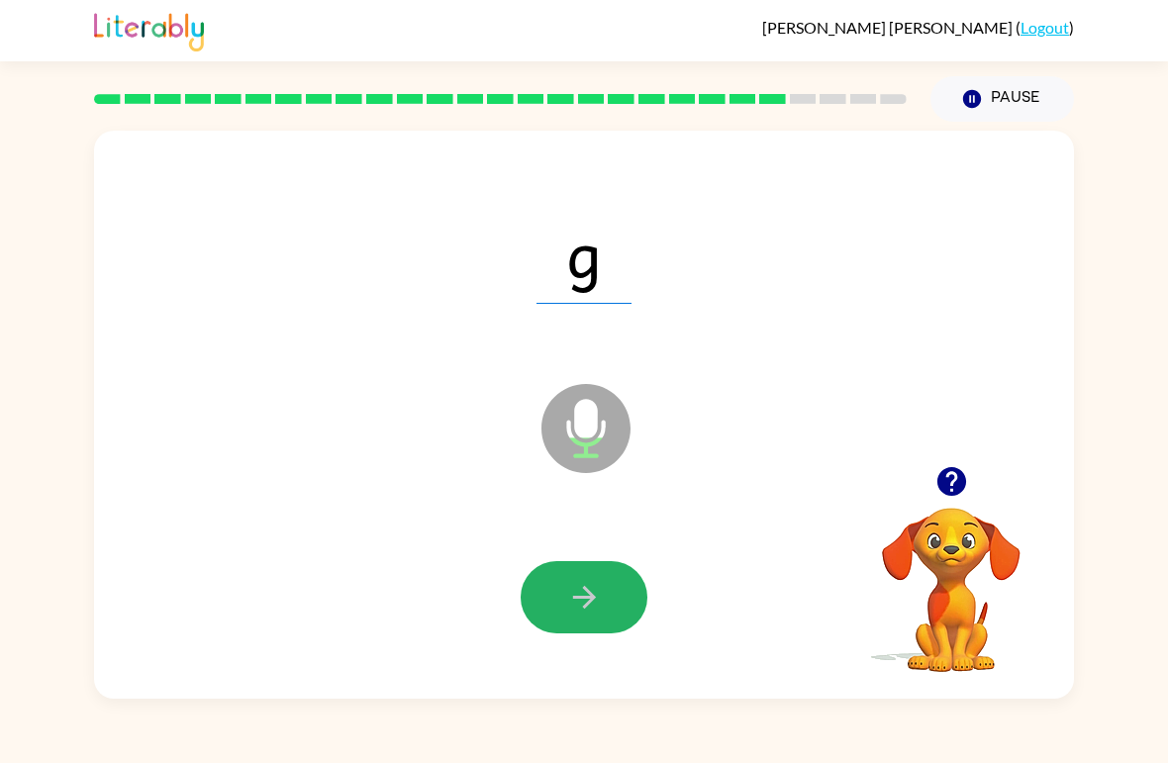
click at [577, 630] on button "button" at bounding box center [584, 597] width 127 height 72
click at [554, 598] on button "button" at bounding box center [584, 597] width 127 height 72
click at [560, 610] on button "button" at bounding box center [584, 597] width 127 height 72
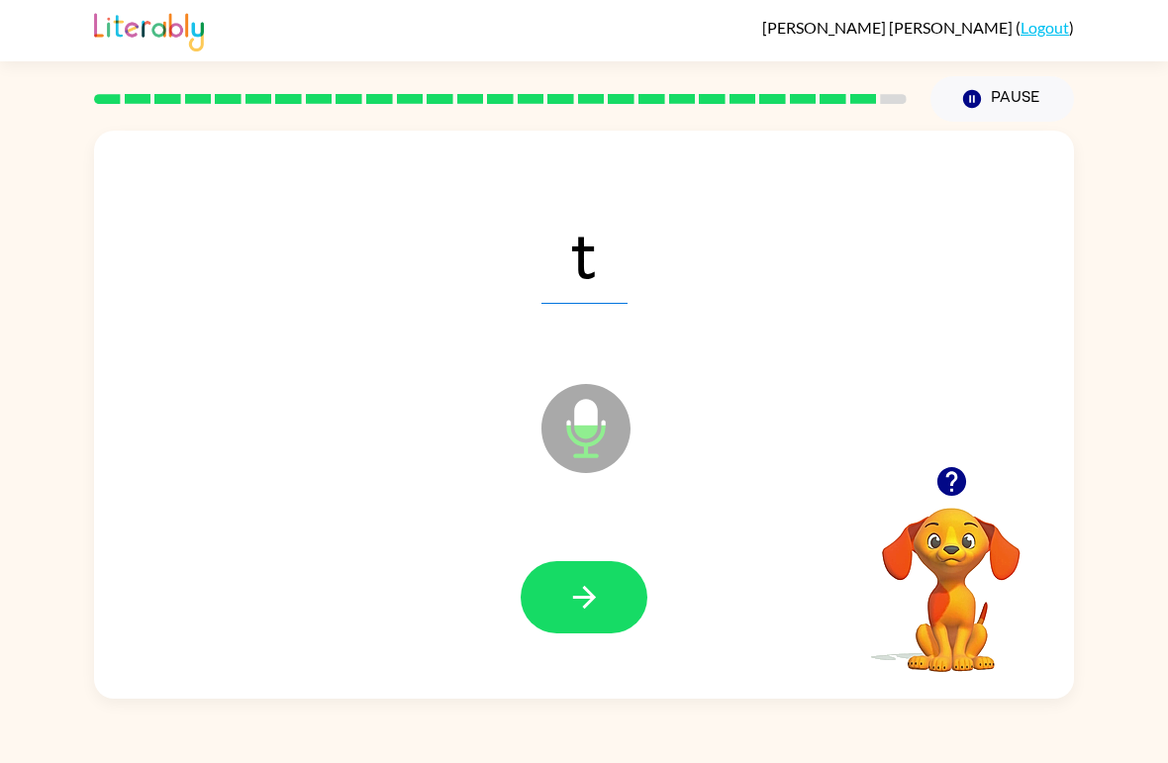
click at [578, 615] on icon "button" at bounding box center [584, 597] width 35 height 35
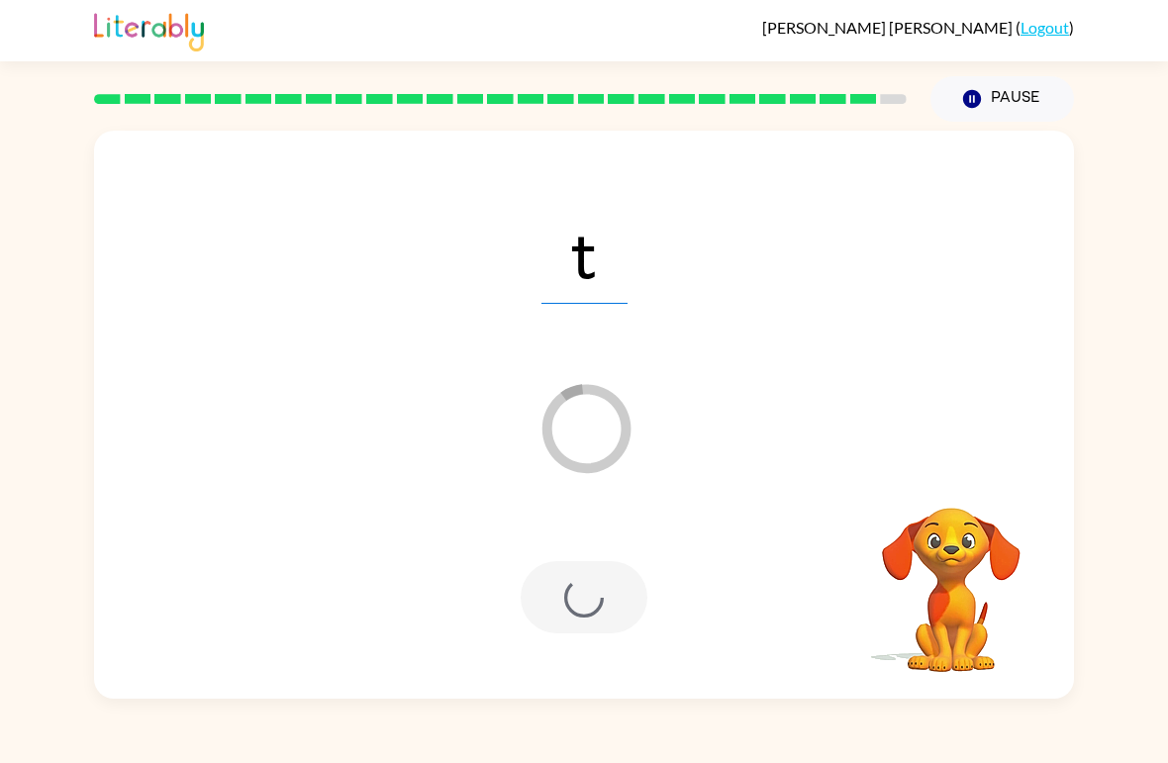
click at [588, 591] on div at bounding box center [584, 597] width 127 height 72
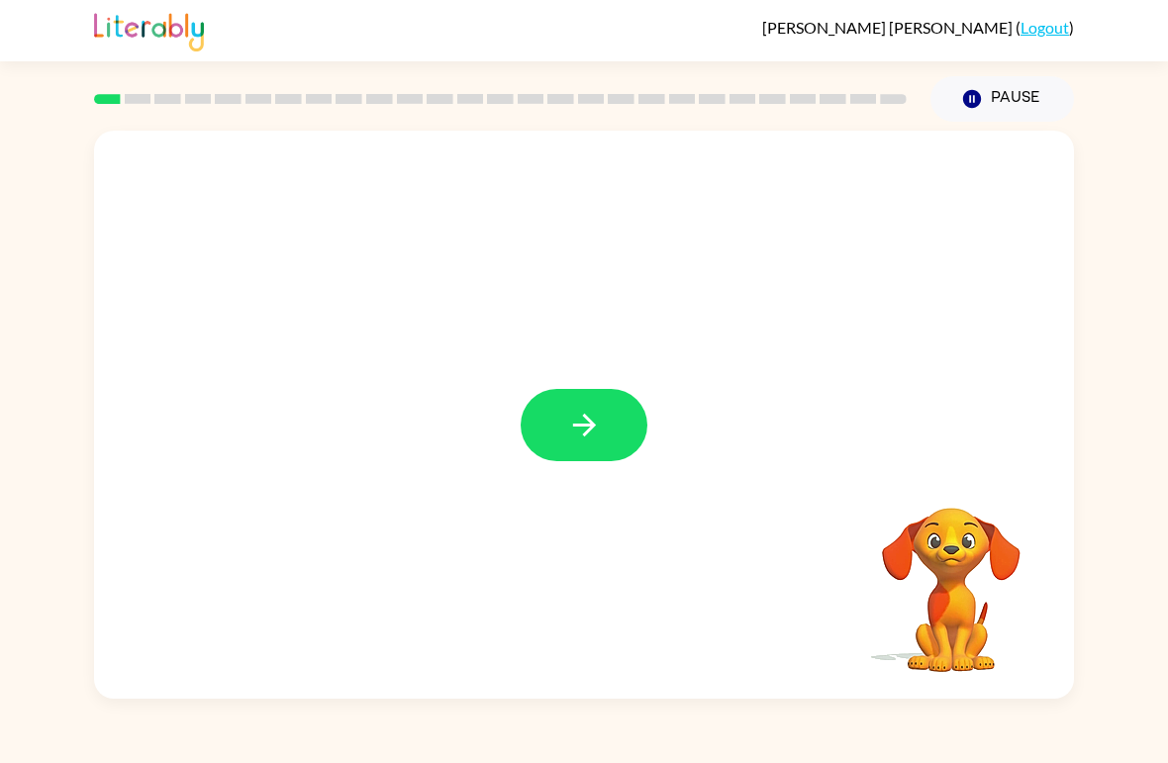
click at [594, 435] on icon "button" at bounding box center [584, 425] width 35 height 35
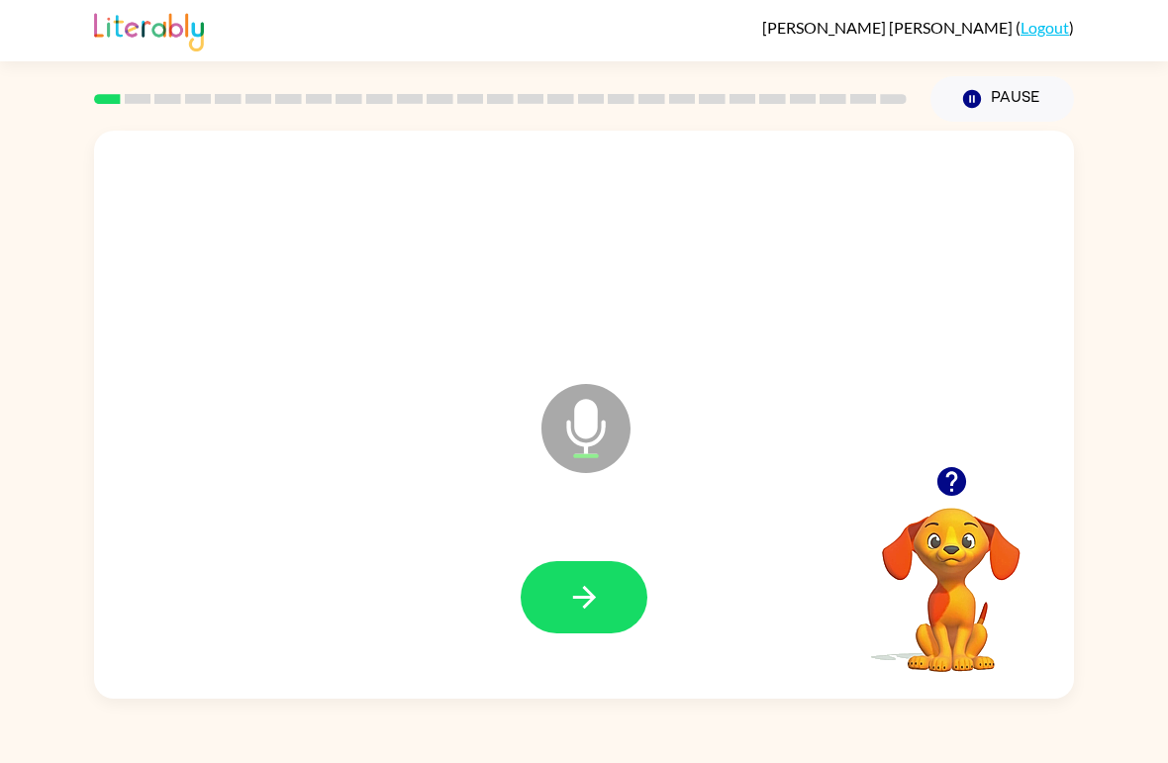
click at [598, 566] on button "button" at bounding box center [584, 597] width 127 height 72
click at [611, 591] on button "button" at bounding box center [584, 597] width 127 height 72
click at [605, 626] on button "button" at bounding box center [584, 597] width 127 height 72
click at [586, 612] on icon "button" at bounding box center [584, 597] width 35 height 35
click at [579, 604] on icon "button" at bounding box center [584, 597] width 35 height 35
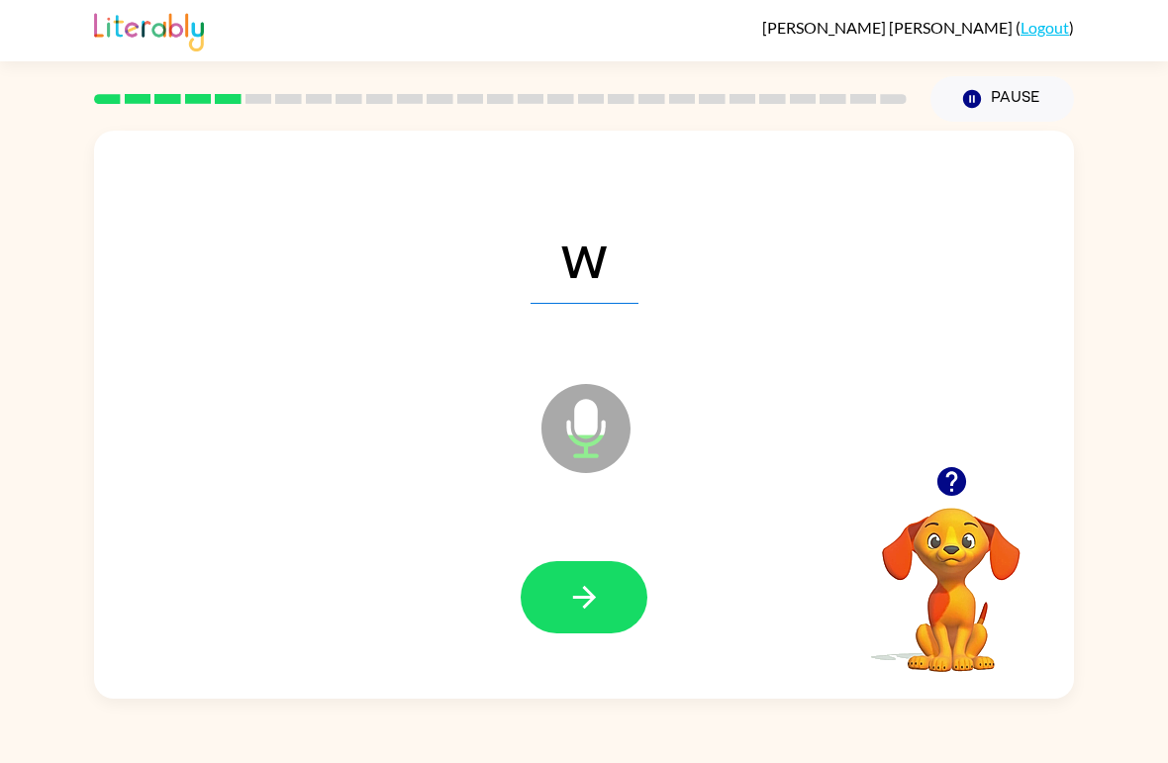
click at [610, 587] on button "button" at bounding box center [584, 597] width 127 height 72
click at [602, 604] on button "button" at bounding box center [584, 597] width 127 height 72
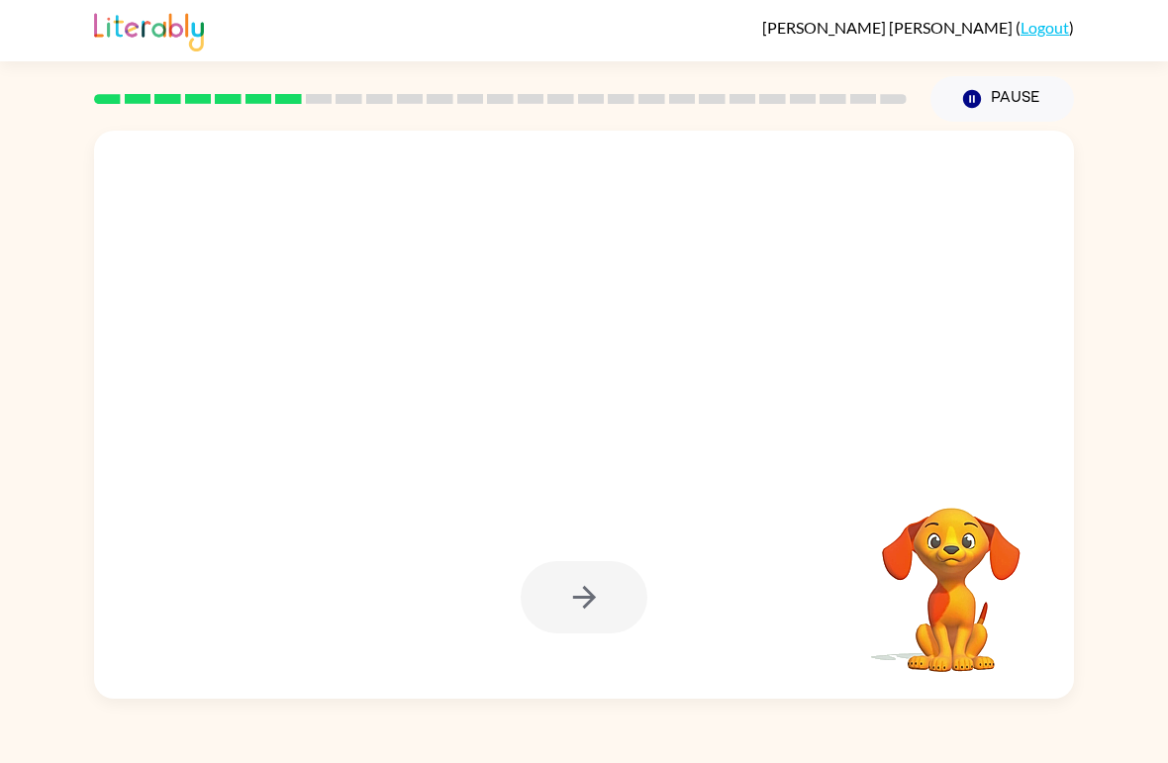
click at [956, 548] on video "Your browser must support playing .mp4 files to use Literably. Please try using…" at bounding box center [952, 576] width 198 height 198
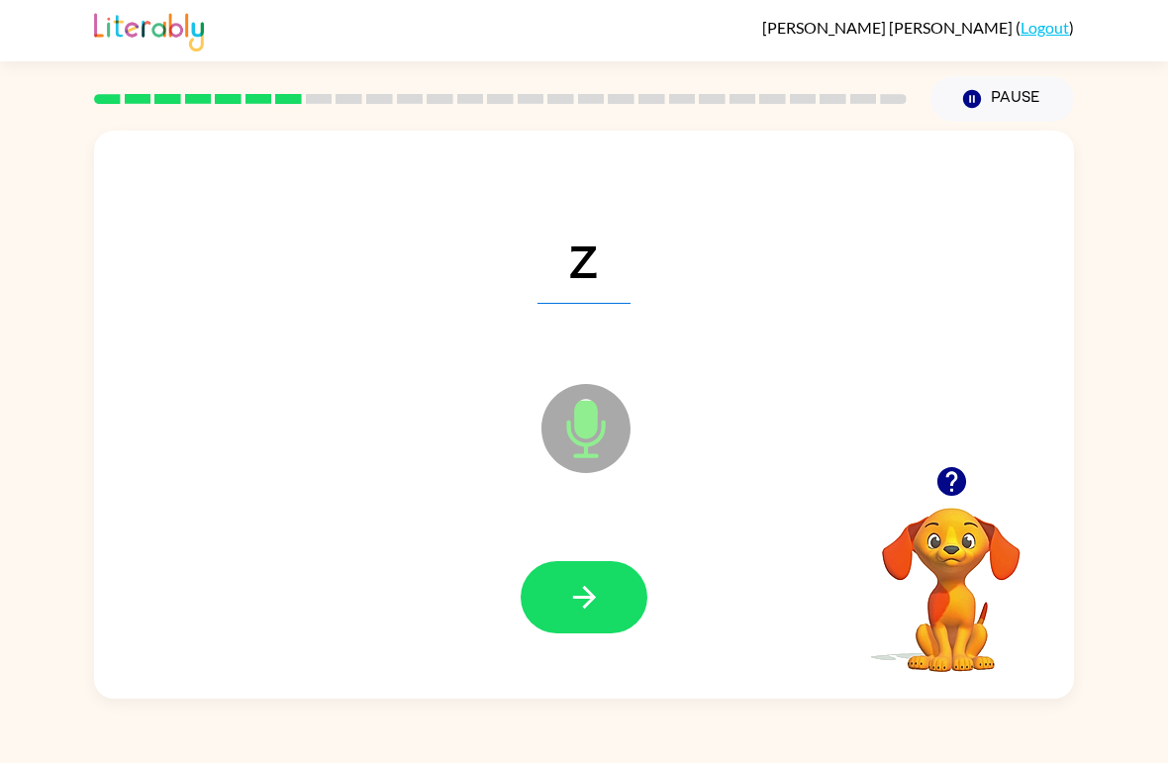
click at [602, 634] on button "button" at bounding box center [584, 597] width 127 height 72
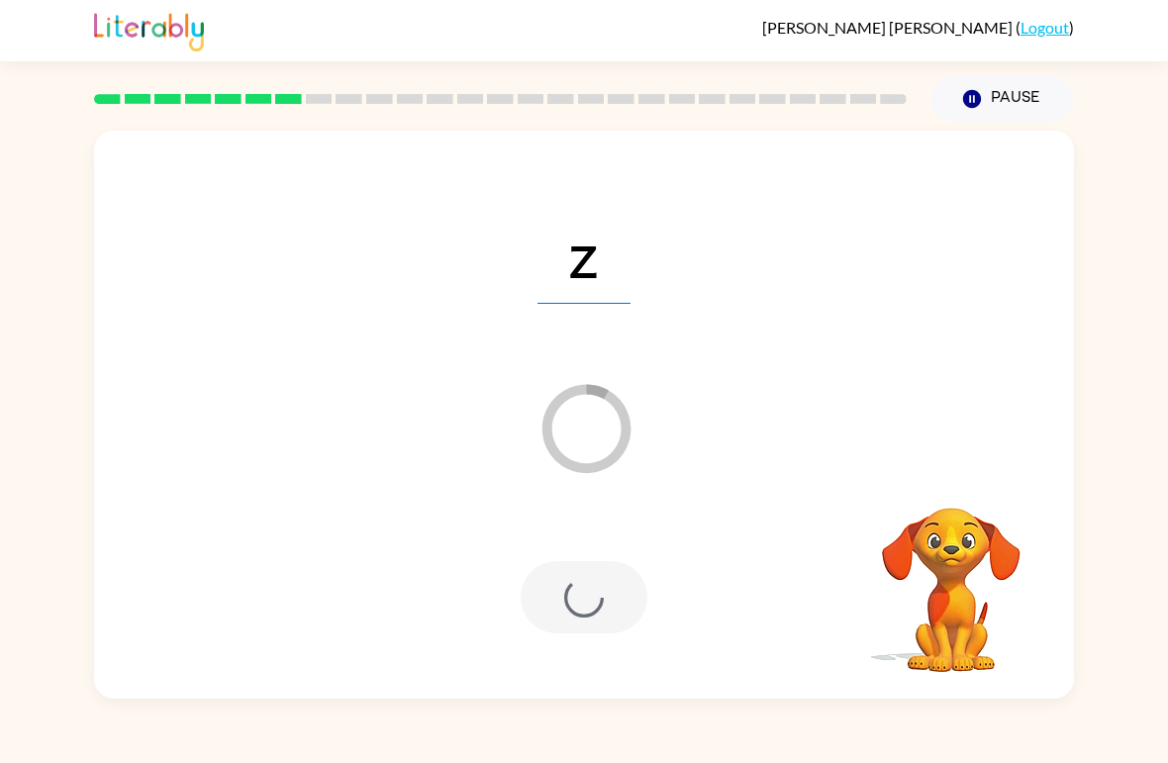
click at [624, 603] on div at bounding box center [584, 597] width 127 height 72
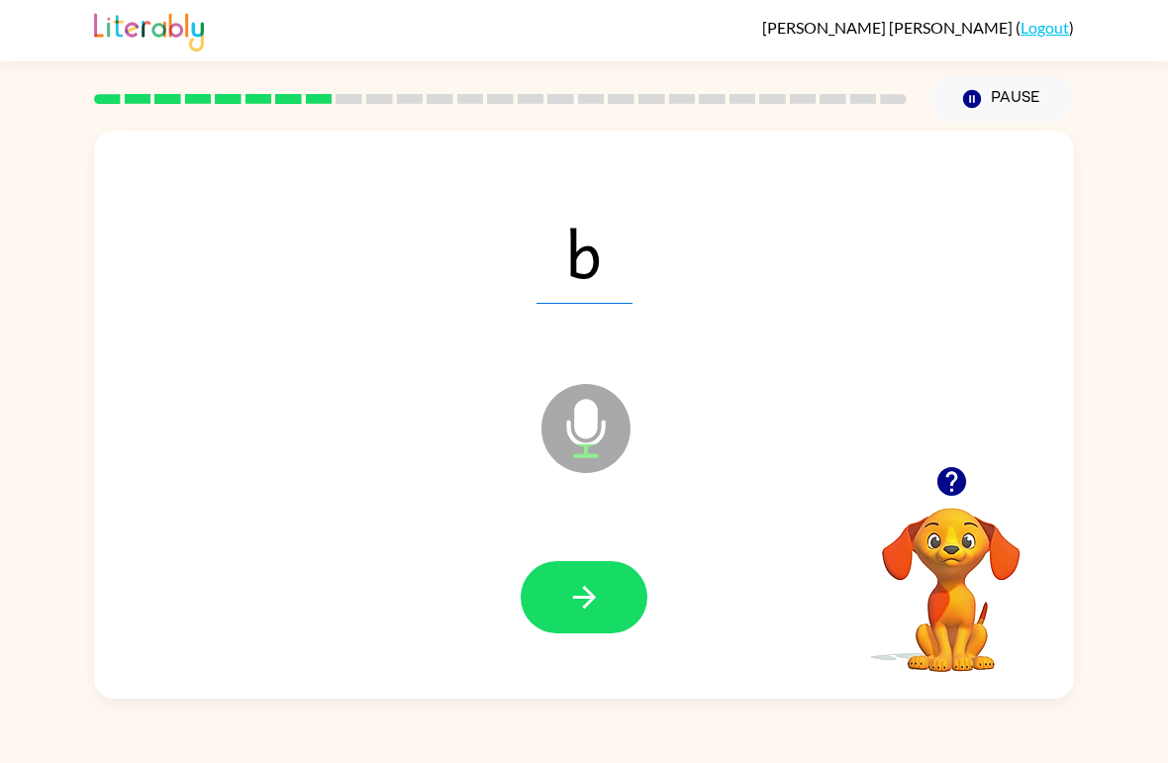
click at [572, 600] on icon "button" at bounding box center [584, 597] width 35 height 35
click at [574, 611] on icon "button" at bounding box center [584, 597] width 35 height 35
click at [587, 610] on icon "button" at bounding box center [584, 597] width 35 height 35
click at [618, 606] on button "button" at bounding box center [584, 597] width 127 height 72
click at [591, 586] on icon "button" at bounding box center [584, 597] width 35 height 35
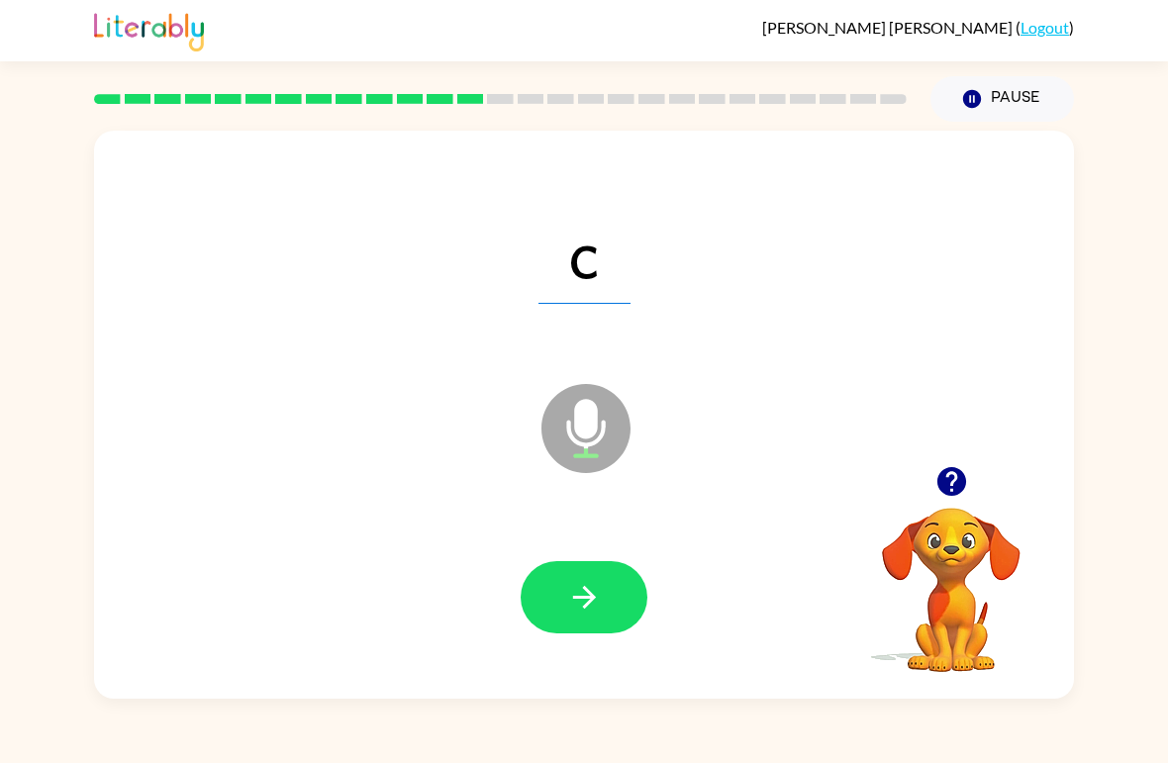
click at [615, 624] on button "button" at bounding box center [584, 597] width 127 height 72
click at [594, 612] on icon "button" at bounding box center [584, 597] width 35 height 35
click at [629, 671] on div at bounding box center [584, 598] width 941 height 163
click at [633, 596] on button "button" at bounding box center [584, 597] width 127 height 72
click at [622, 242] on span "qu" at bounding box center [584, 252] width 133 height 103
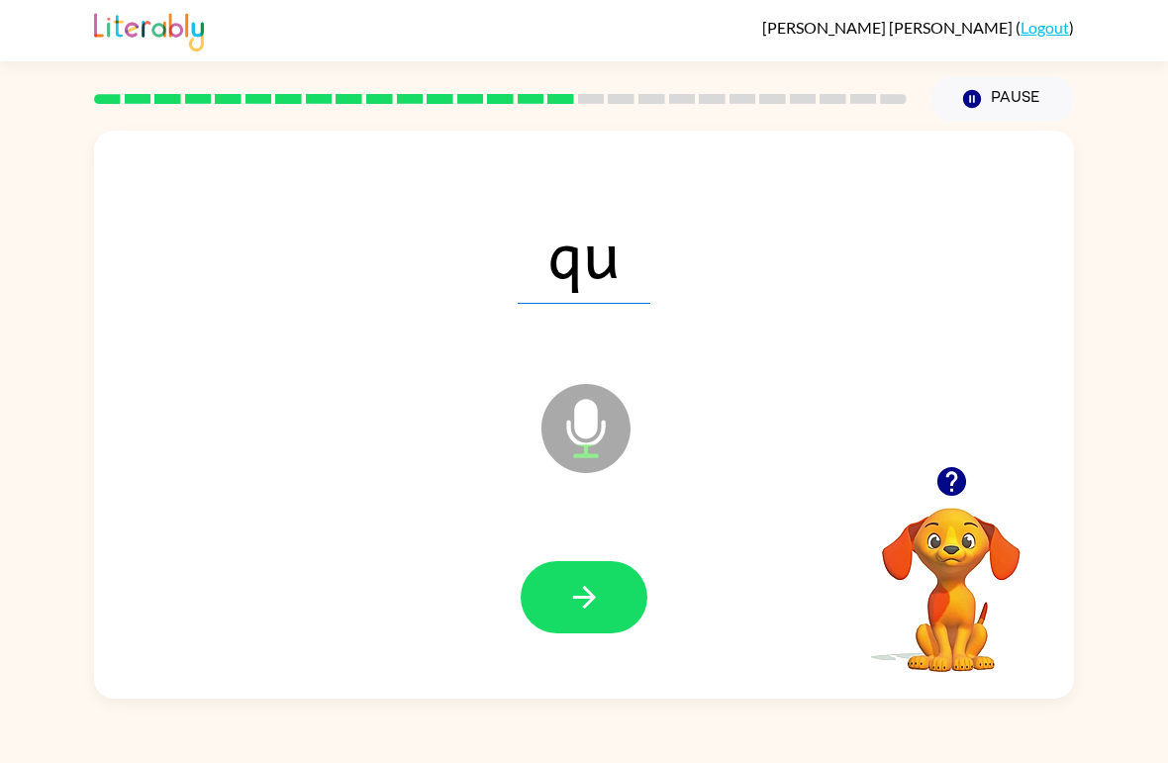
click at [557, 591] on button "button" at bounding box center [584, 597] width 127 height 72
click at [640, 592] on button "button" at bounding box center [584, 597] width 127 height 72
click at [585, 595] on icon "button" at bounding box center [584, 597] width 35 height 35
click at [600, 650] on div at bounding box center [584, 598] width 941 height 163
click at [618, 625] on button "button" at bounding box center [584, 597] width 127 height 72
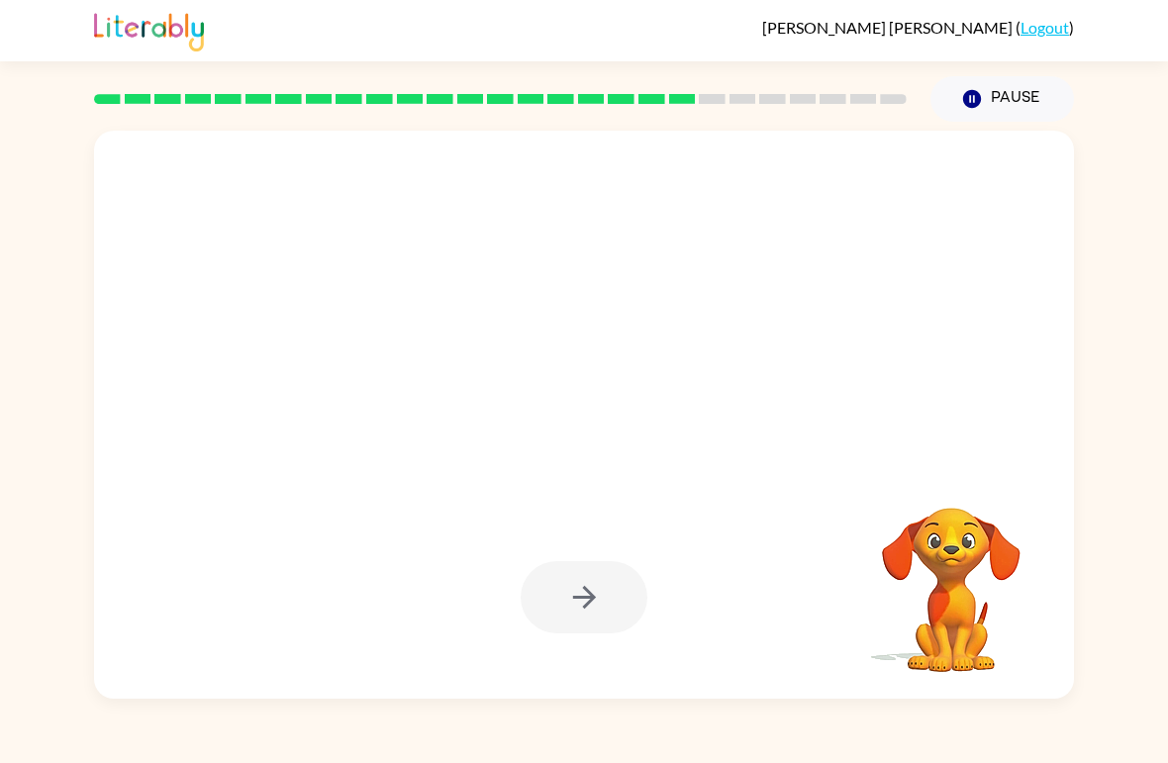
click at [885, 535] on video "Your browser must support playing .mp4 files to use Literably. Please try using…" at bounding box center [952, 576] width 198 height 198
click at [901, 547] on video "Your browser must support playing .mp4 files to use Literably. Please try using…" at bounding box center [952, 576] width 198 height 198
click at [898, 536] on video "Your browser must support playing .mp4 files to use Literably. Please try using…" at bounding box center [952, 576] width 198 height 198
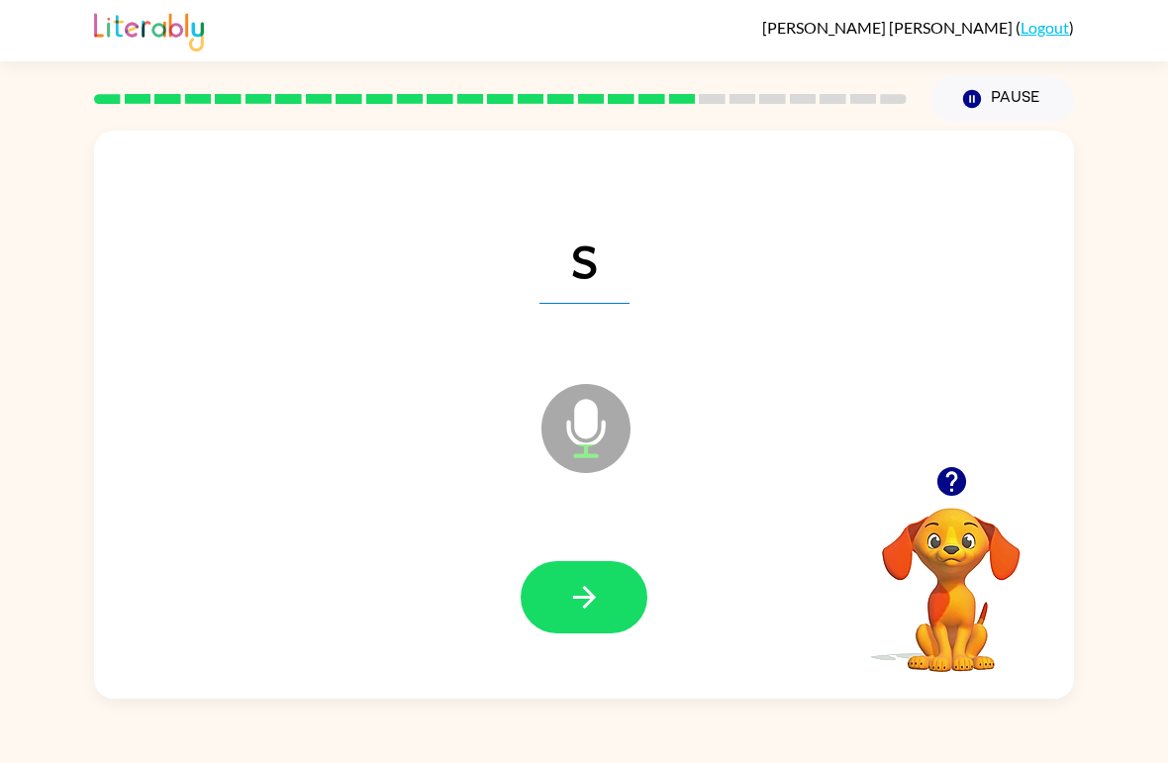
click at [615, 594] on button "button" at bounding box center [584, 597] width 127 height 72
click at [576, 618] on button "button" at bounding box center [584, 597] width 127 height 72
click at [582, 613] on icon "button" at bounding box center [584, 597] width 35 height 35
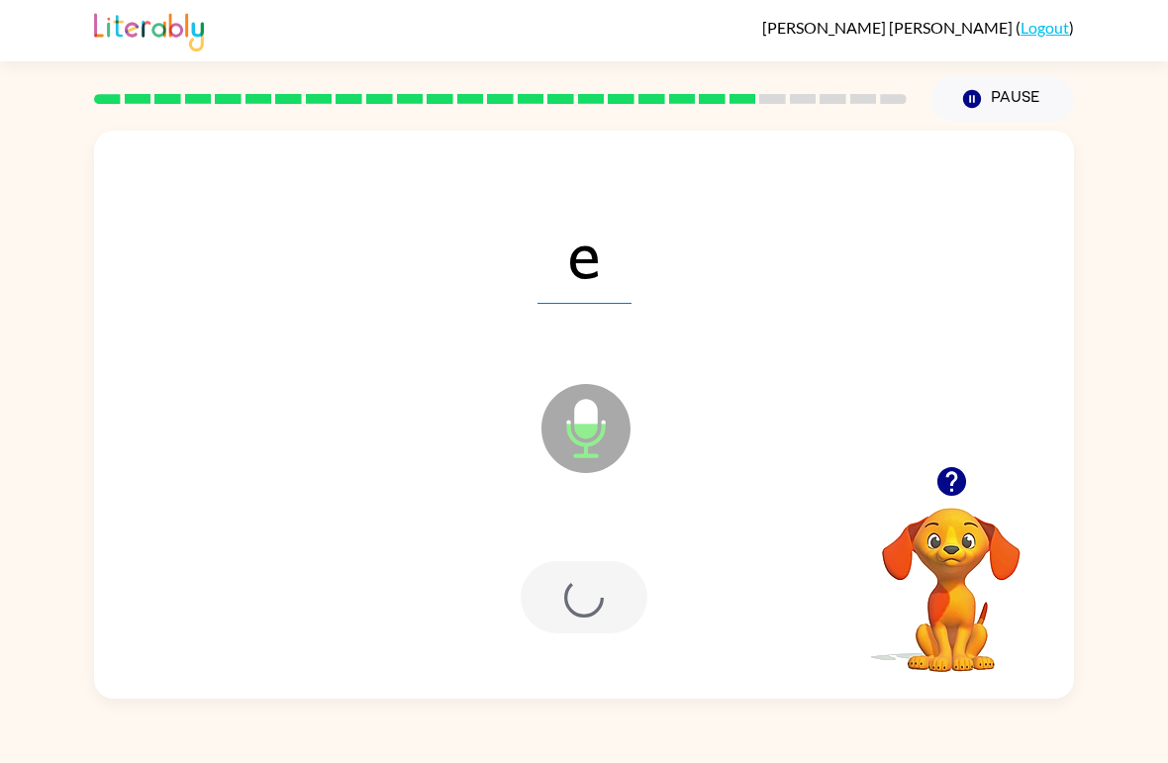
click at [581, 613] on div at bounding box center [584, 597] width 127 height 72
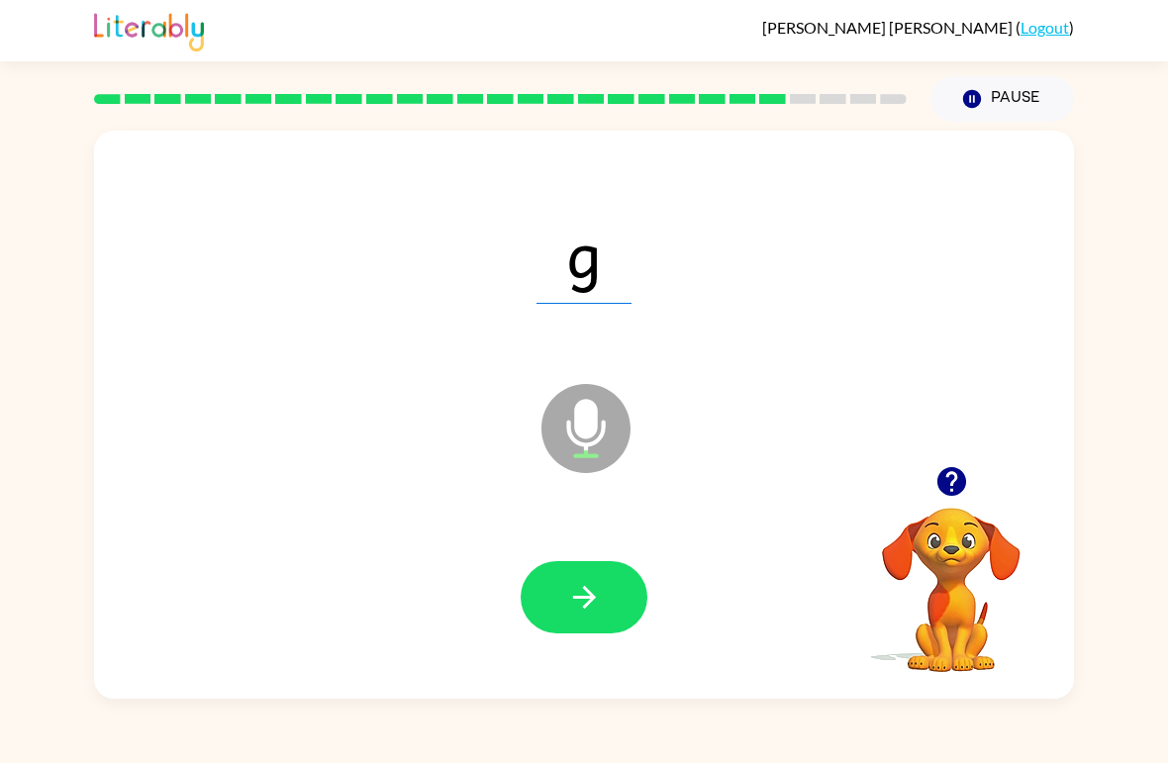
click at [595, 581] on icon "button" at bounding box center [584, 597] width 35 height 35
click at [598, 619] on button "button" at bounding box center [584, 597] width 127 height 72
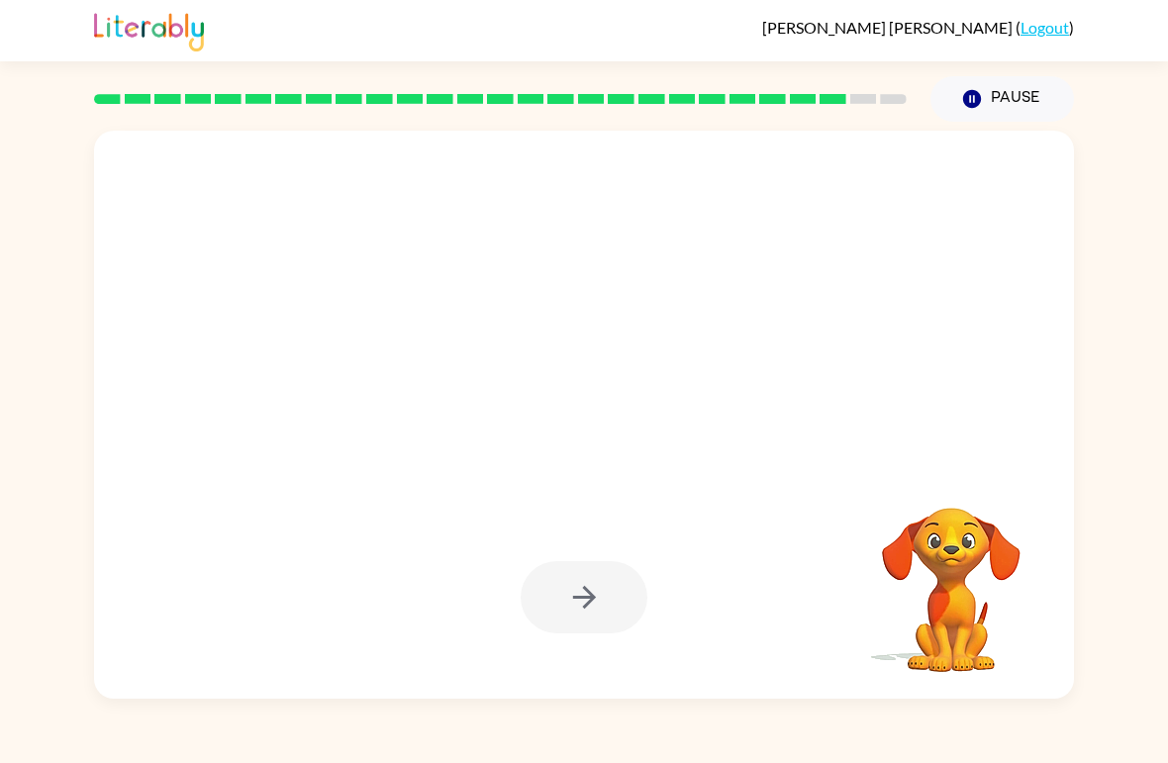
click at [947, 541] on video "Your browser must support playing .mp4 files to use Literably. Please try using…" at bounding box center [952, 576] width 198 height 198
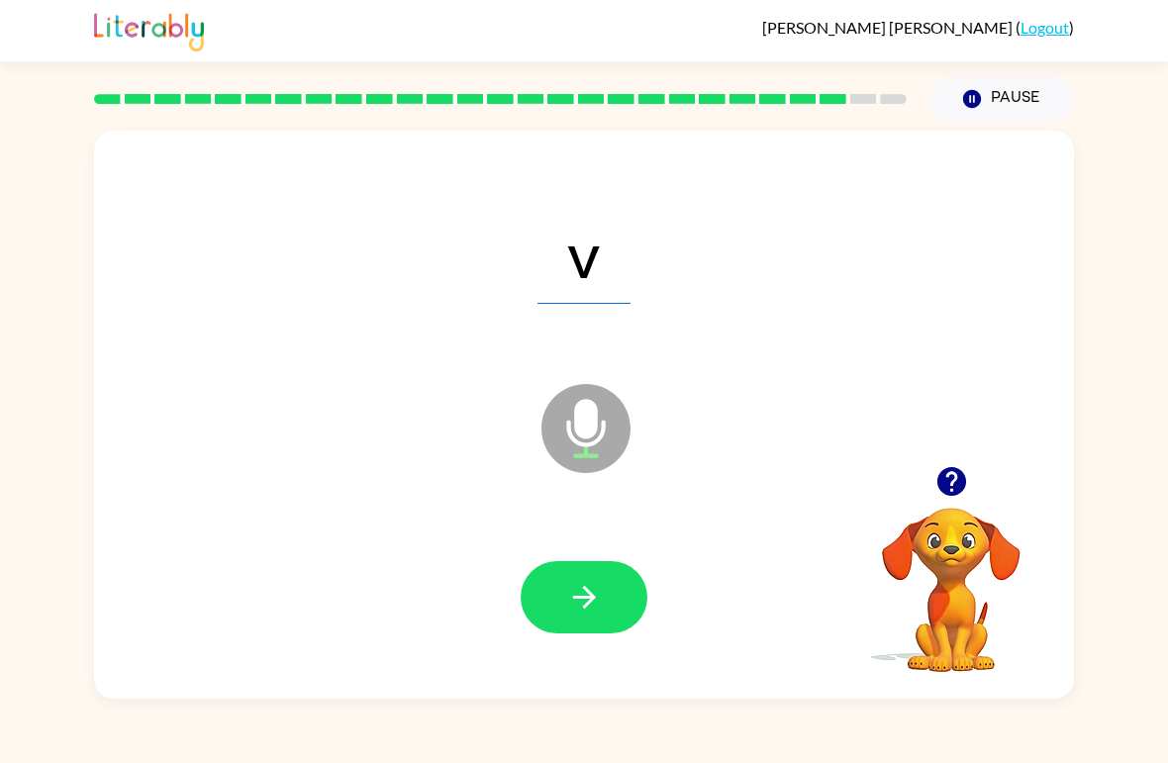
click at [958, 537] on video "Your browser must support playing .mp4 files to use Literably. Please try using…" at bounding box center [952, 576] width 198 height 198
click at [571, 612] on icon "button" at bounding box center [584, 597] width 35 height 35
click at [556, 606] on button "button" at bounding box center [584, 597] width 127 height 72
